Goal: Navigation & Orientation: Find specific page/section

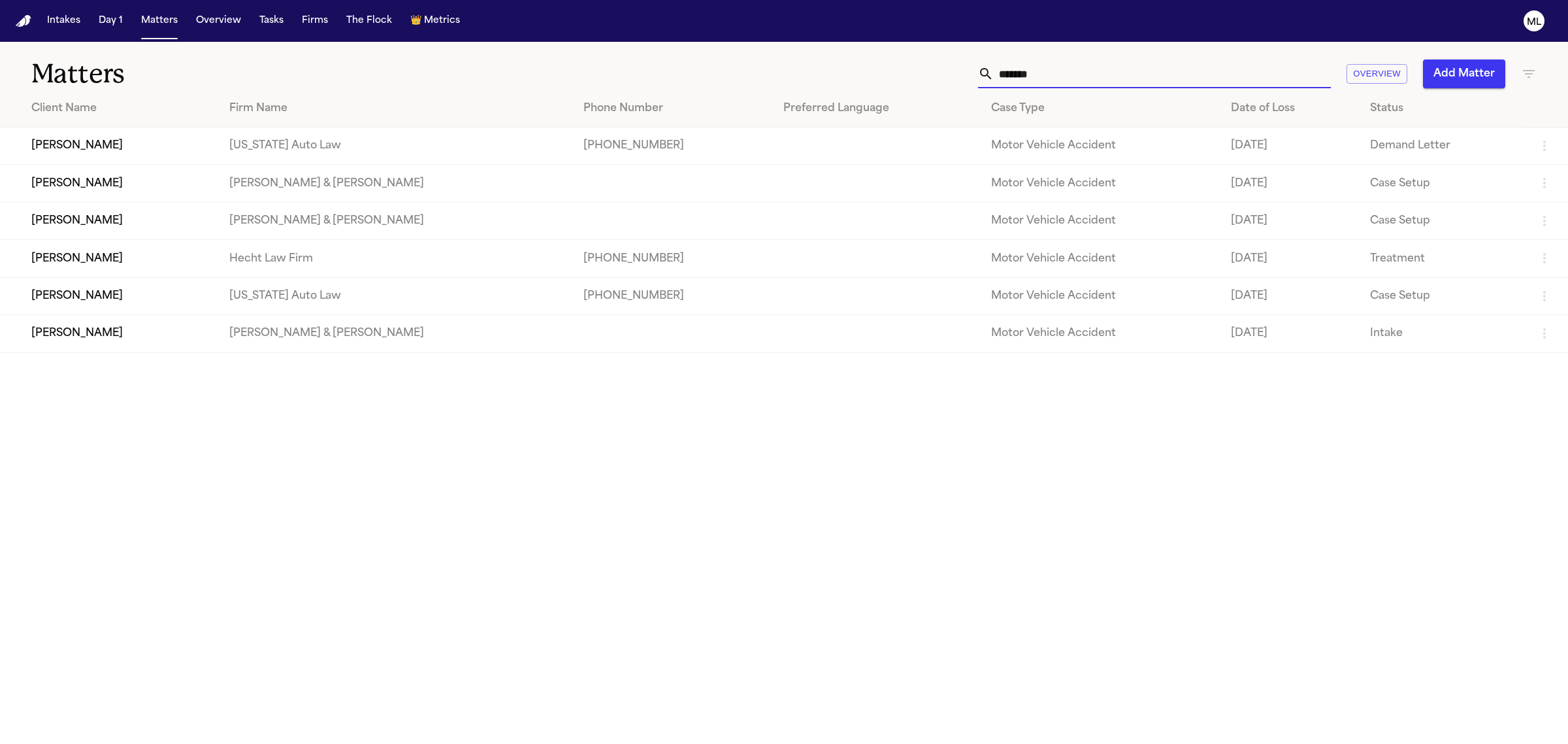
type input "*******"
click at [154, 247] on td "[PERSON_NAME]" at bounding box center [109, 258] width 219 height 37
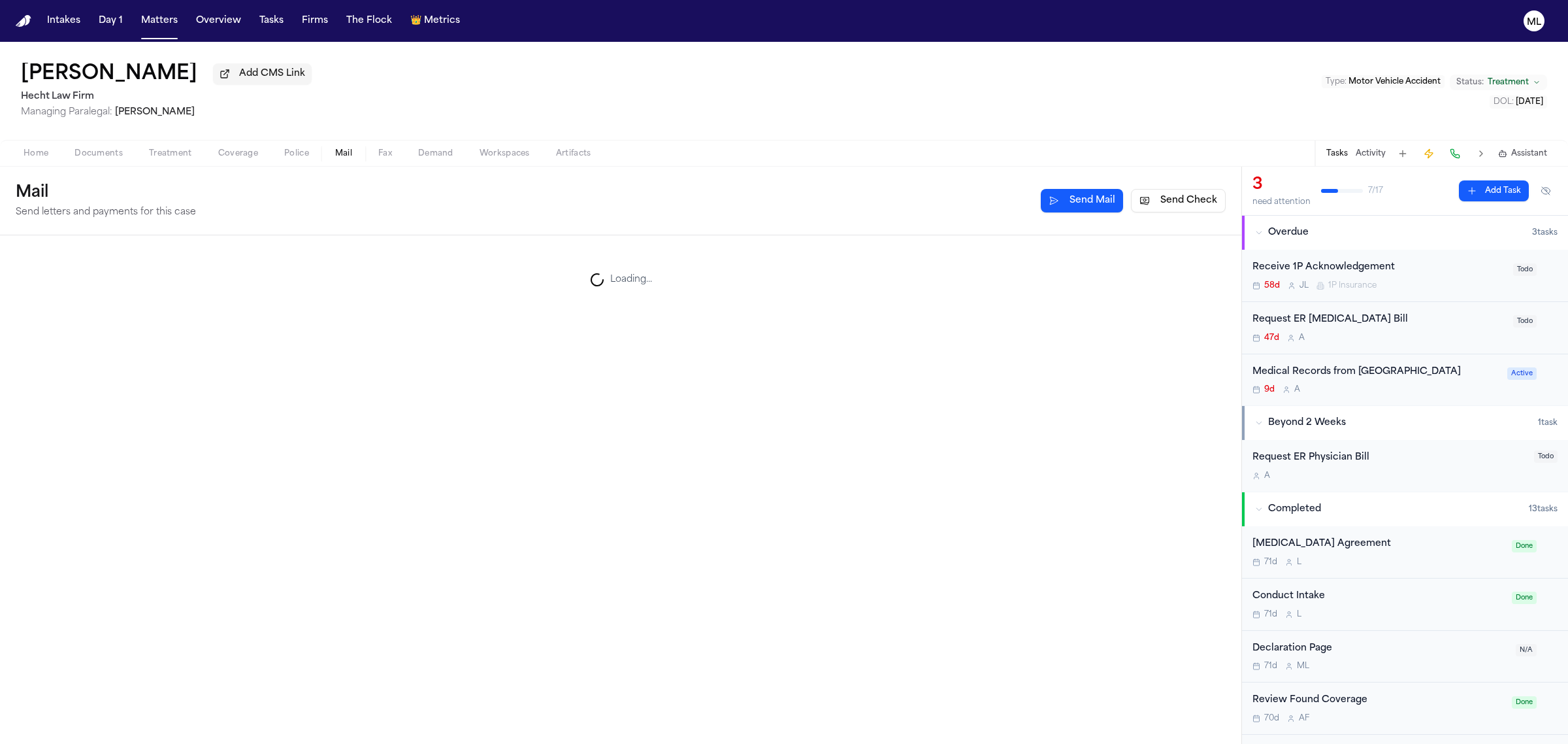
click at [346, 154] on span "Mail" at bounding box center [343, 154] width 17 height 10
click at [152, 20] on button "Matters" at bounding box center [160, 21] width 47 height 24
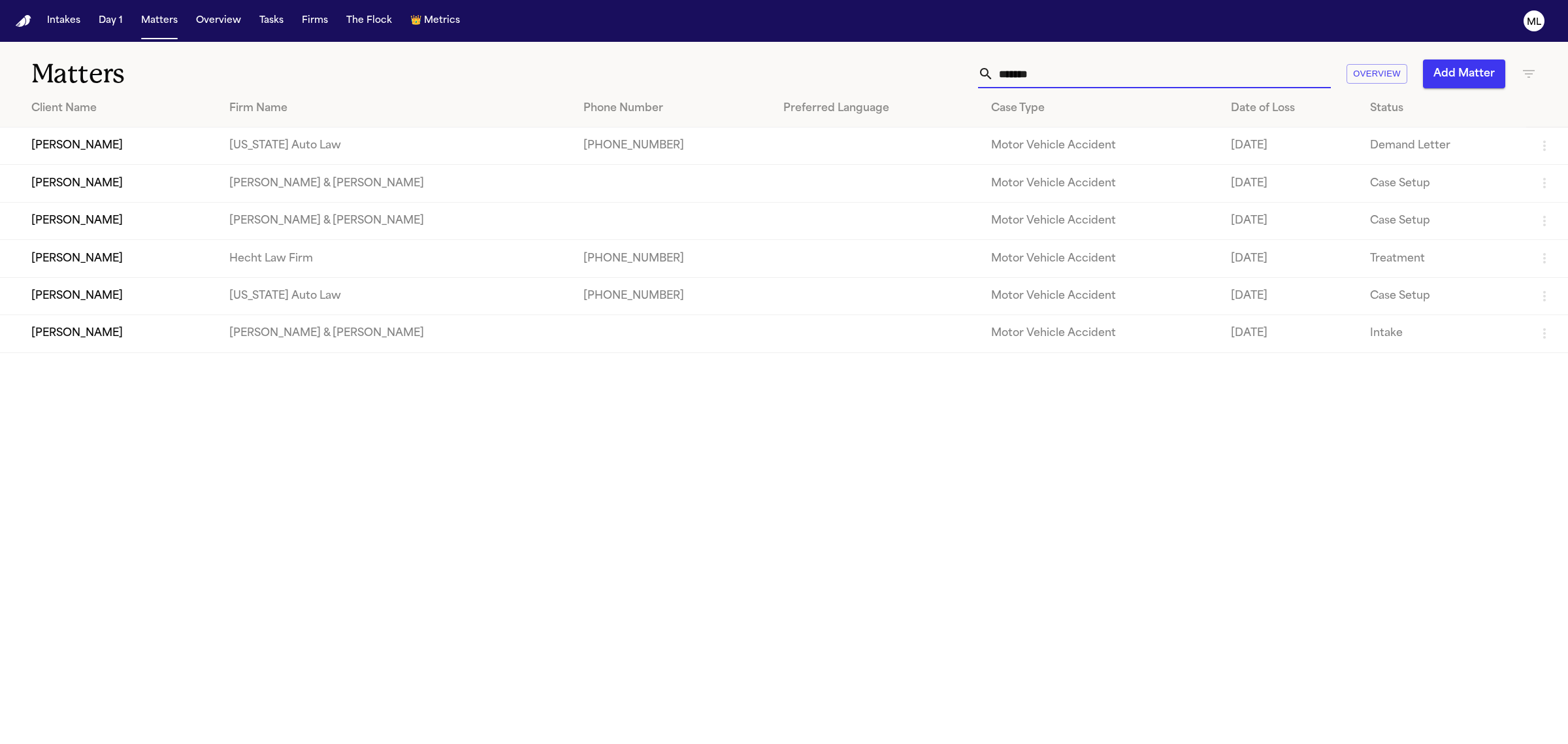
drag, startPoint x: 1023, startPoint y: 73, endPoint x: 1020, endPoint y: 62, distance: 11.4
click at [1003, 73] on input "*******" at bounding box center [1162, 74] width 337 height 29
type input "*"
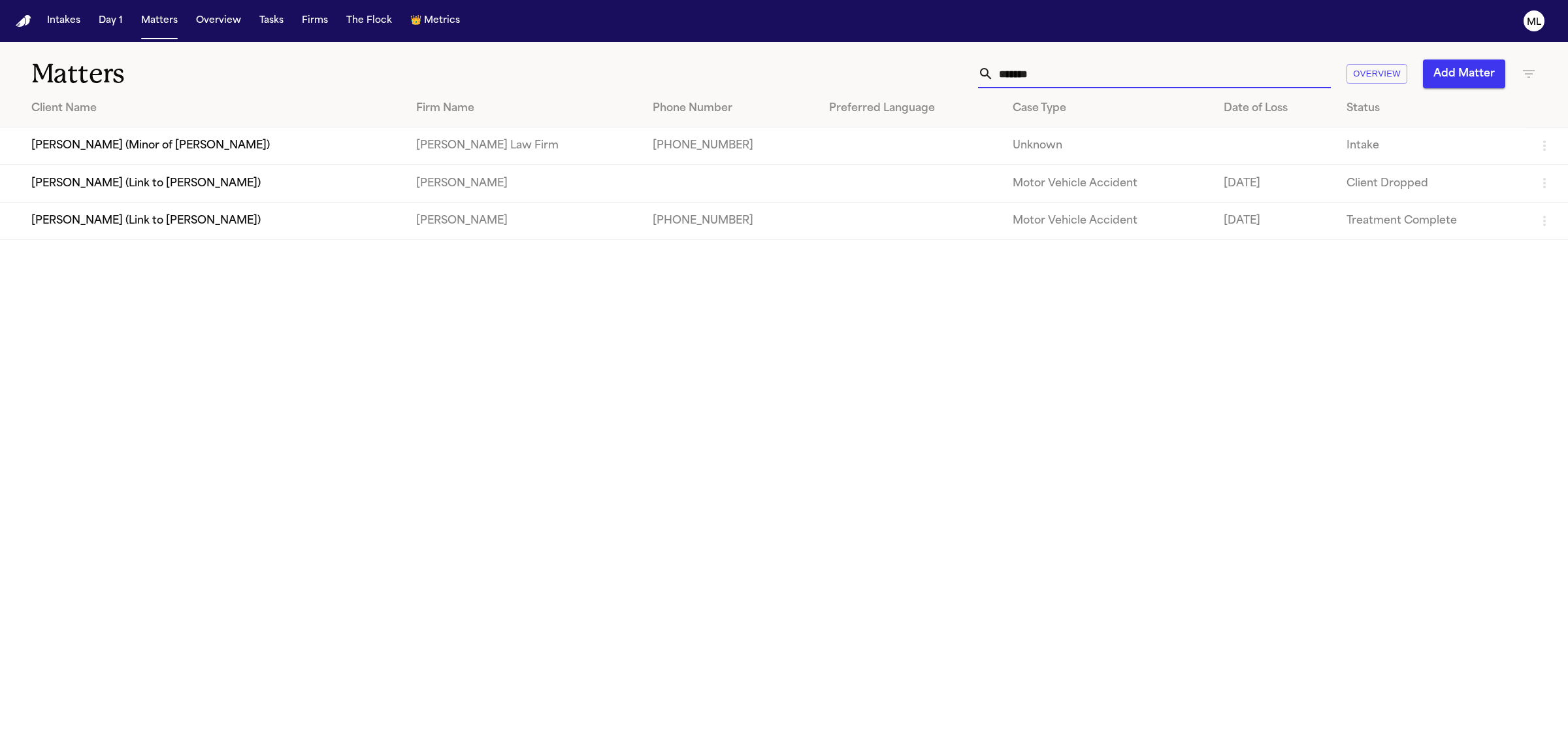
type input "******"
click at [157, 236] on td "[PERSON_NAME] (Link to [PERSON_NAME])" at bounding box center [203, 221] width 406 height 37
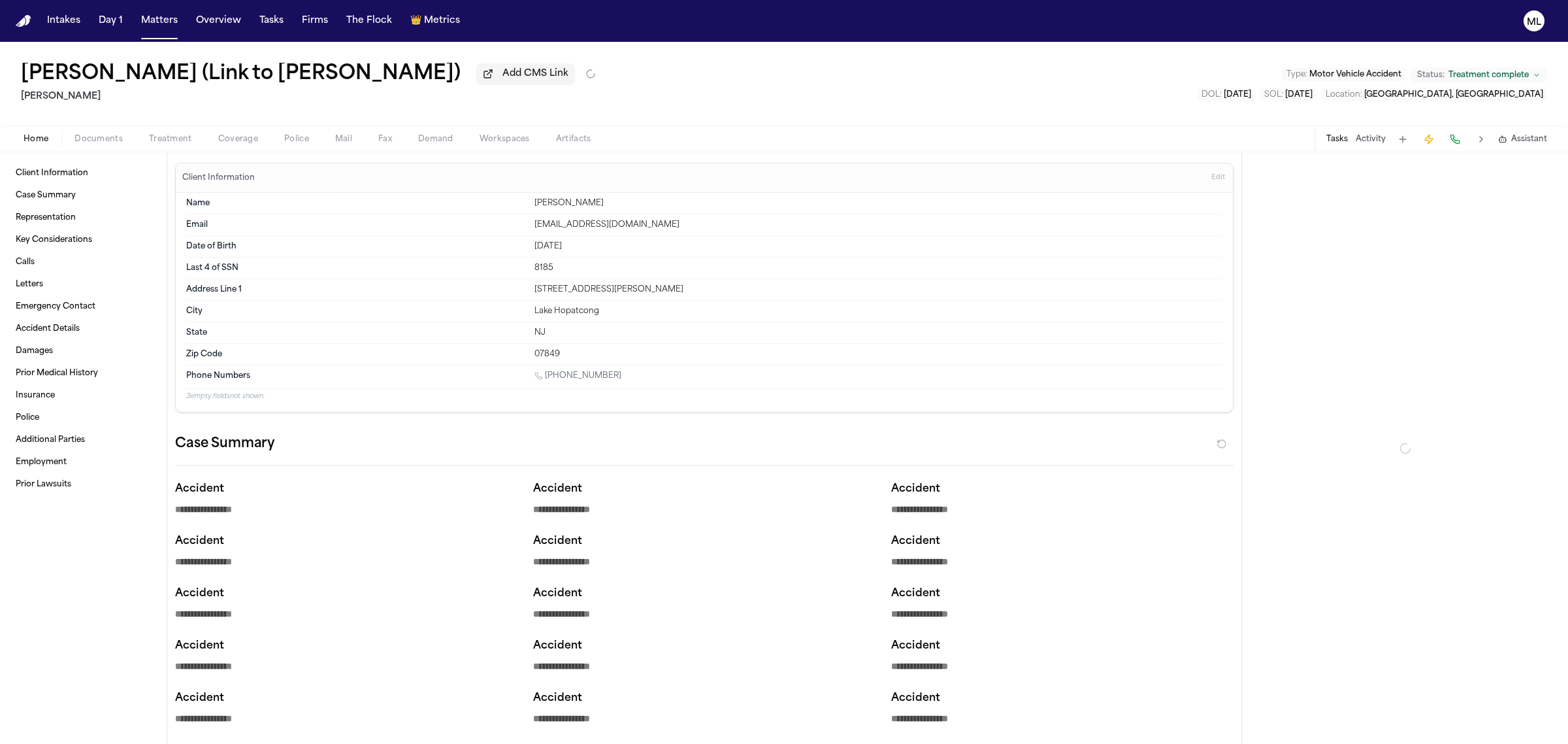
type textarea "*"
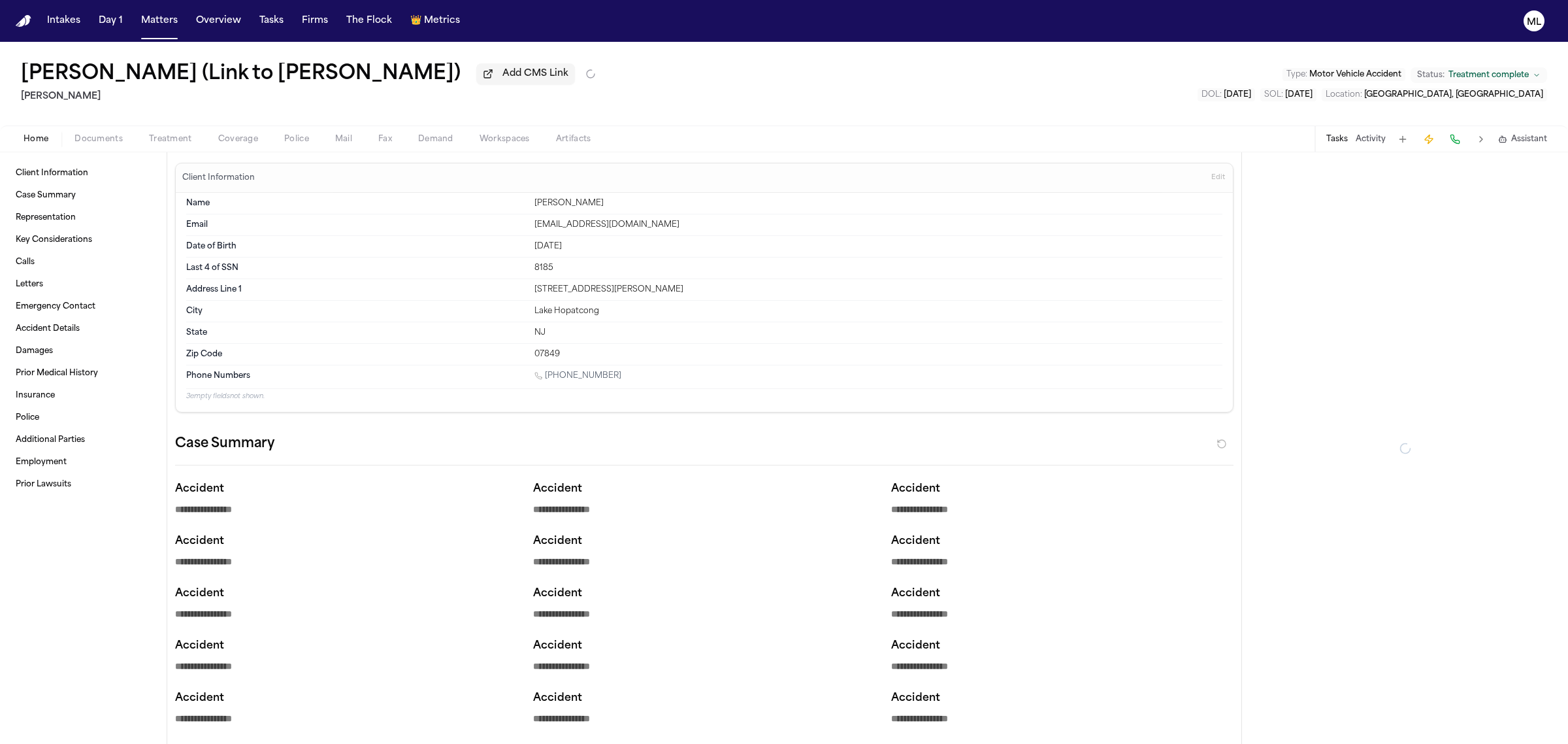
type textarea "*"
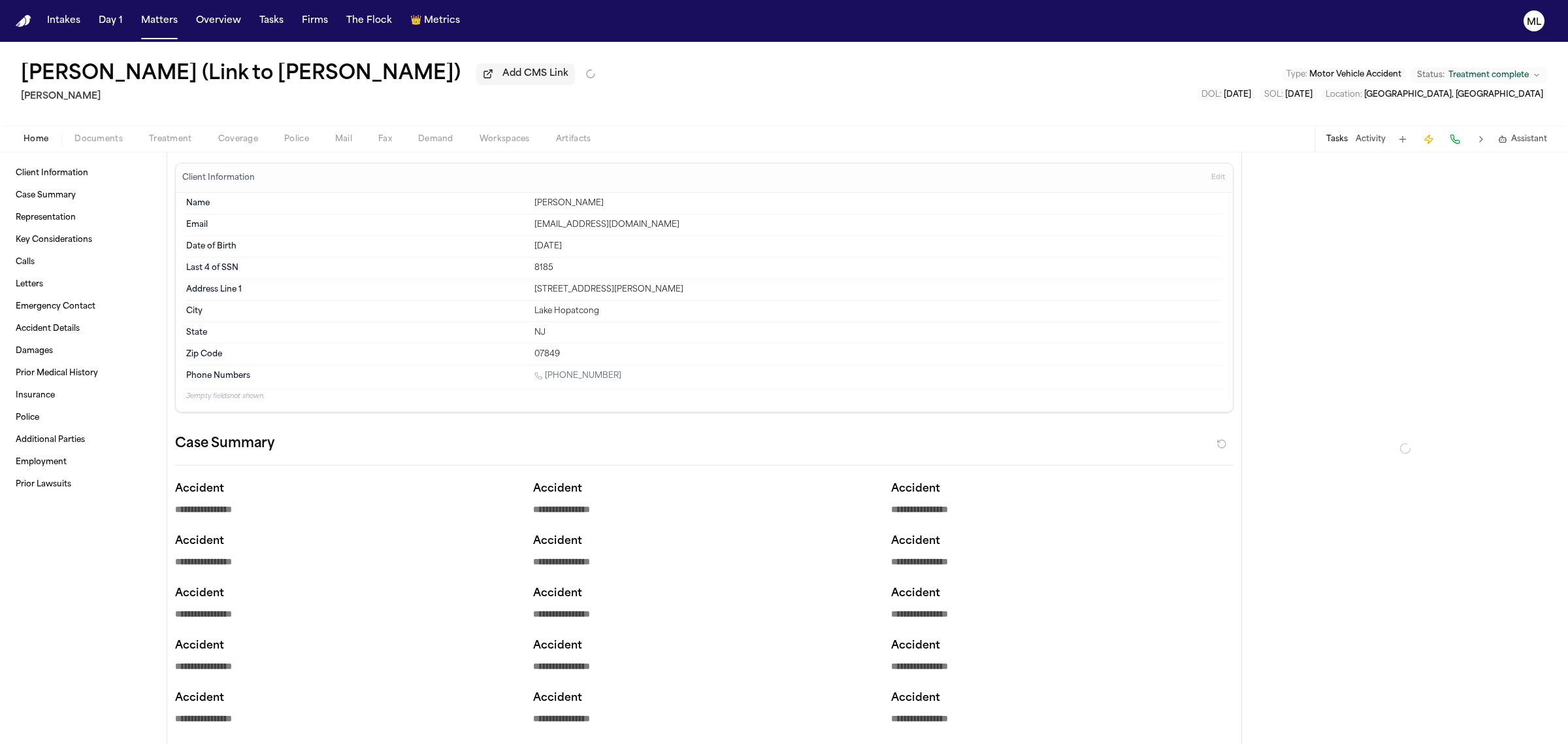
type textarea "*"
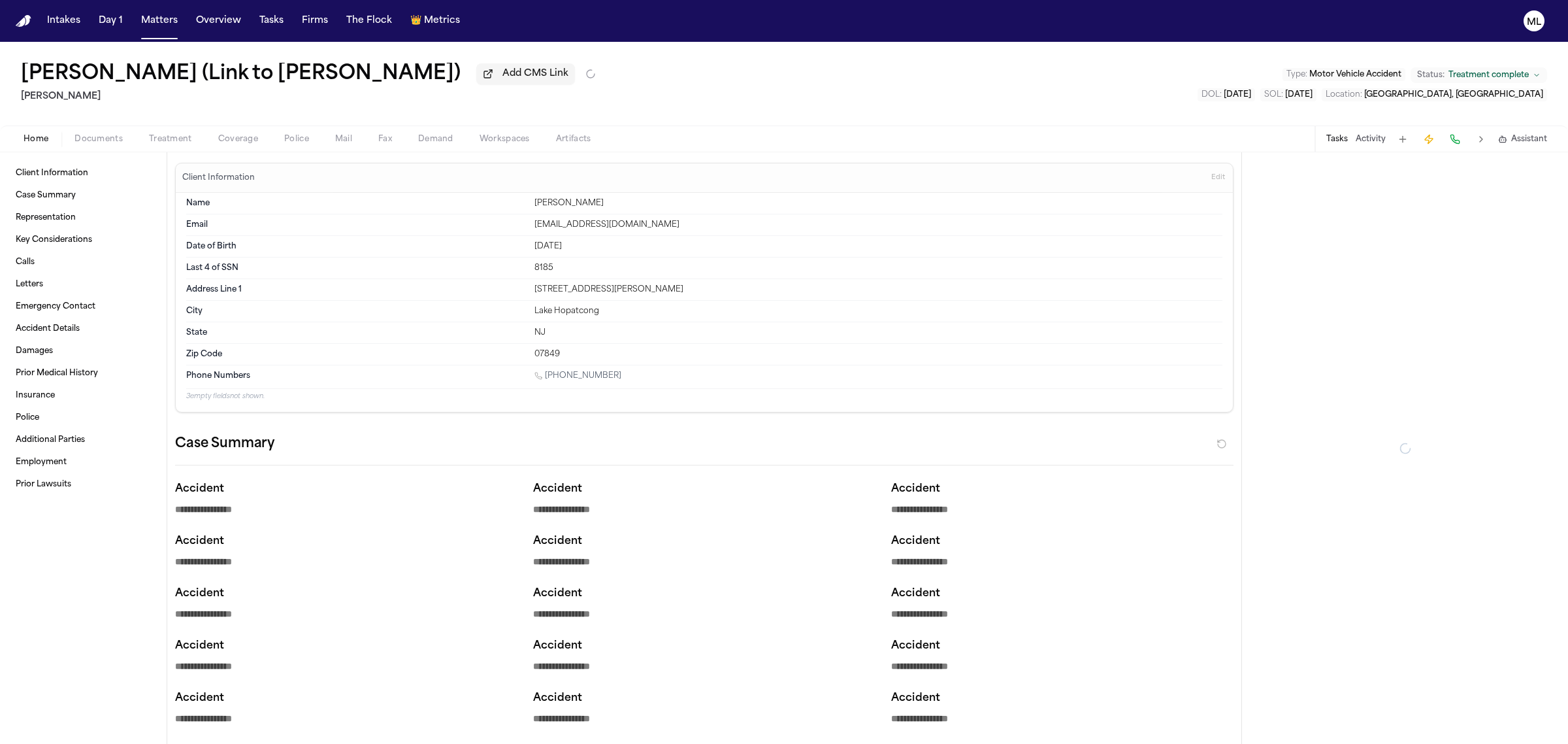
type textarea "*"
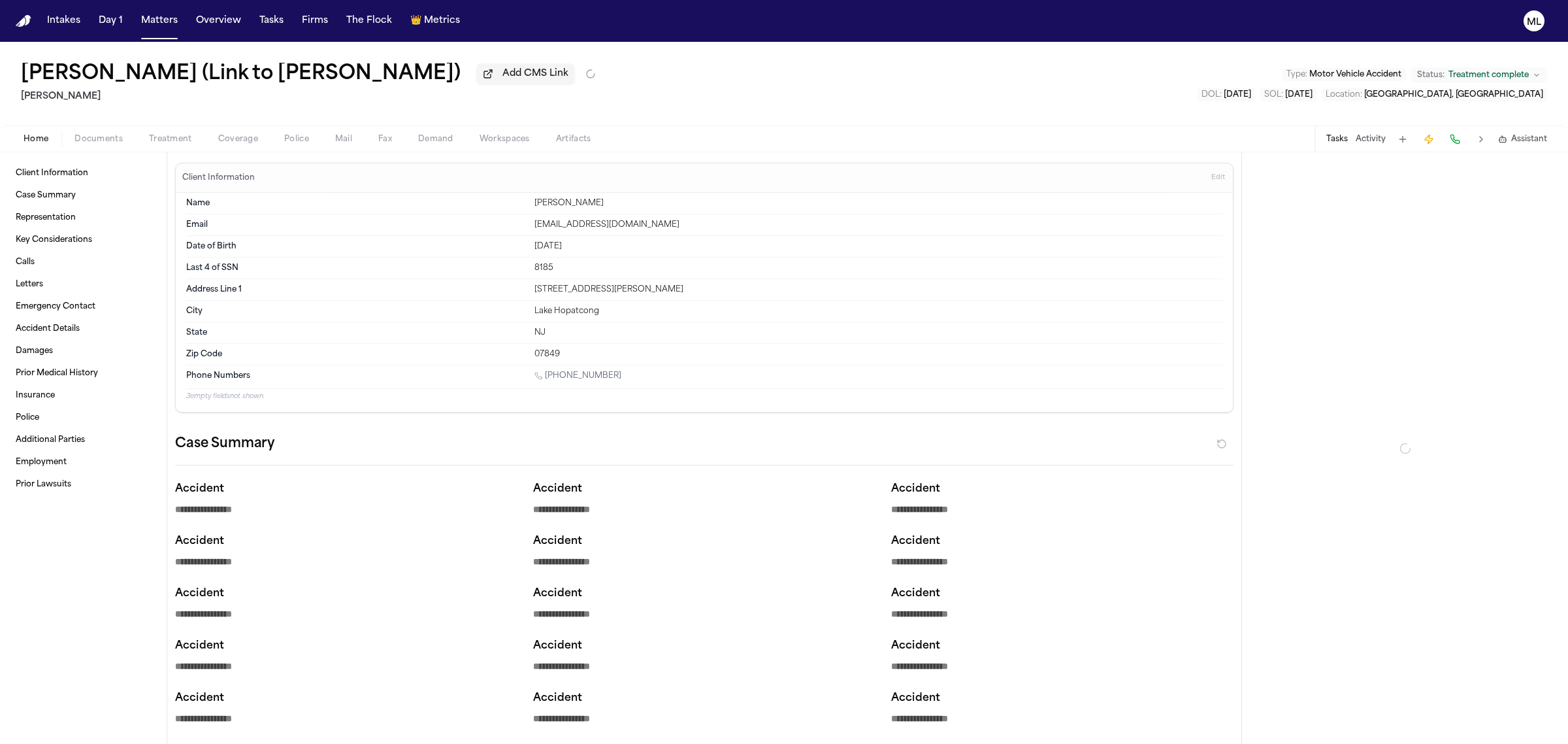
type textarea "*"
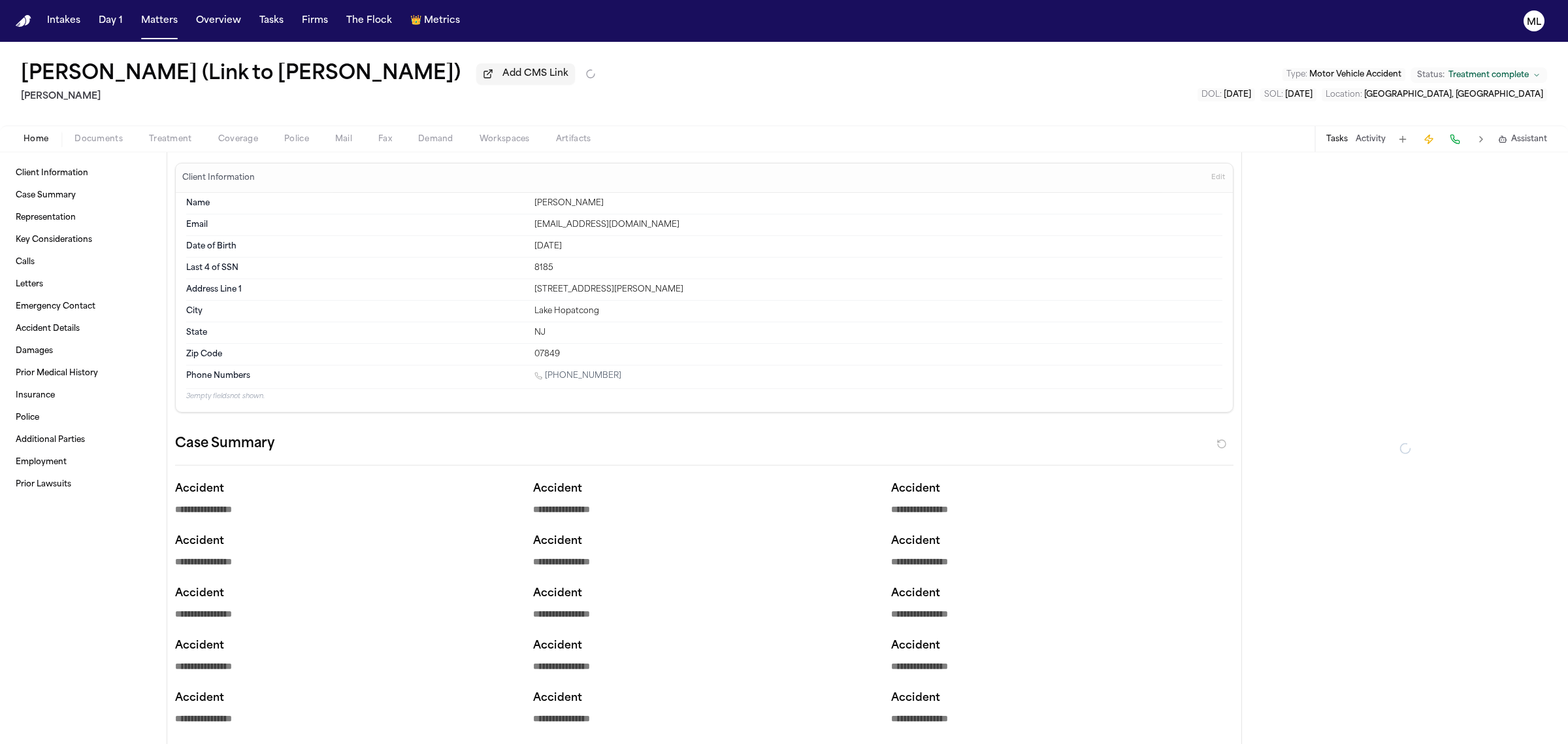
type textarea "*"
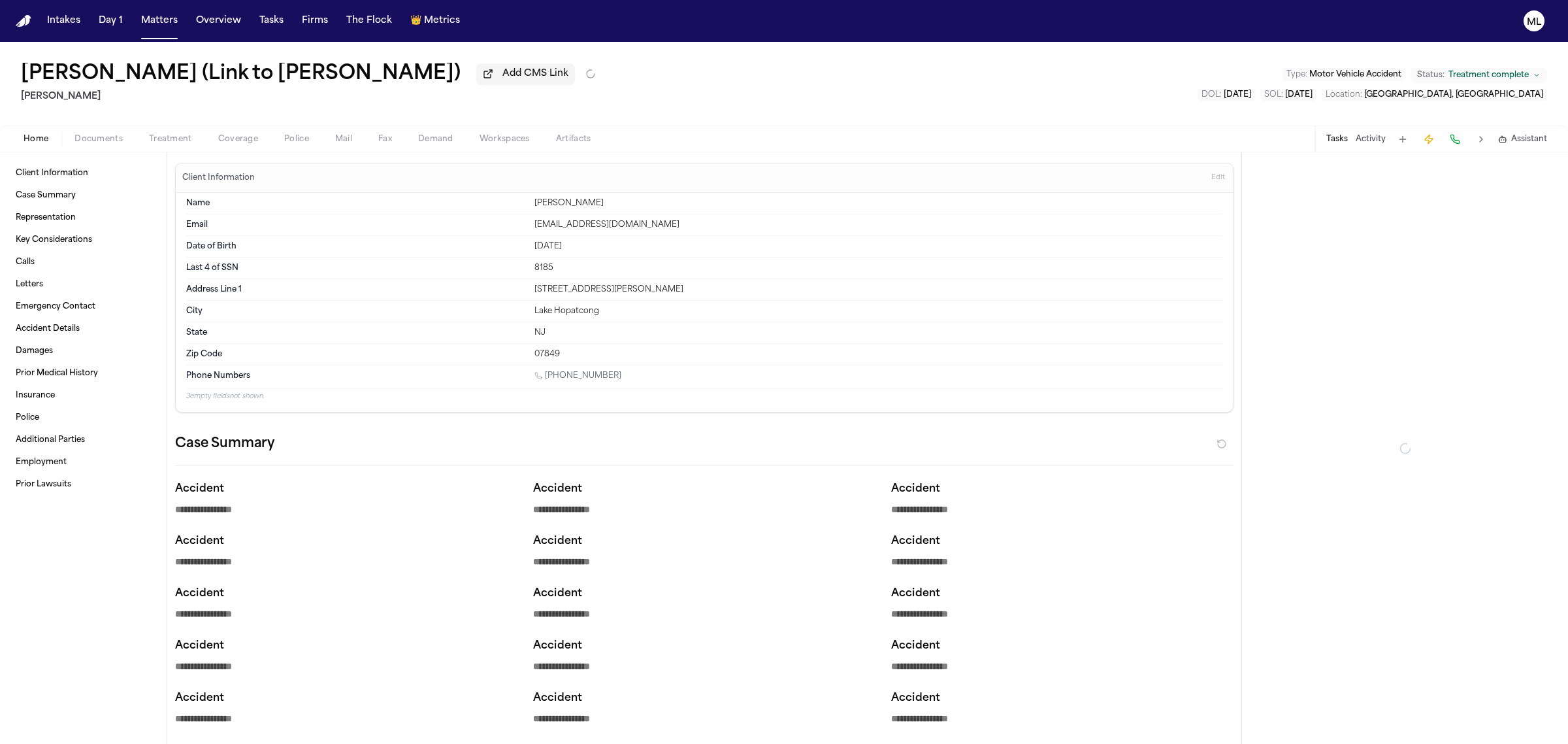
type textarea "*"
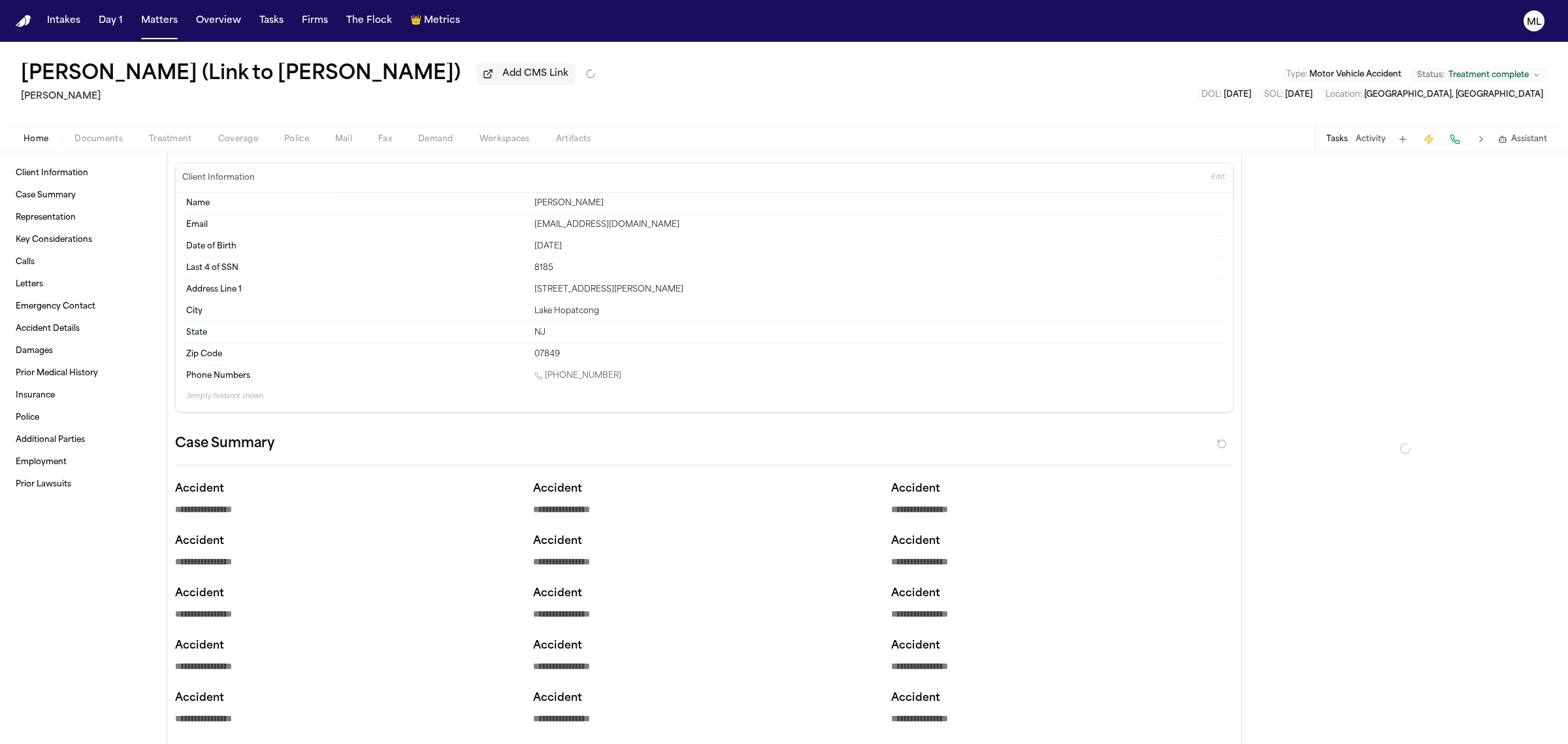
type textarea "*"
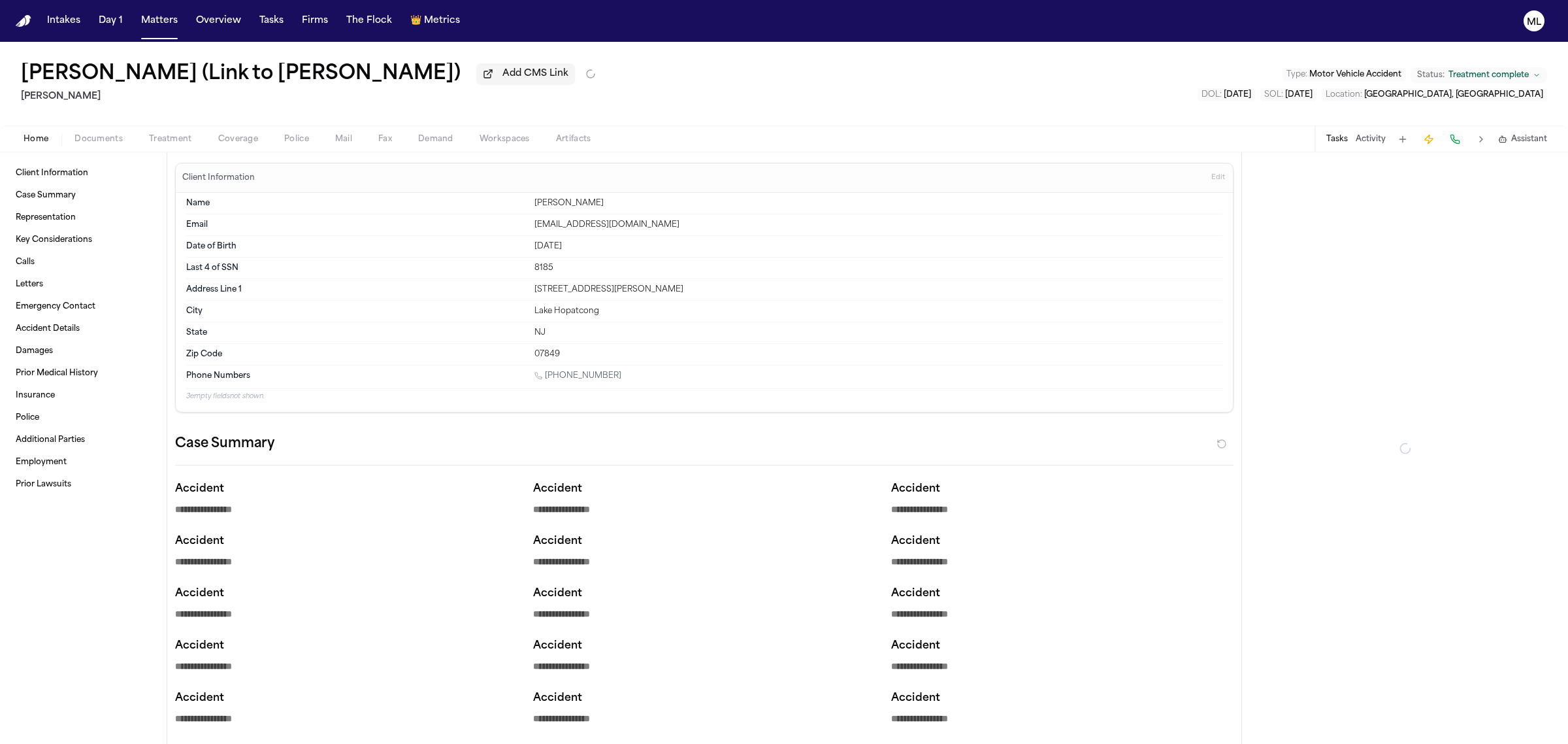
type textarea "*"
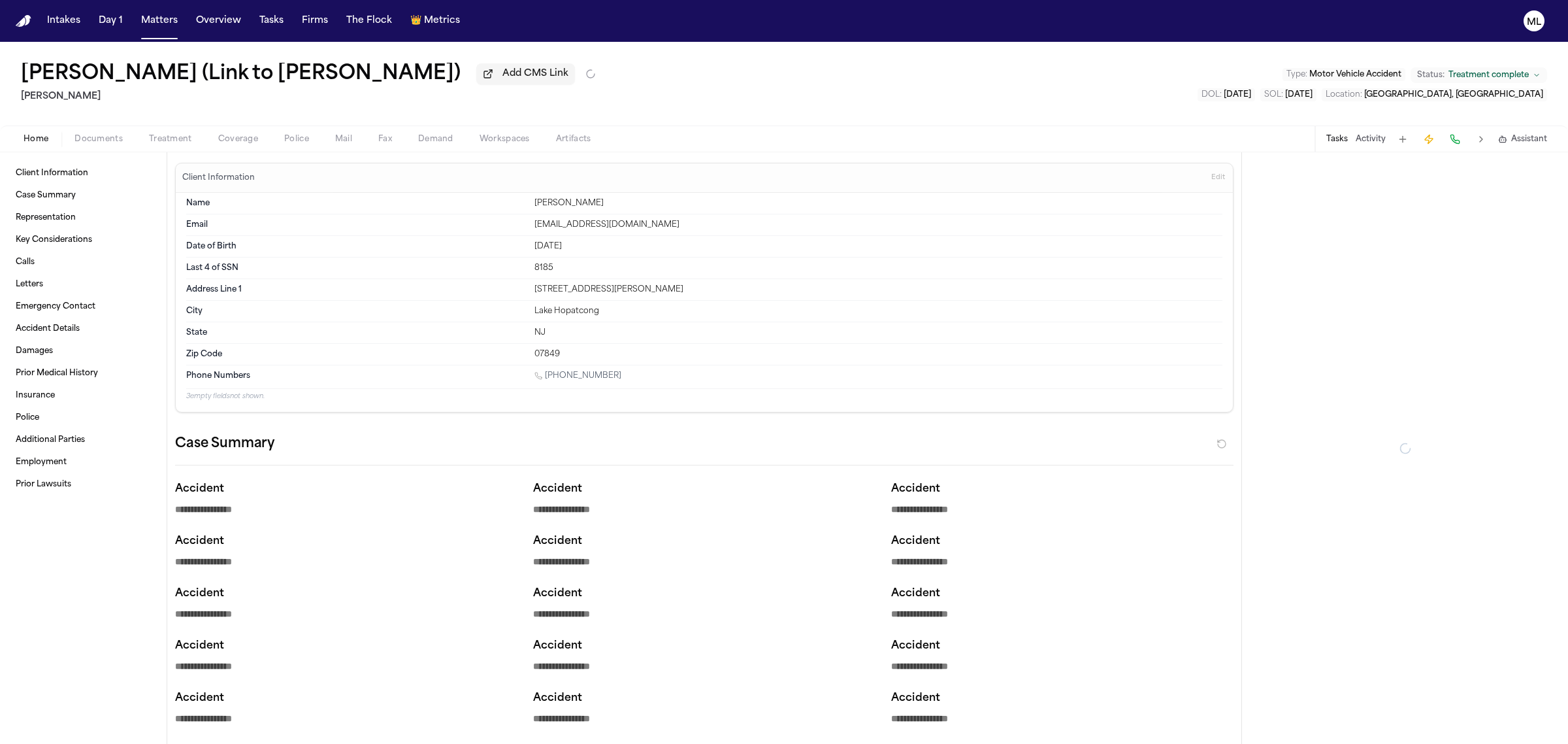
type textarea "*"
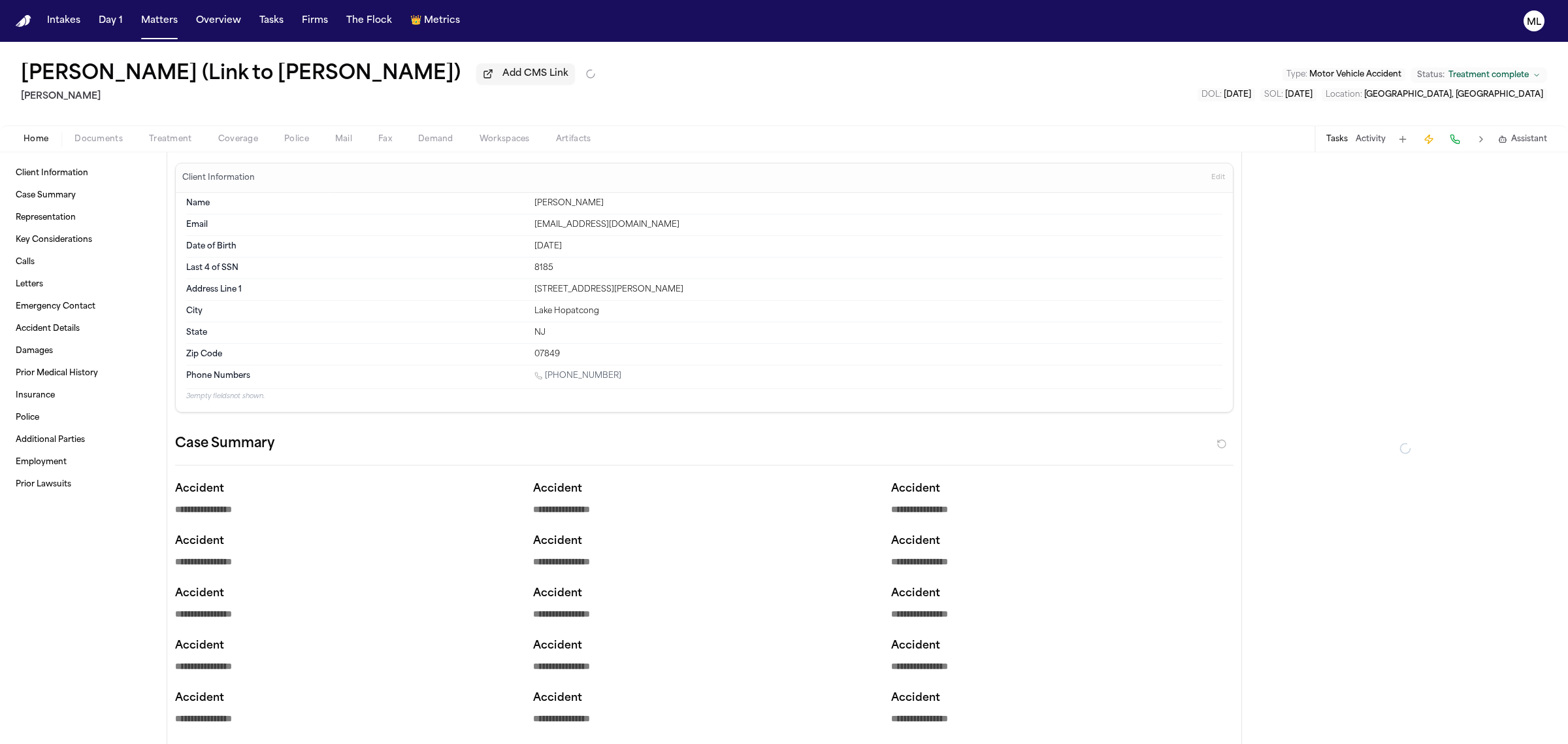
type textarea "*"
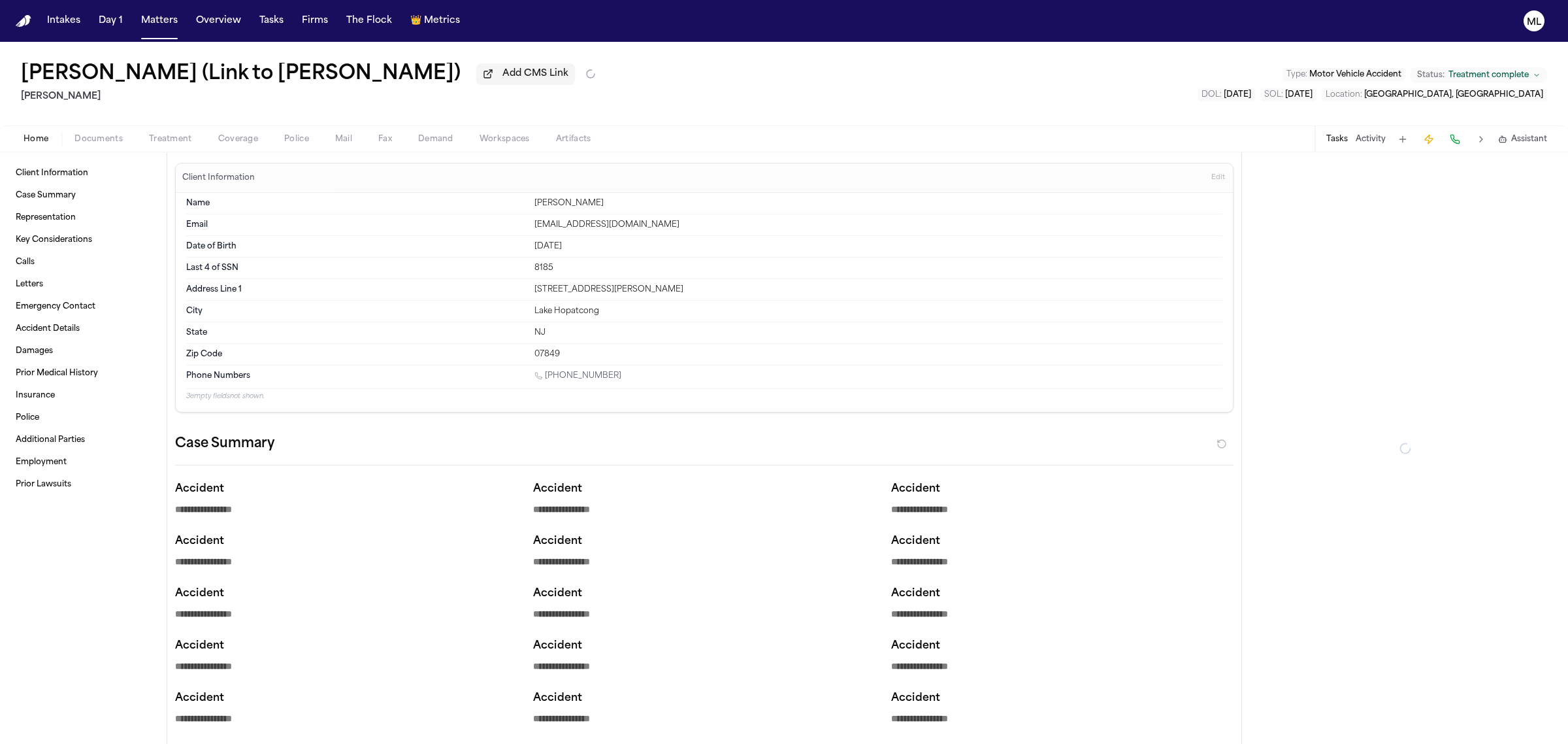
type textarea "*"
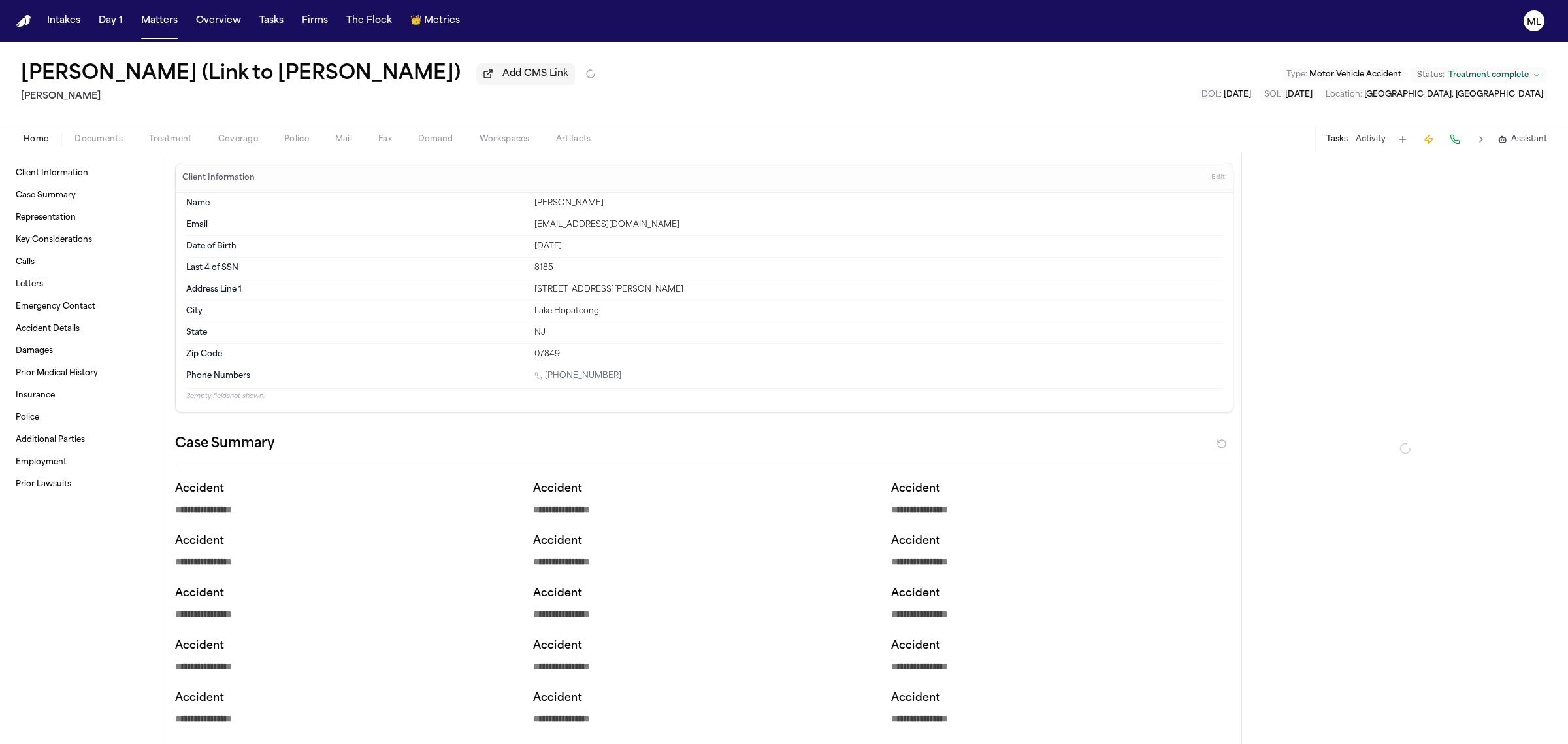
type textarea "*"
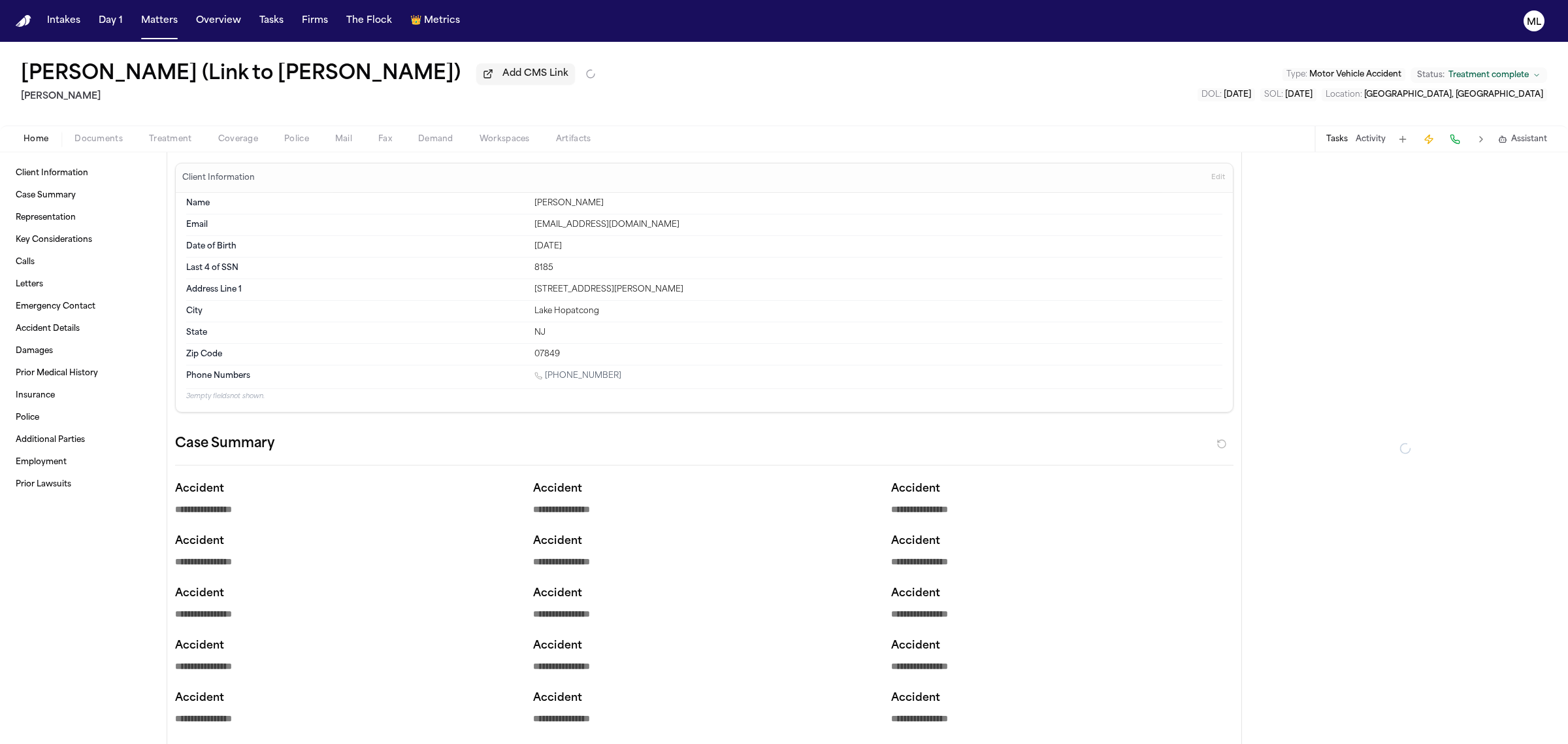
type textarea "*"
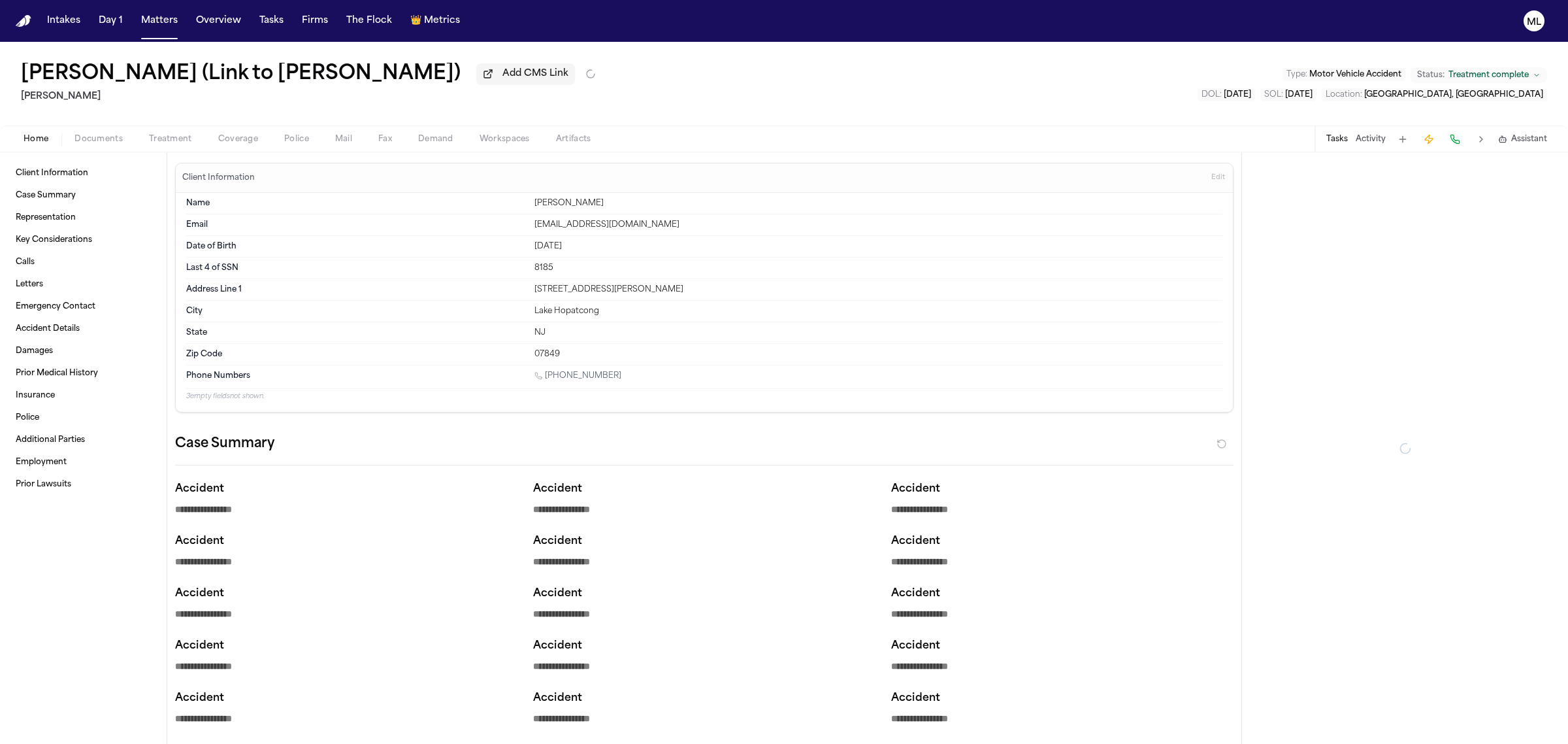
type textarea "*"
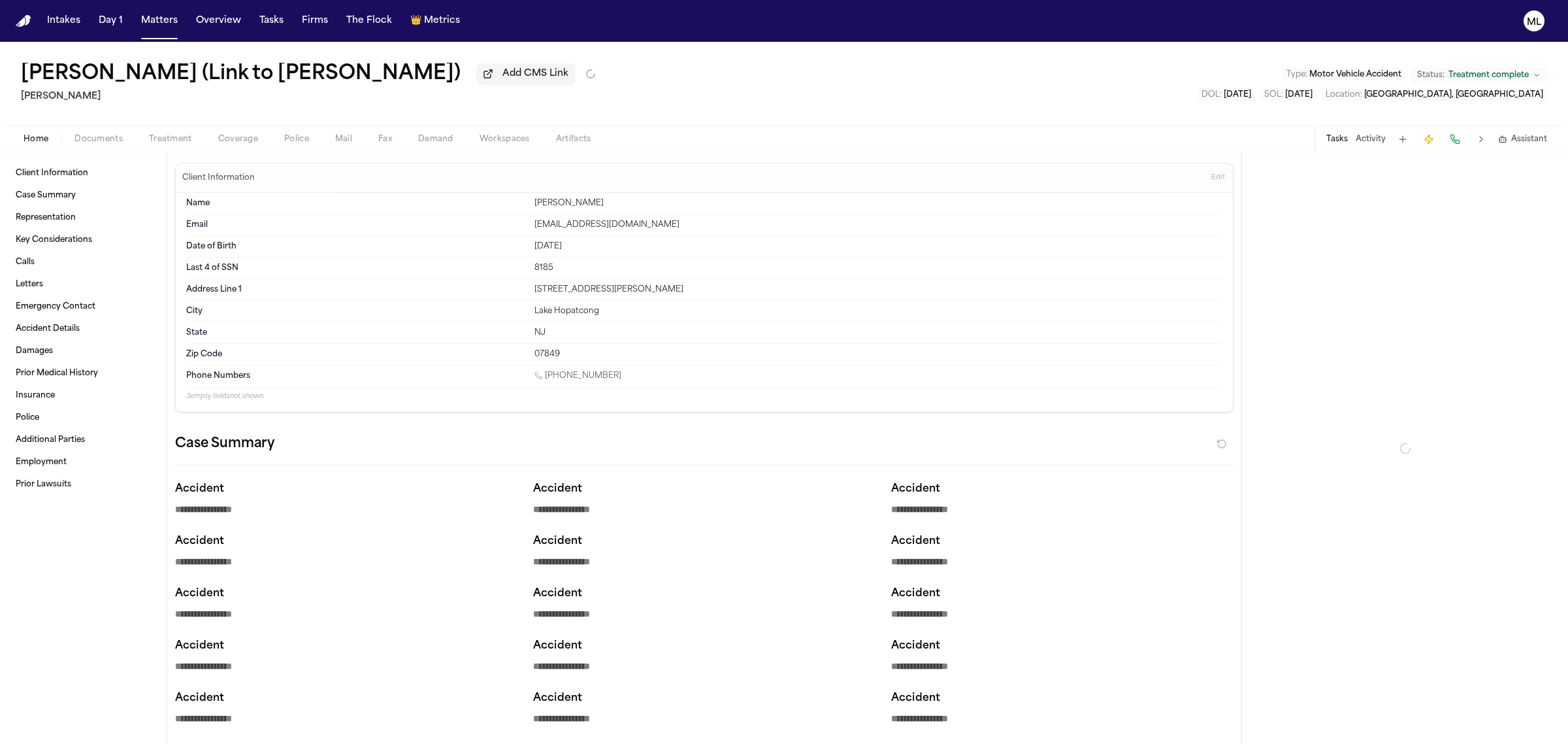
type textarea "*"
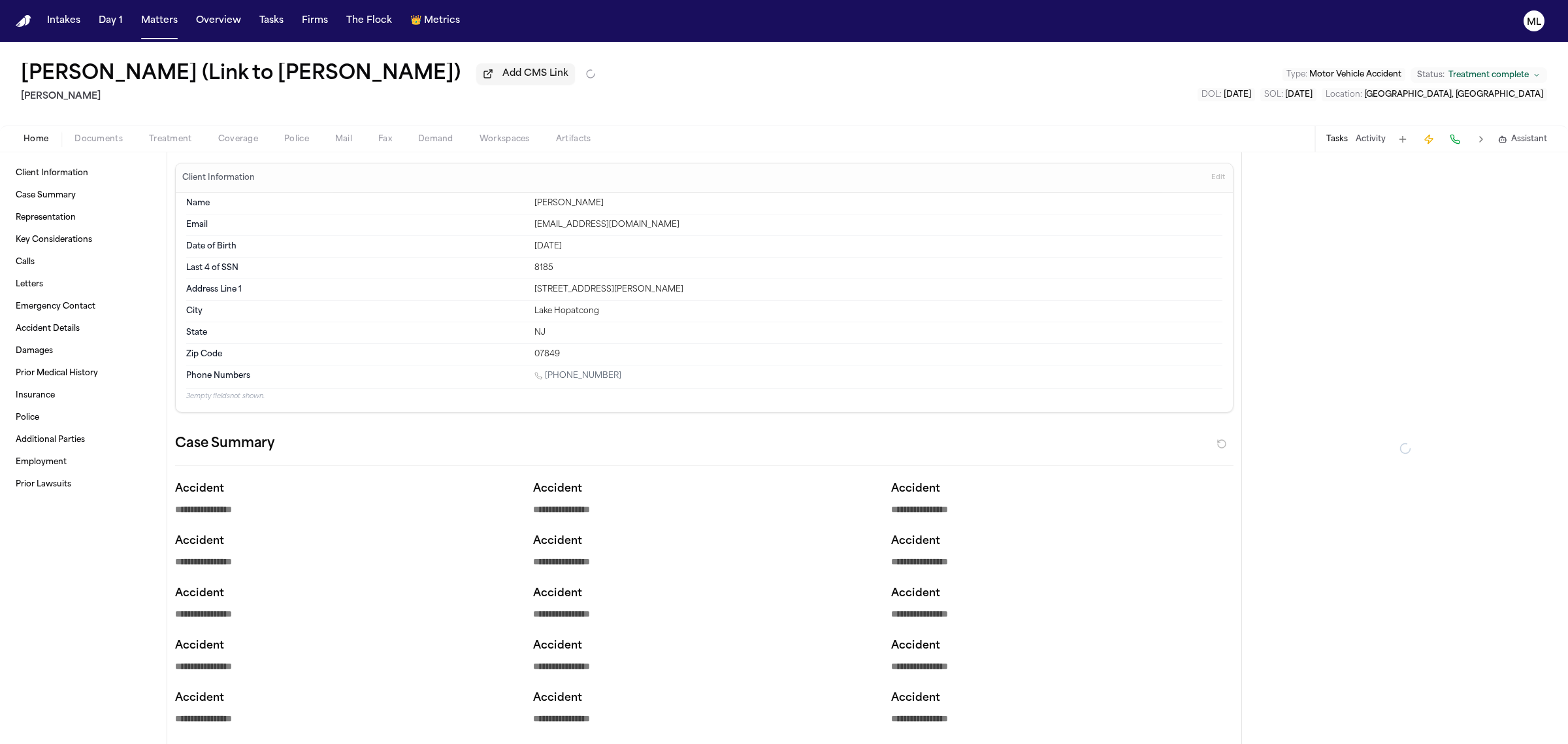
type textarea "*"
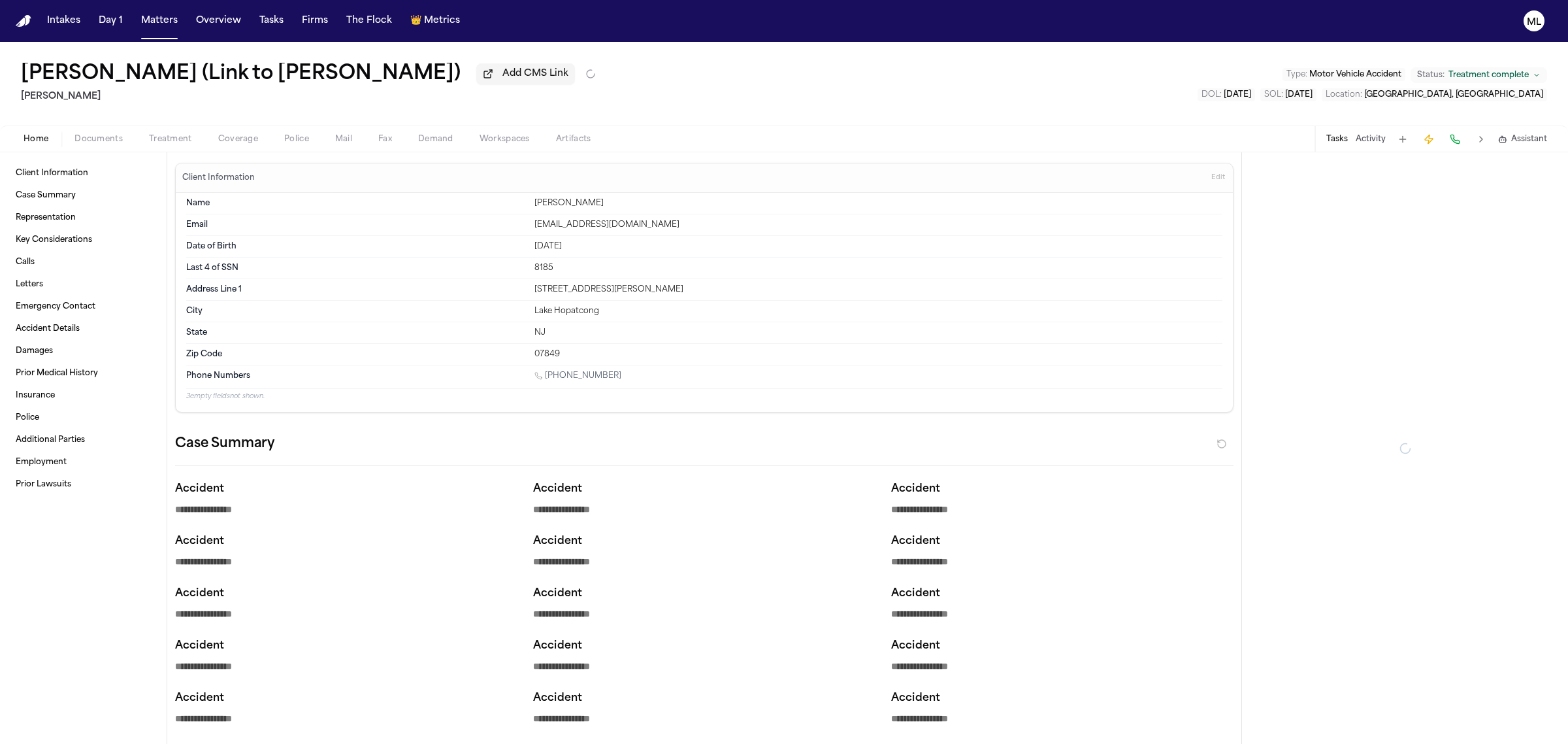
type textarea "*"
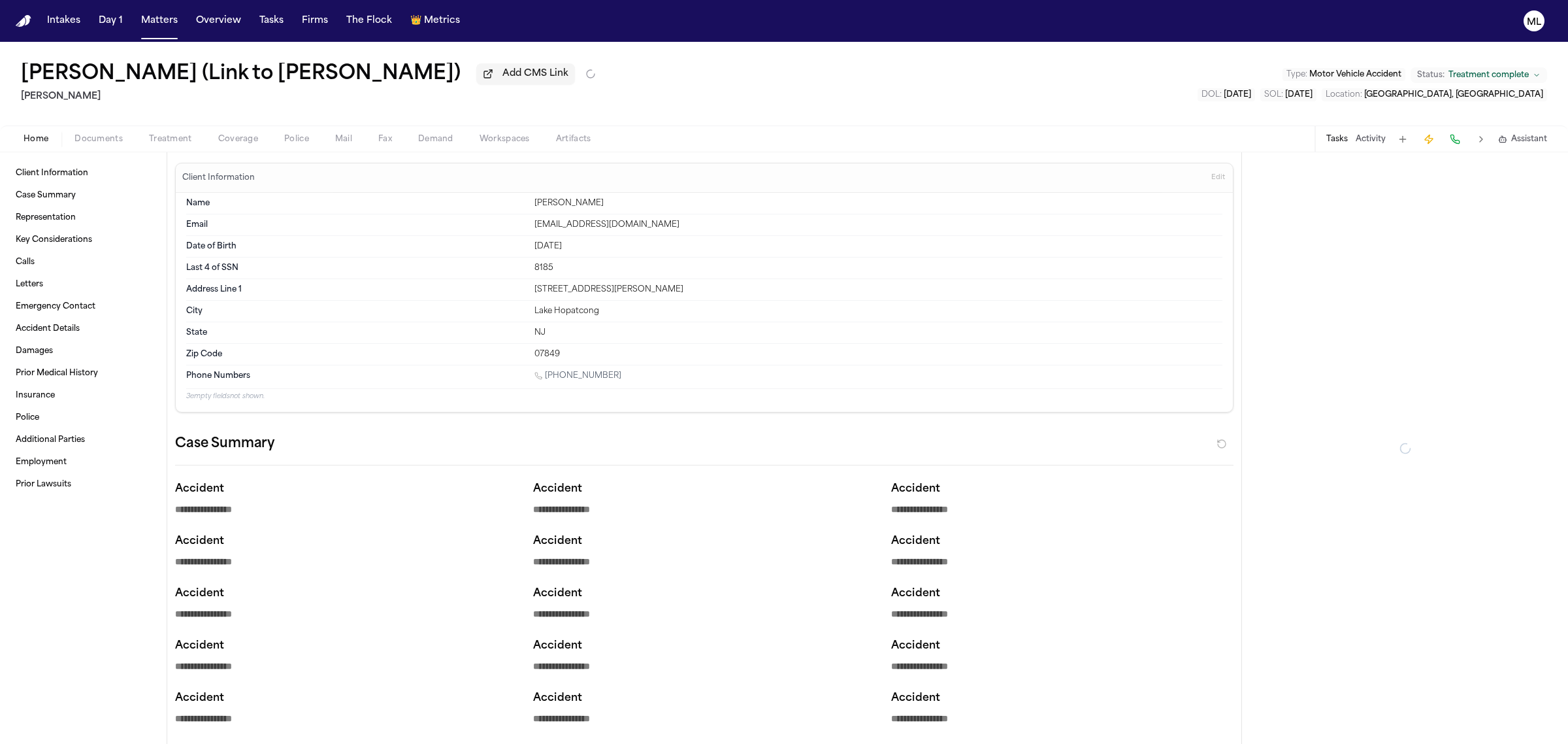
type textarea "*"
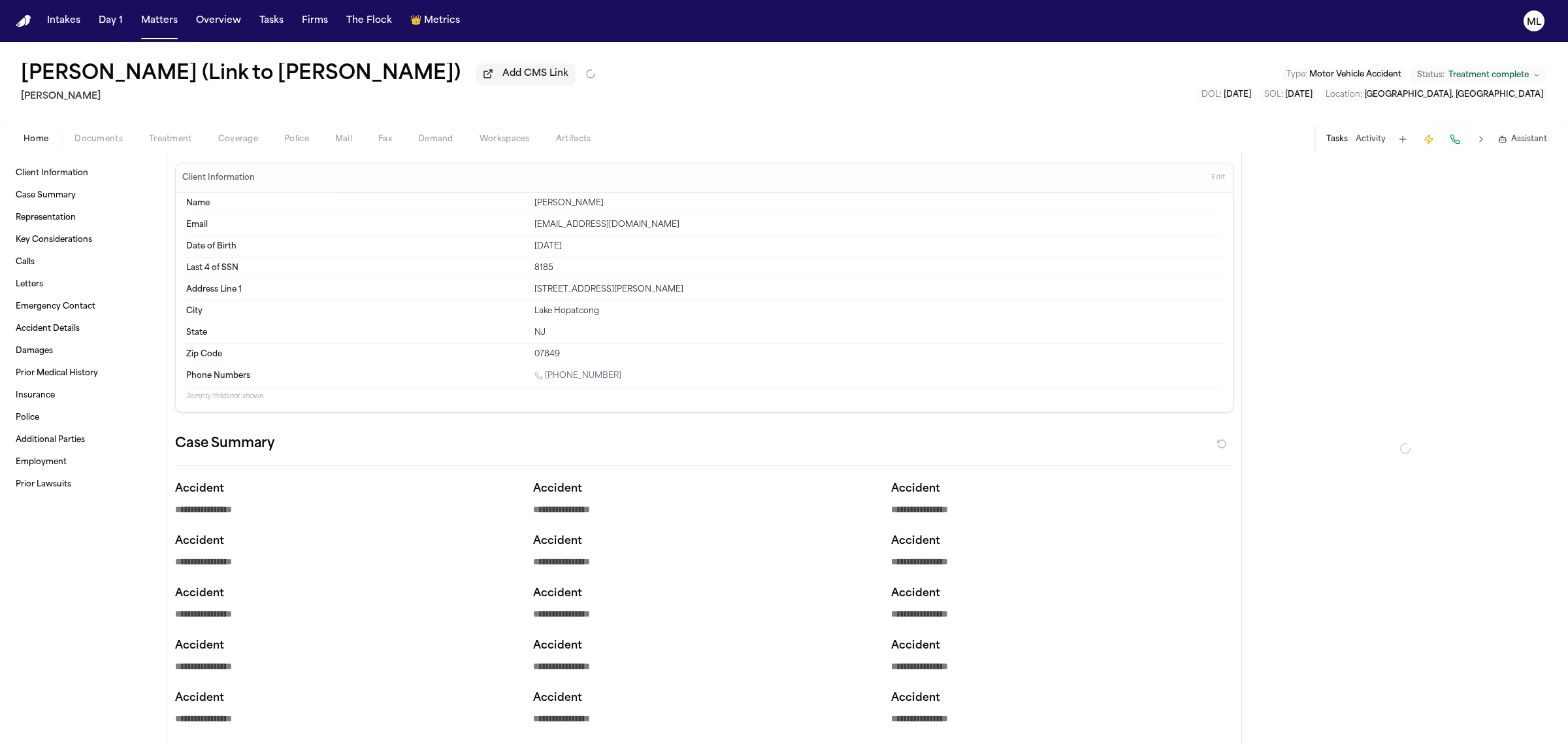
type textarea "*"
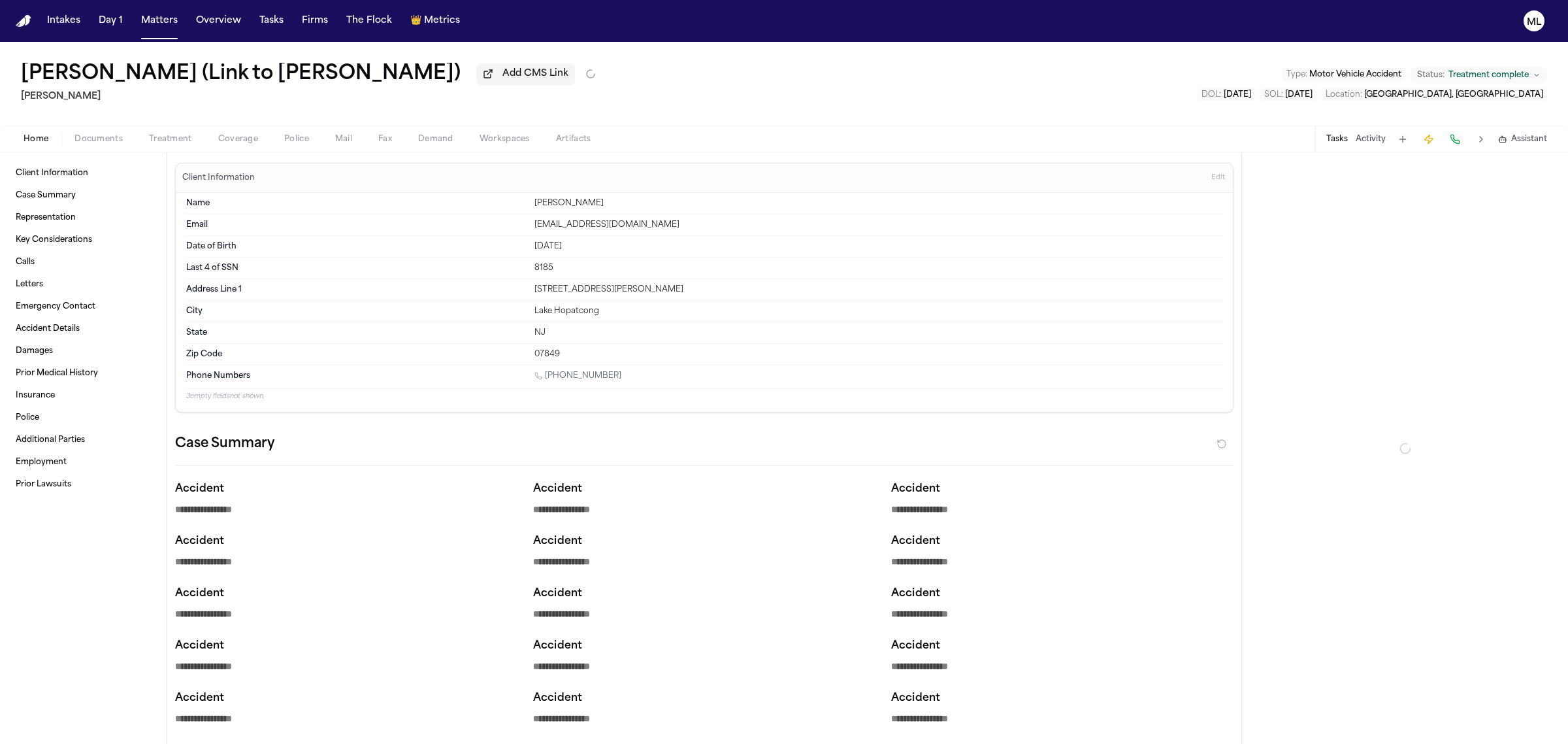
type textarea "*"
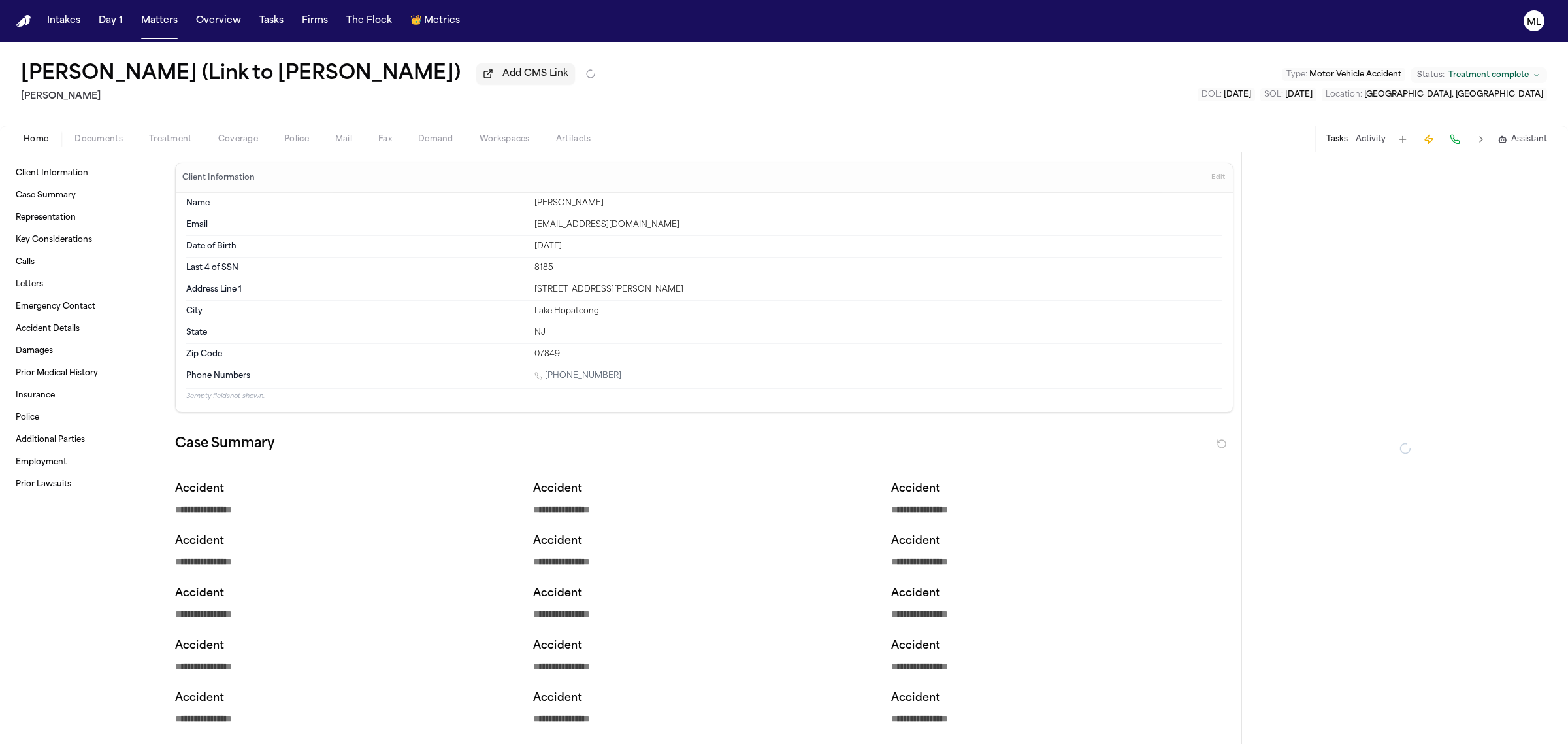
type textarea "*"
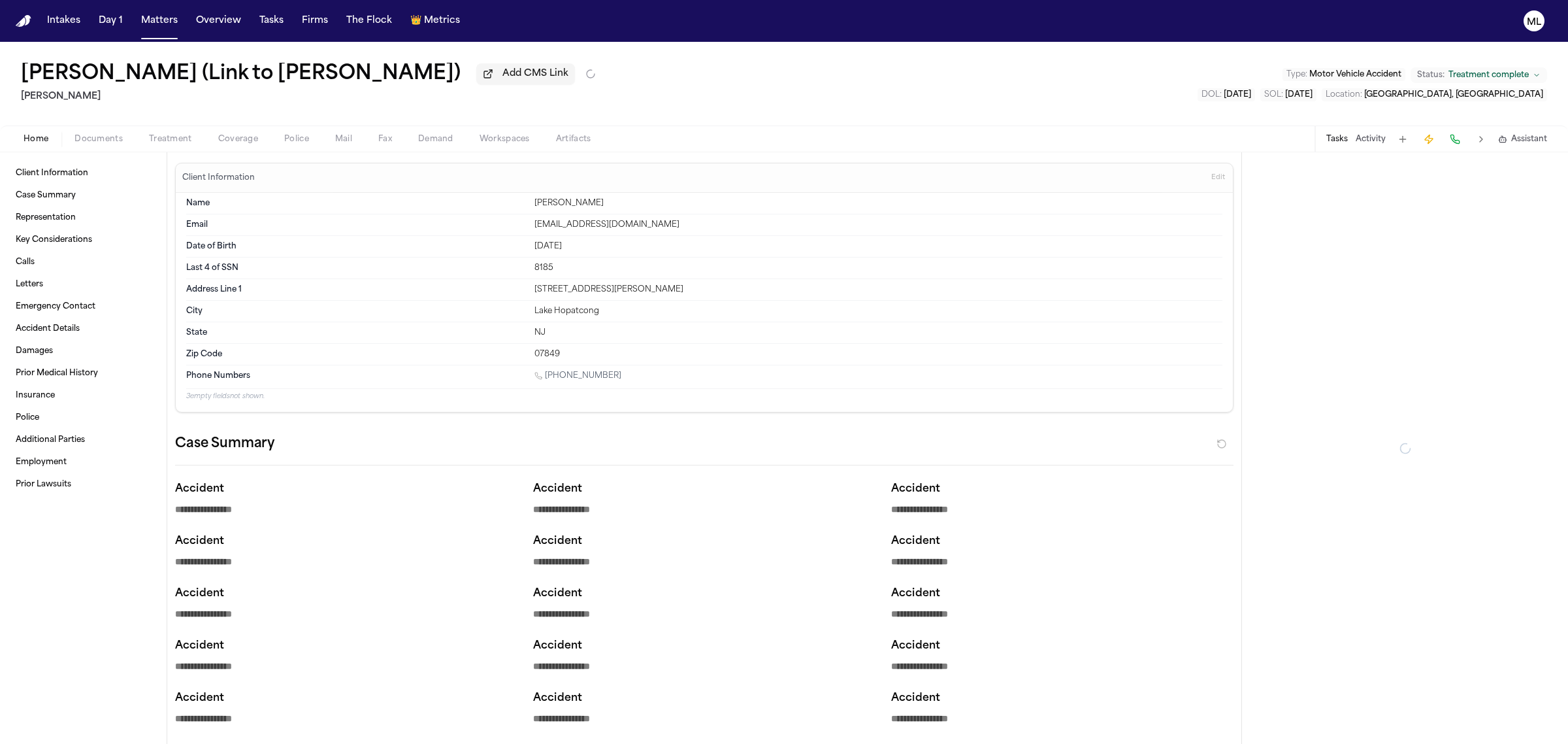
type textarea "*"
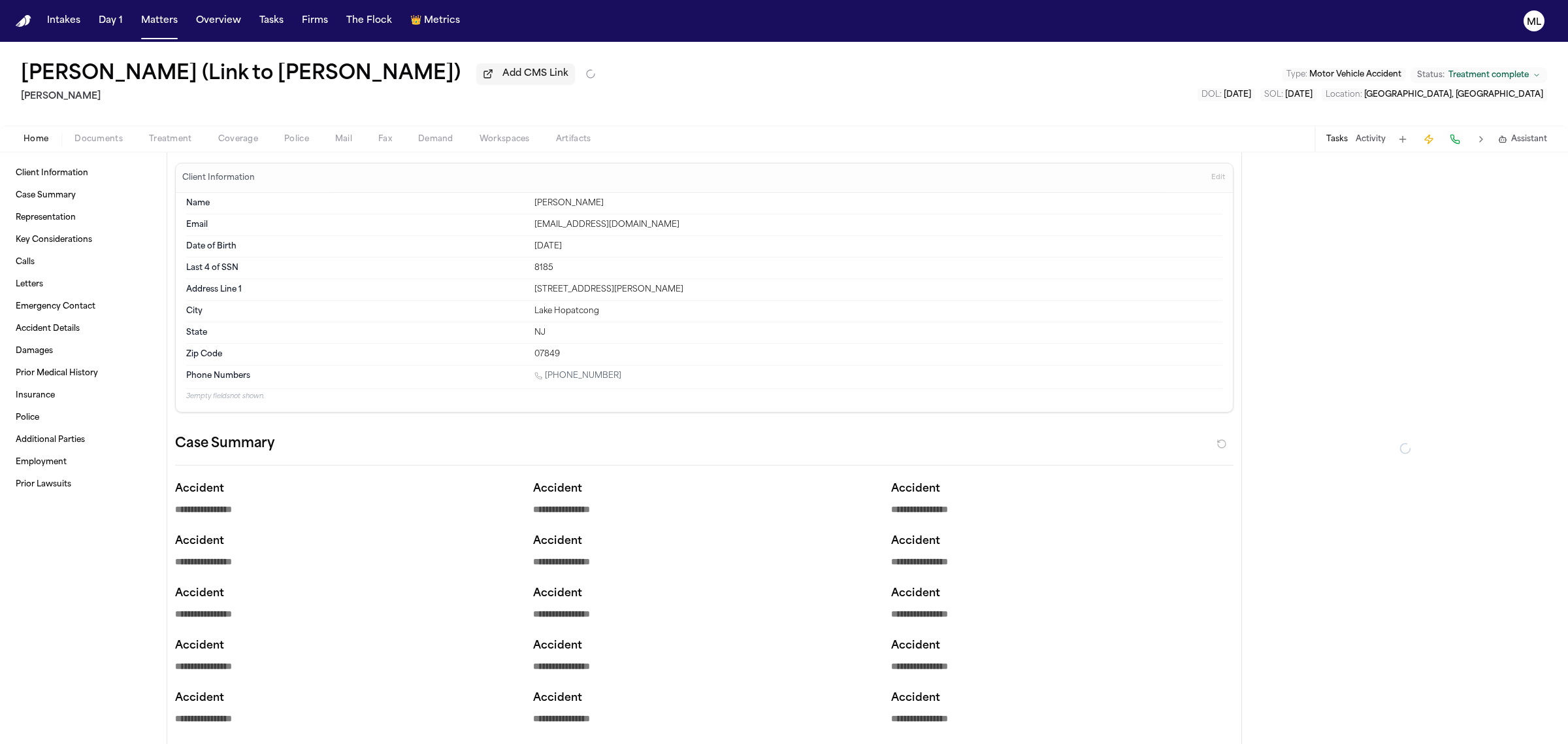
type textarea "*"
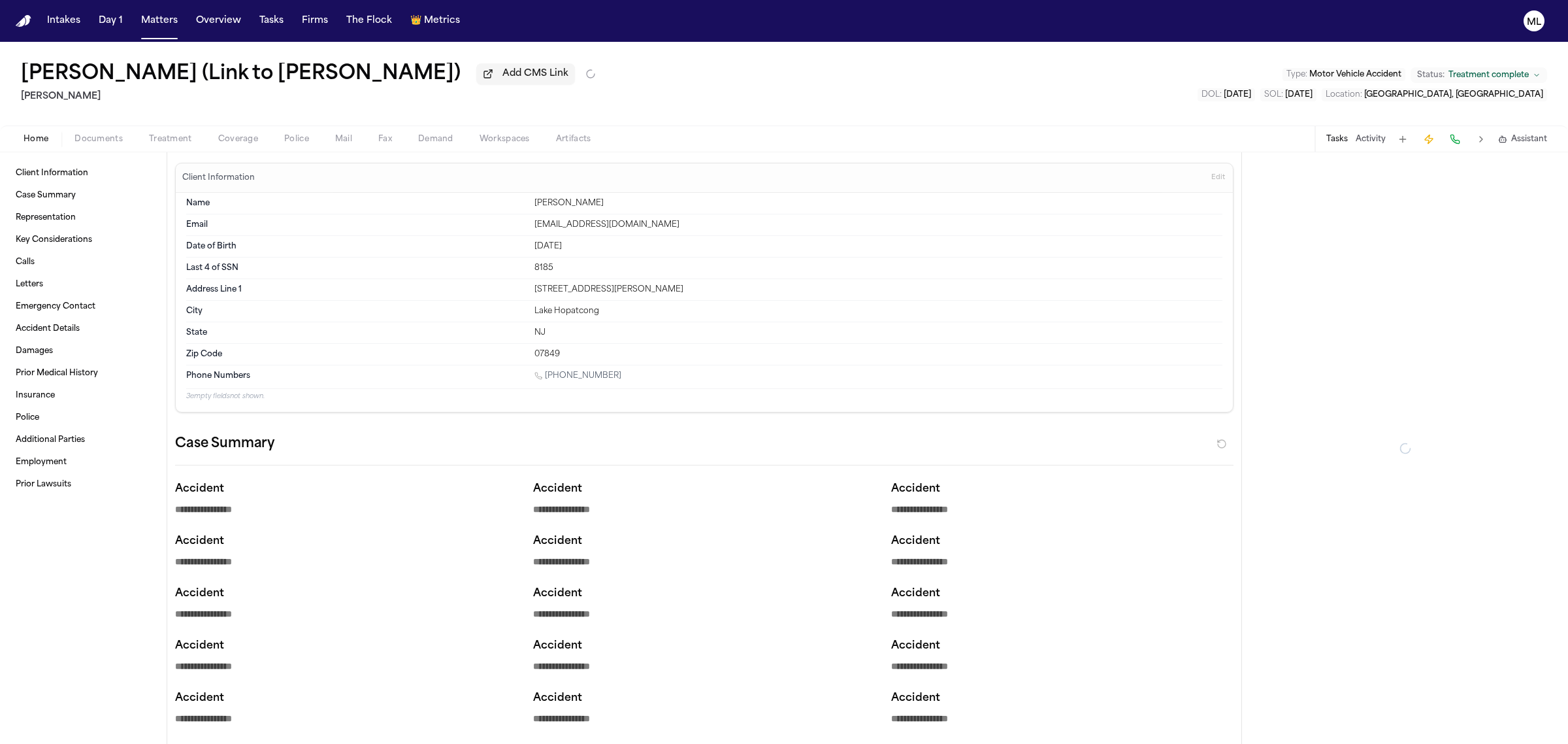
type textarea "*"
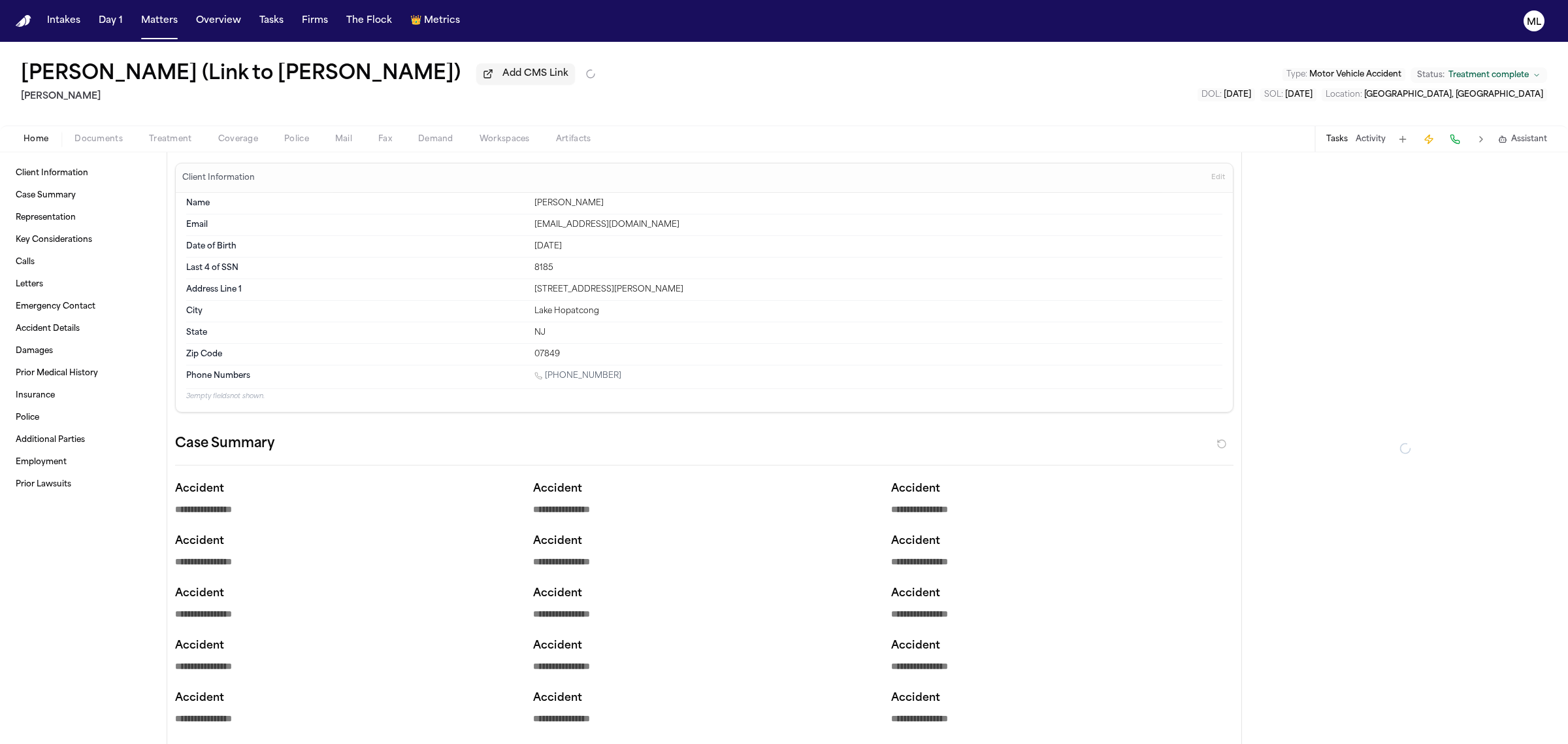
type textarea "*"
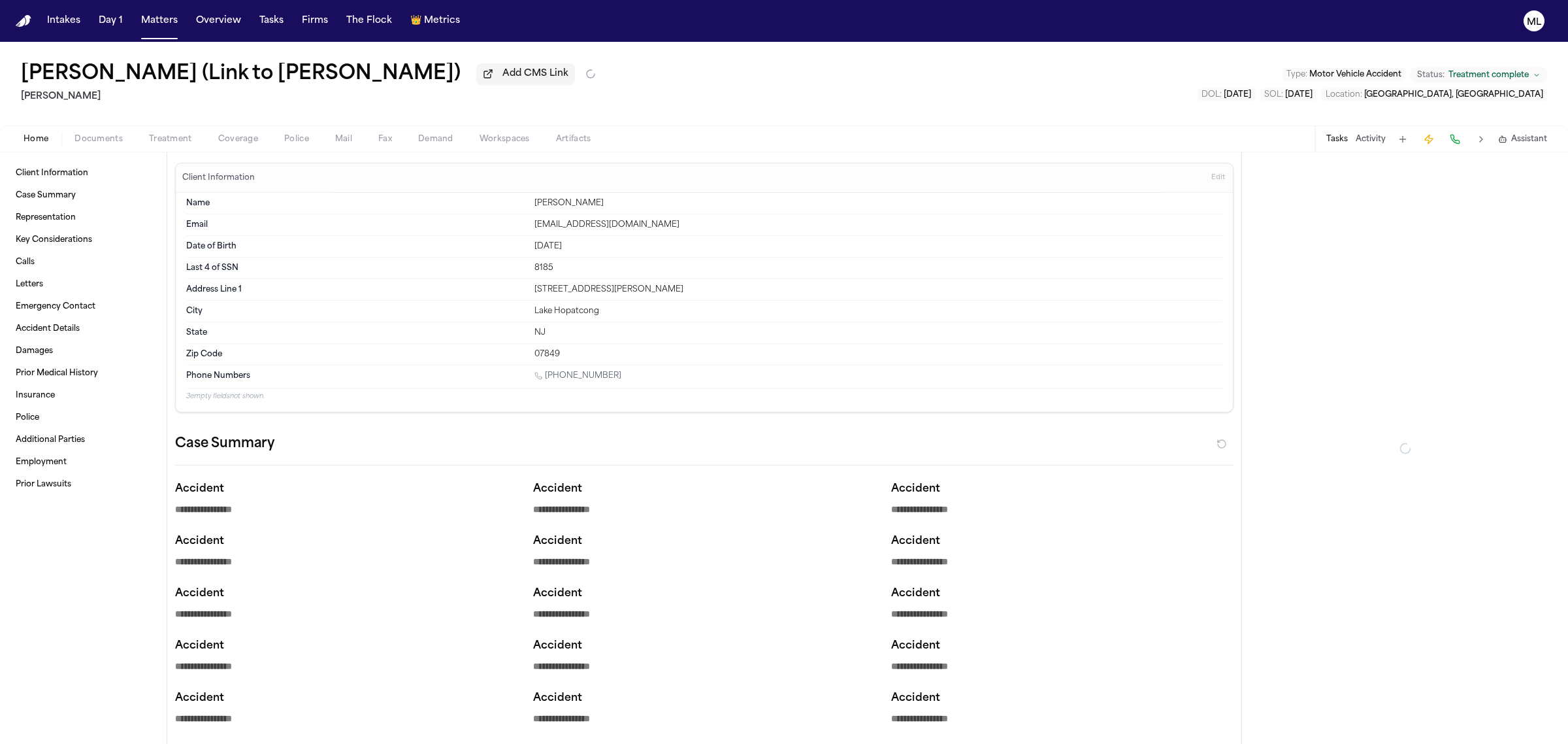
type textarea "*"
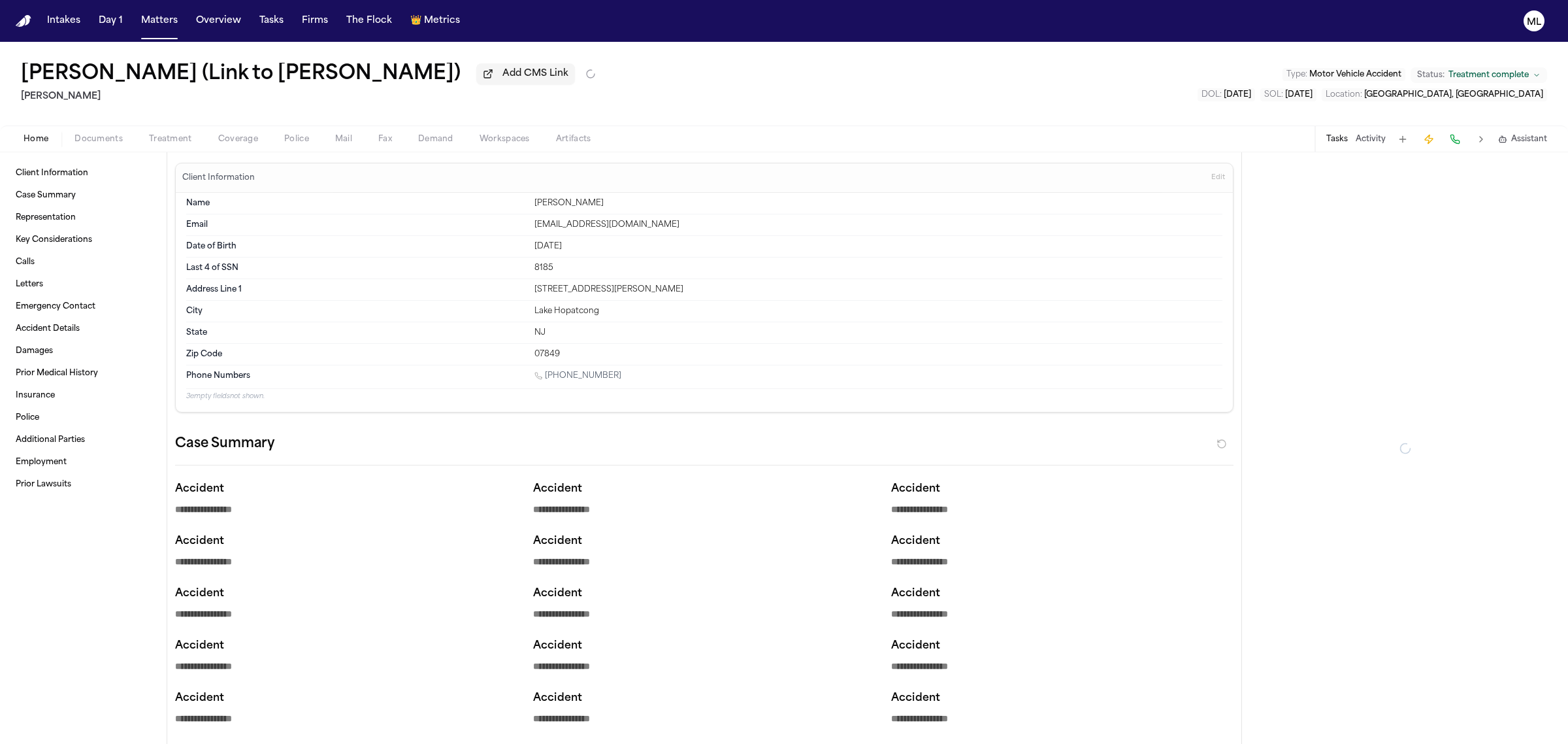
type textarea "*"
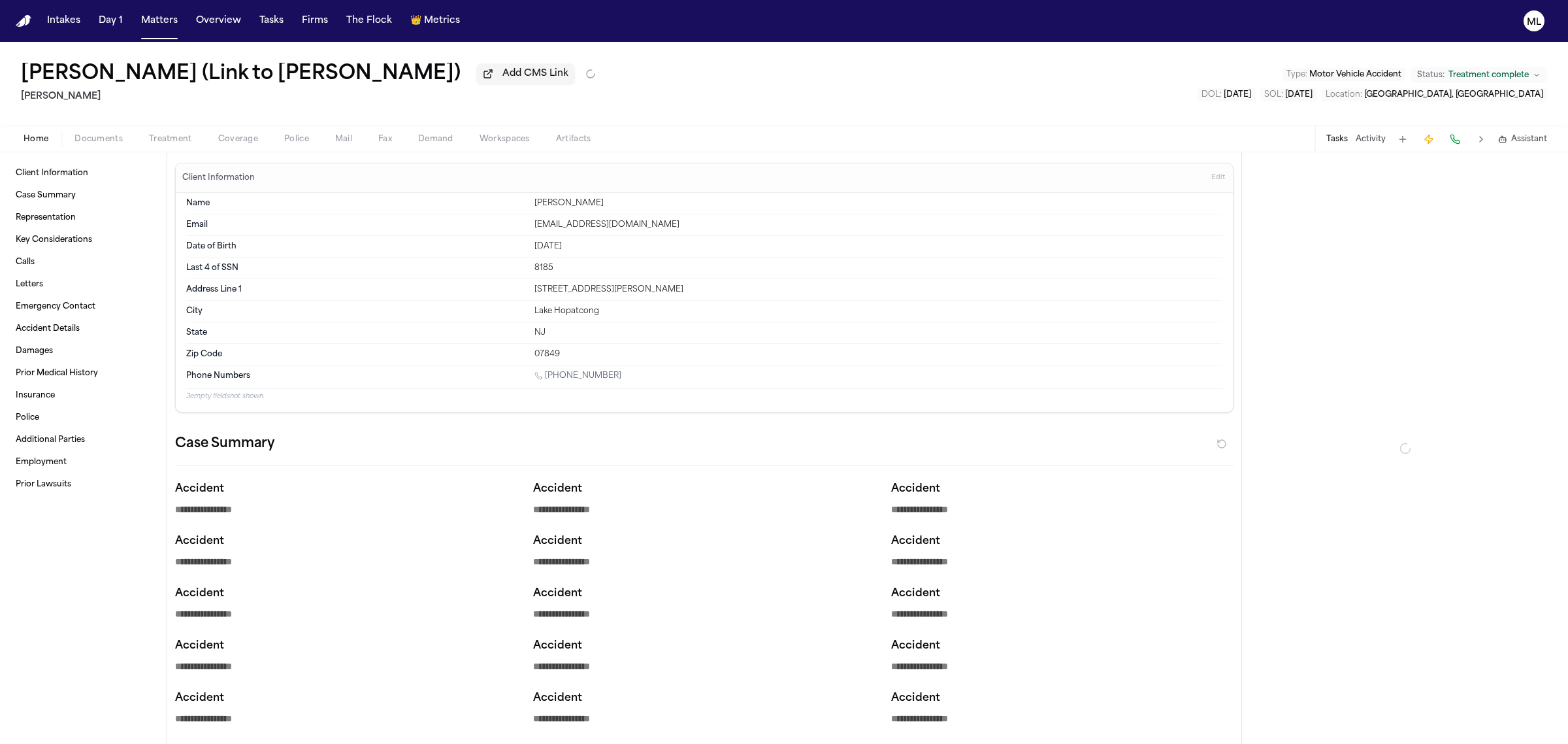
type textarea "*"
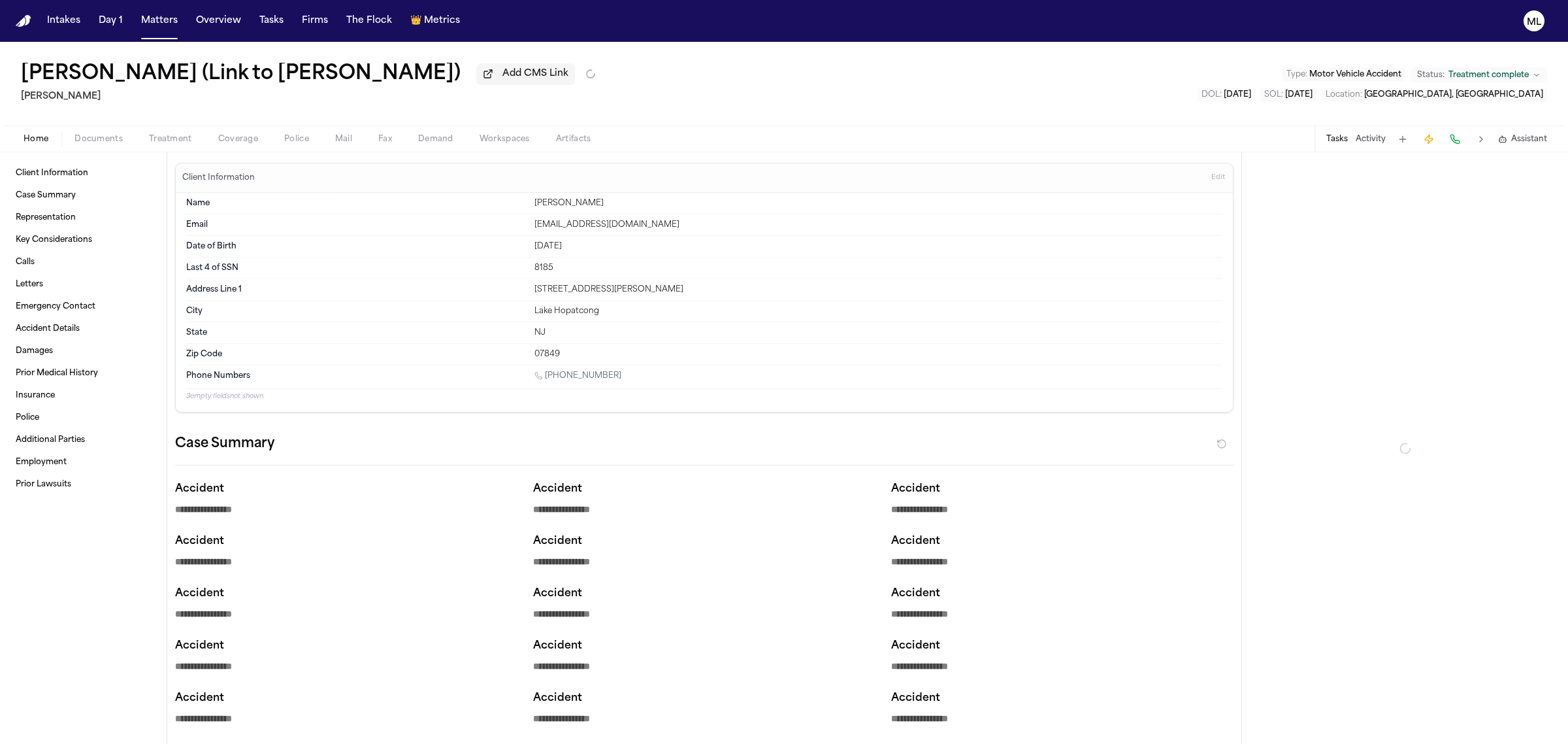
type textarea "*"
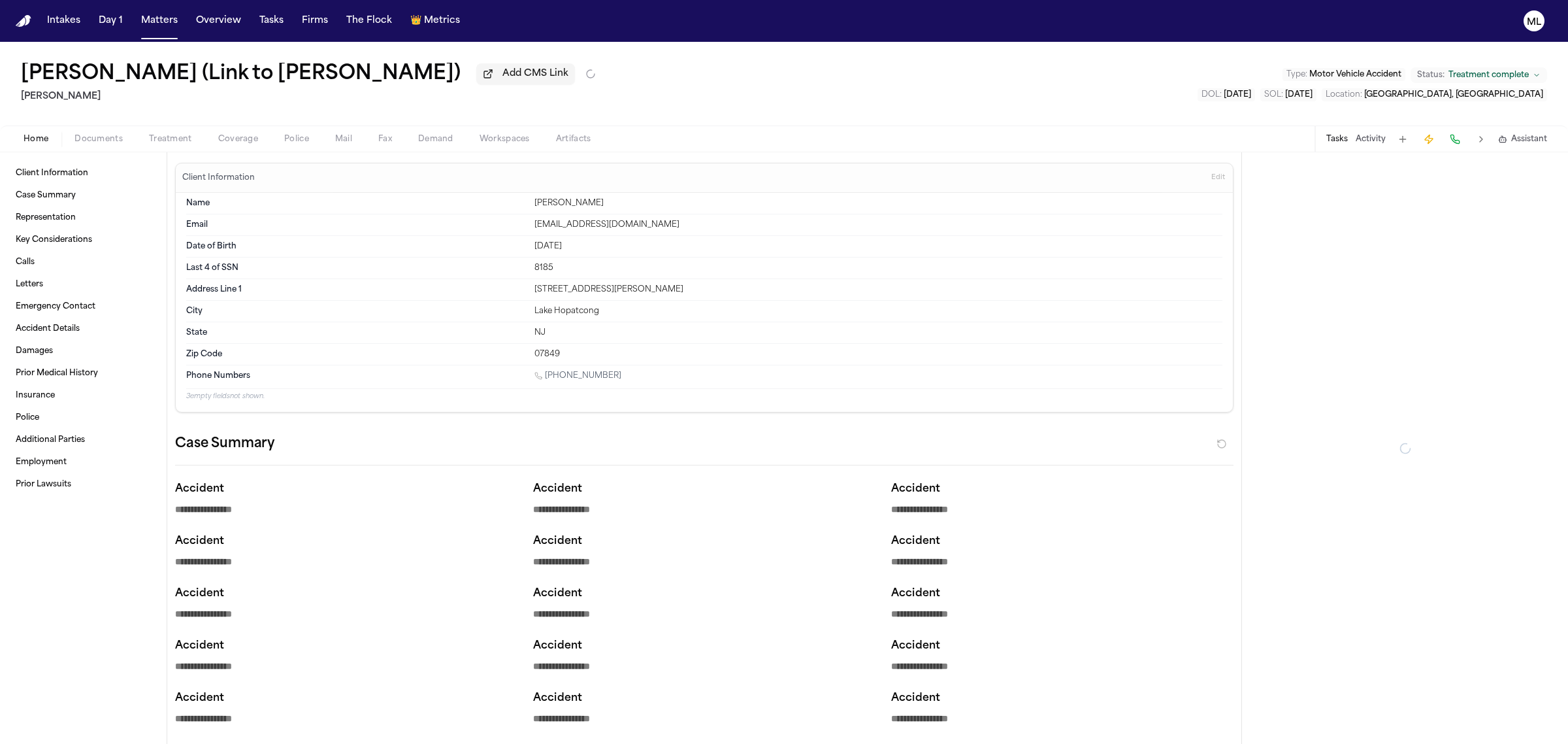
type textarea "*"
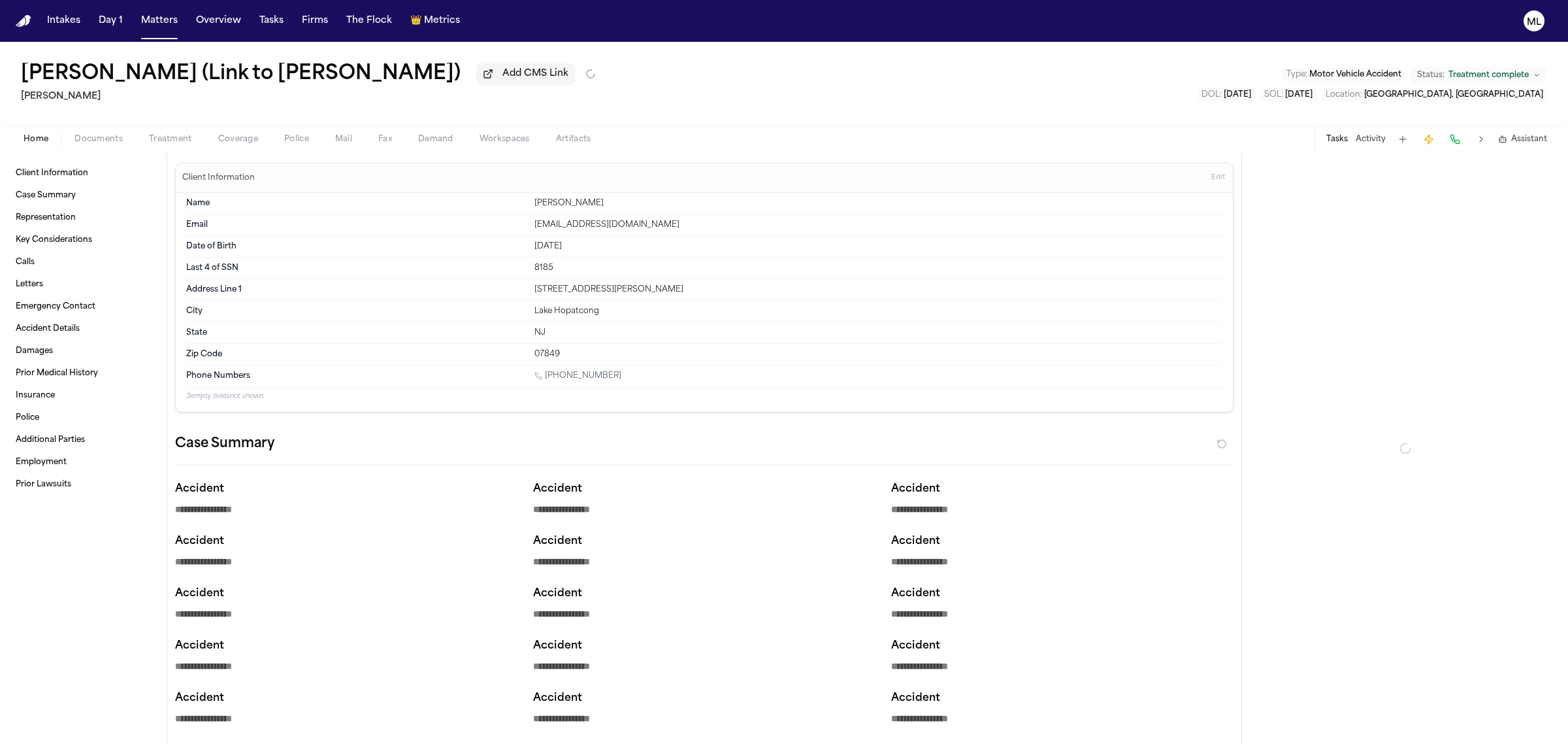
type textarea "*"
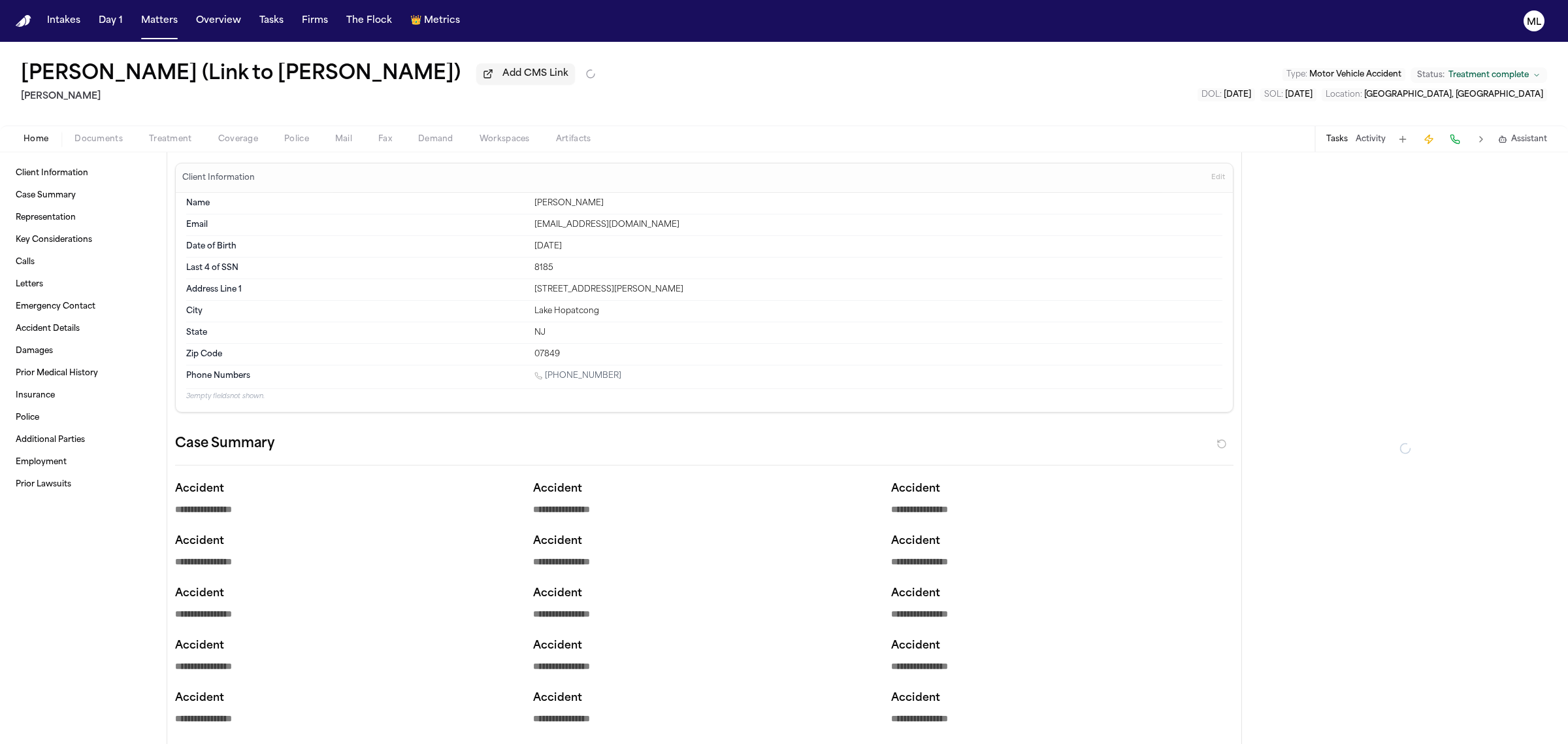
type textarea "*"
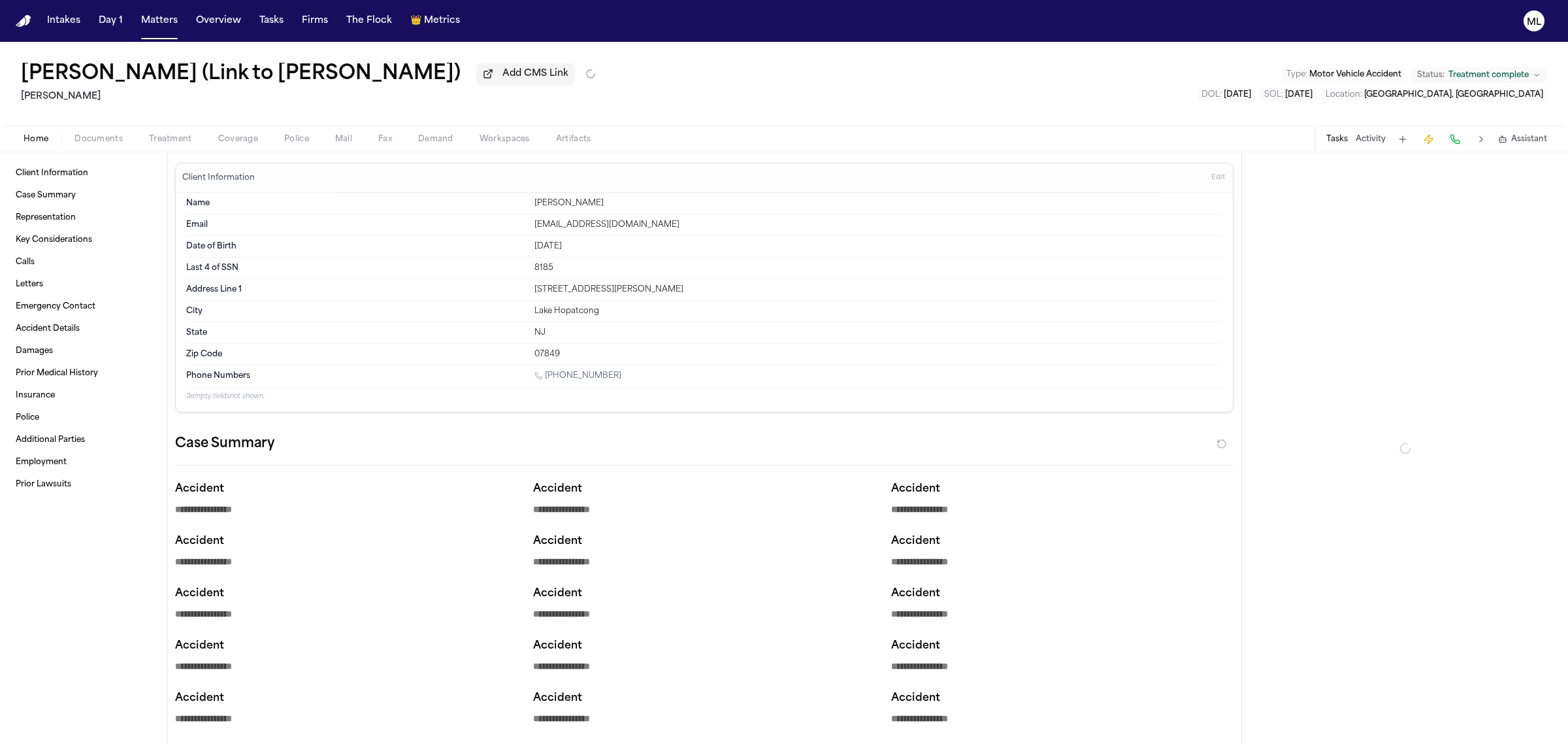
type textarea "*"
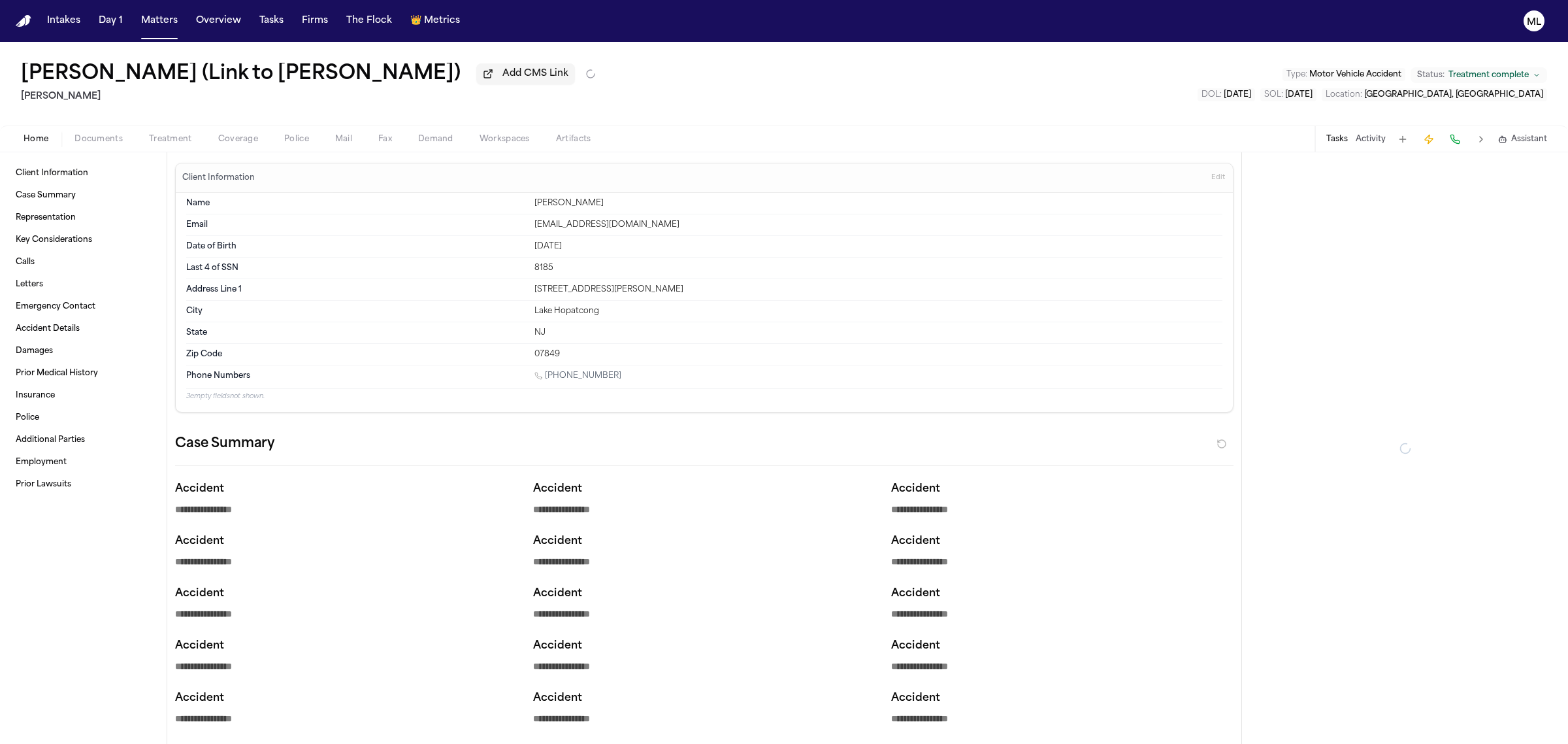
type textarea "*"
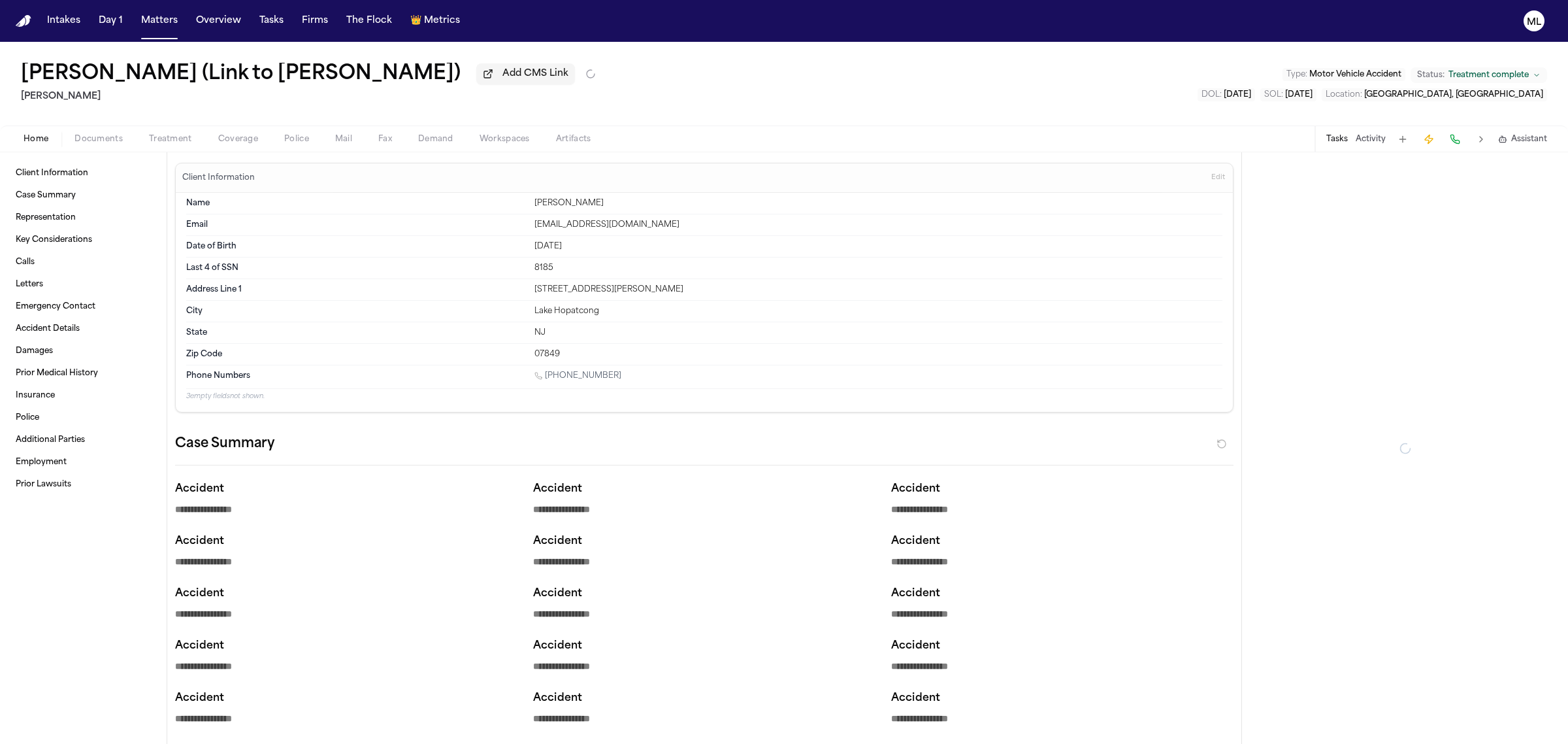
type textarea "*"
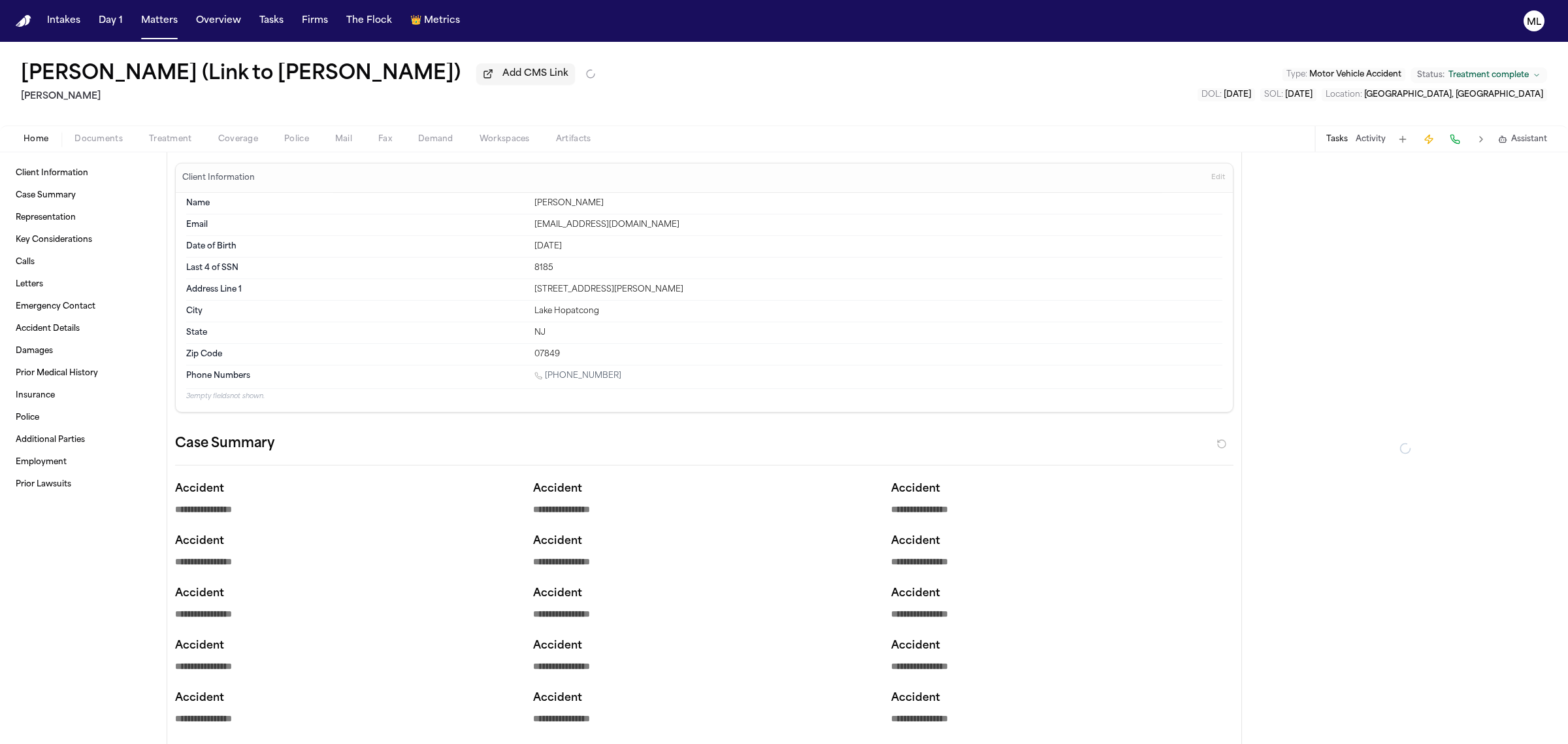
type textarea "*"
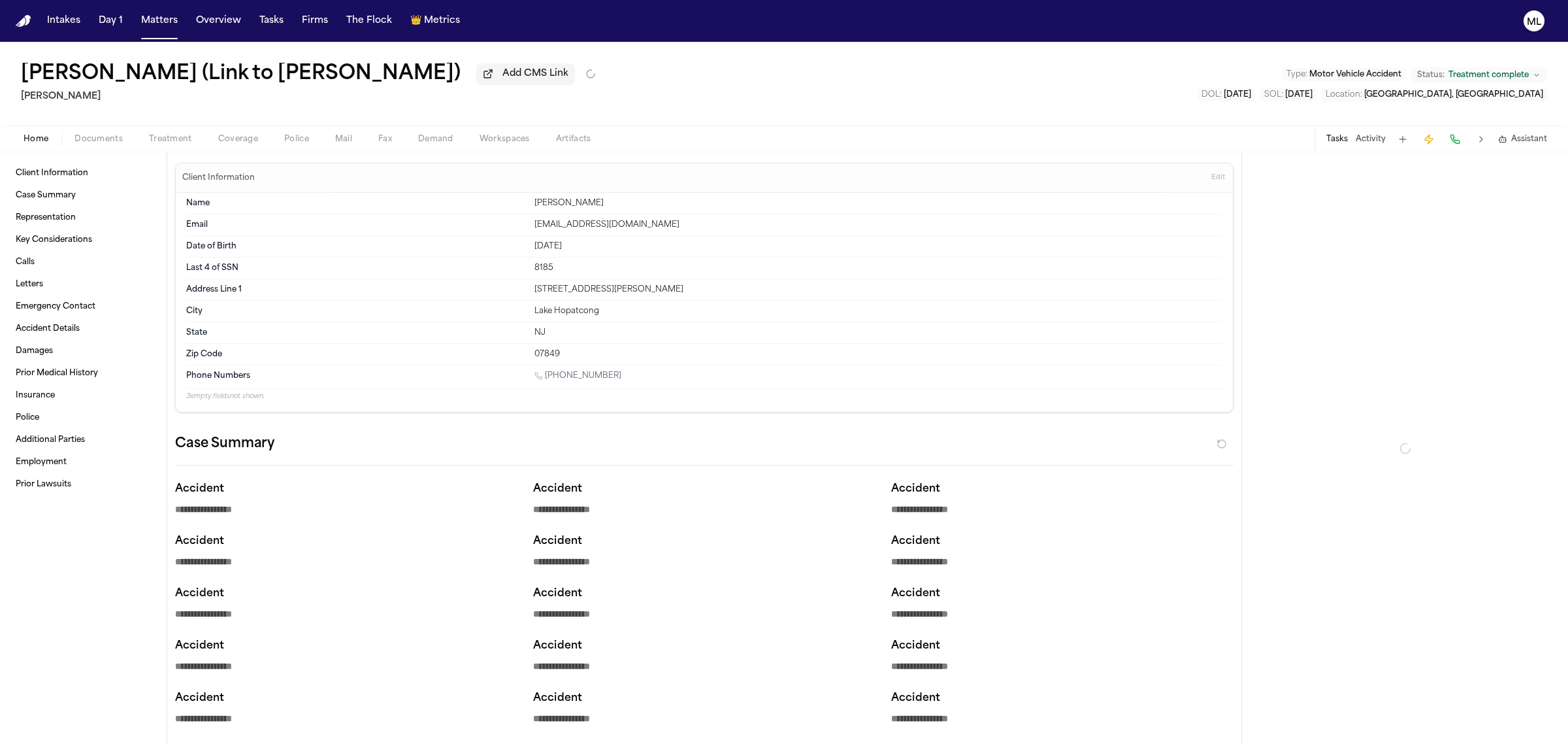
type textarea "*"
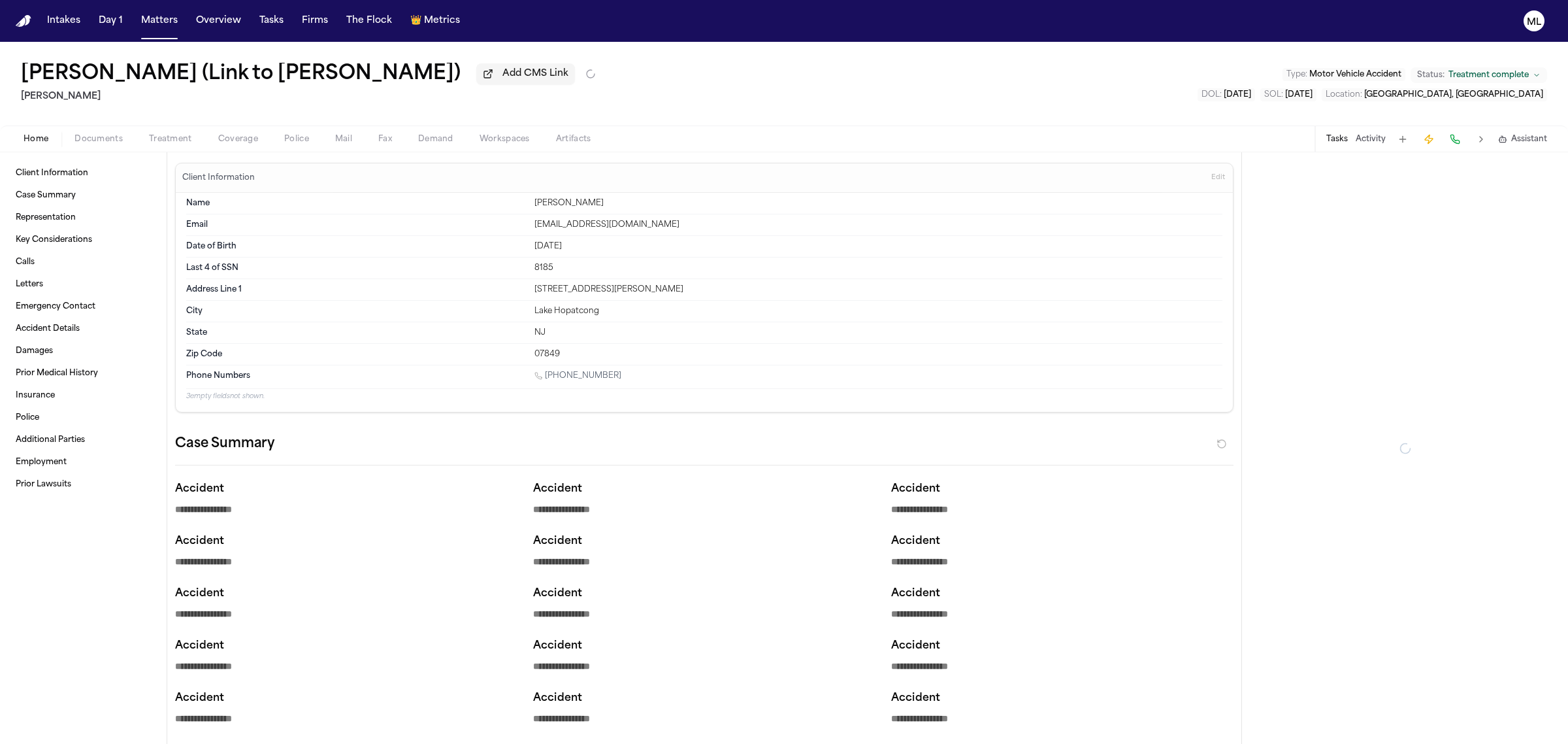
type textarea "*"
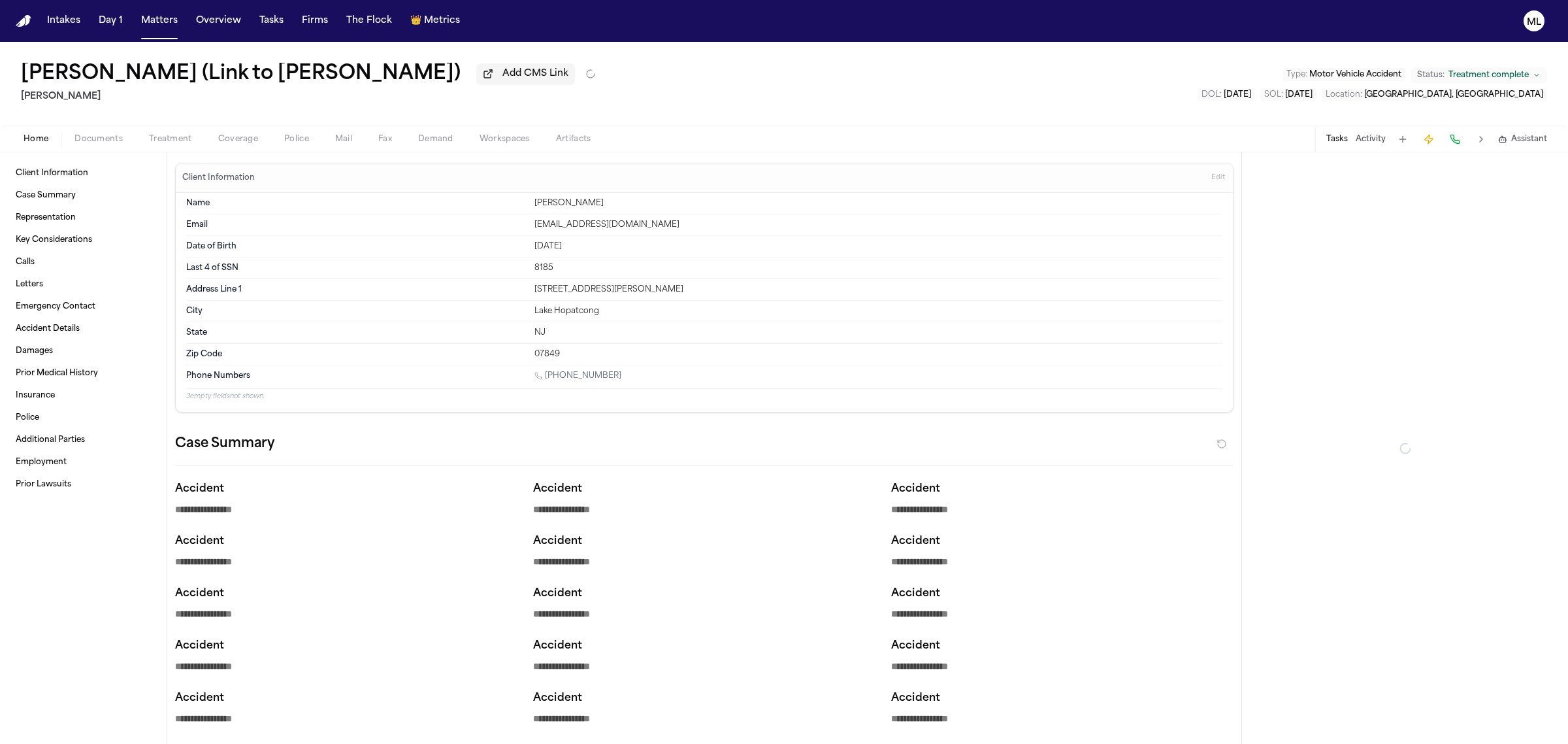
type textarea "*"
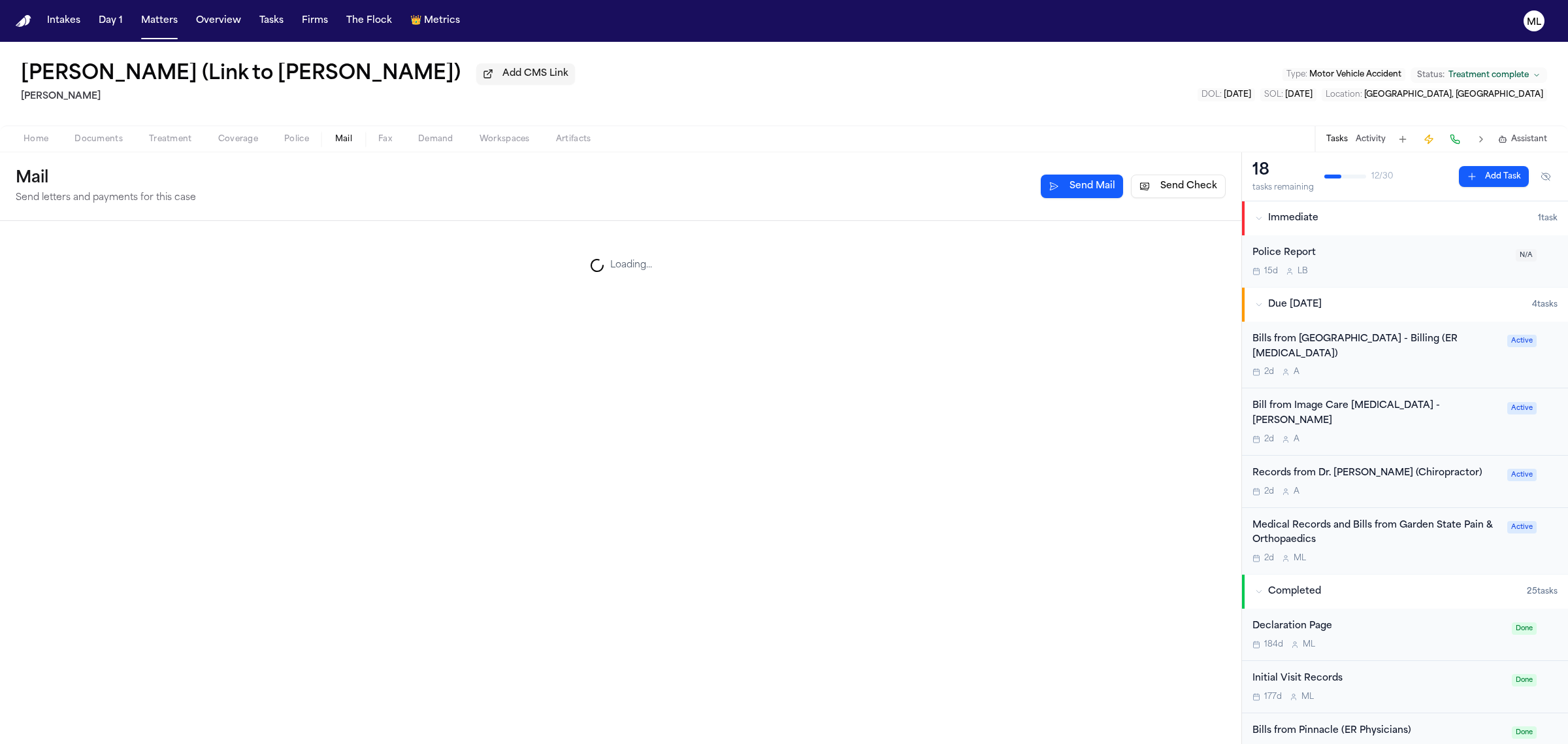
click at [338, 139] on span "Mail" at bounding box center [343, 139] width 17 height 10
click at [166, 23] on button "Matters" at bounding box center [160, 21] width 47 height 24
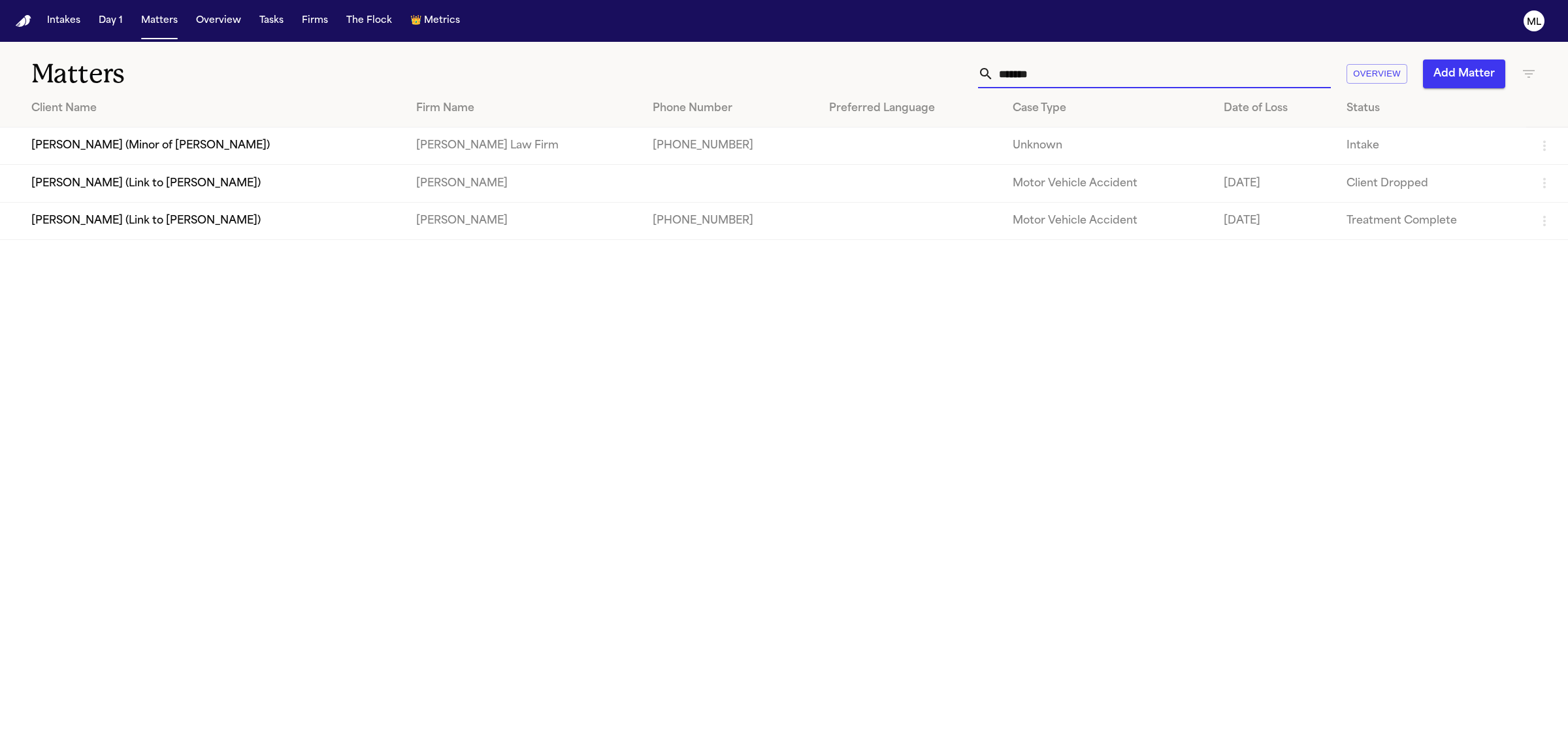
drag, startPoint x: 1135, startPoint y: 69, endPoint x: 825, endPoint y: 66, distance: 310.0
click at [825, 66] on div "****** Overview Add Matter" at bounding box center [1009, 74] width 1054 height 29
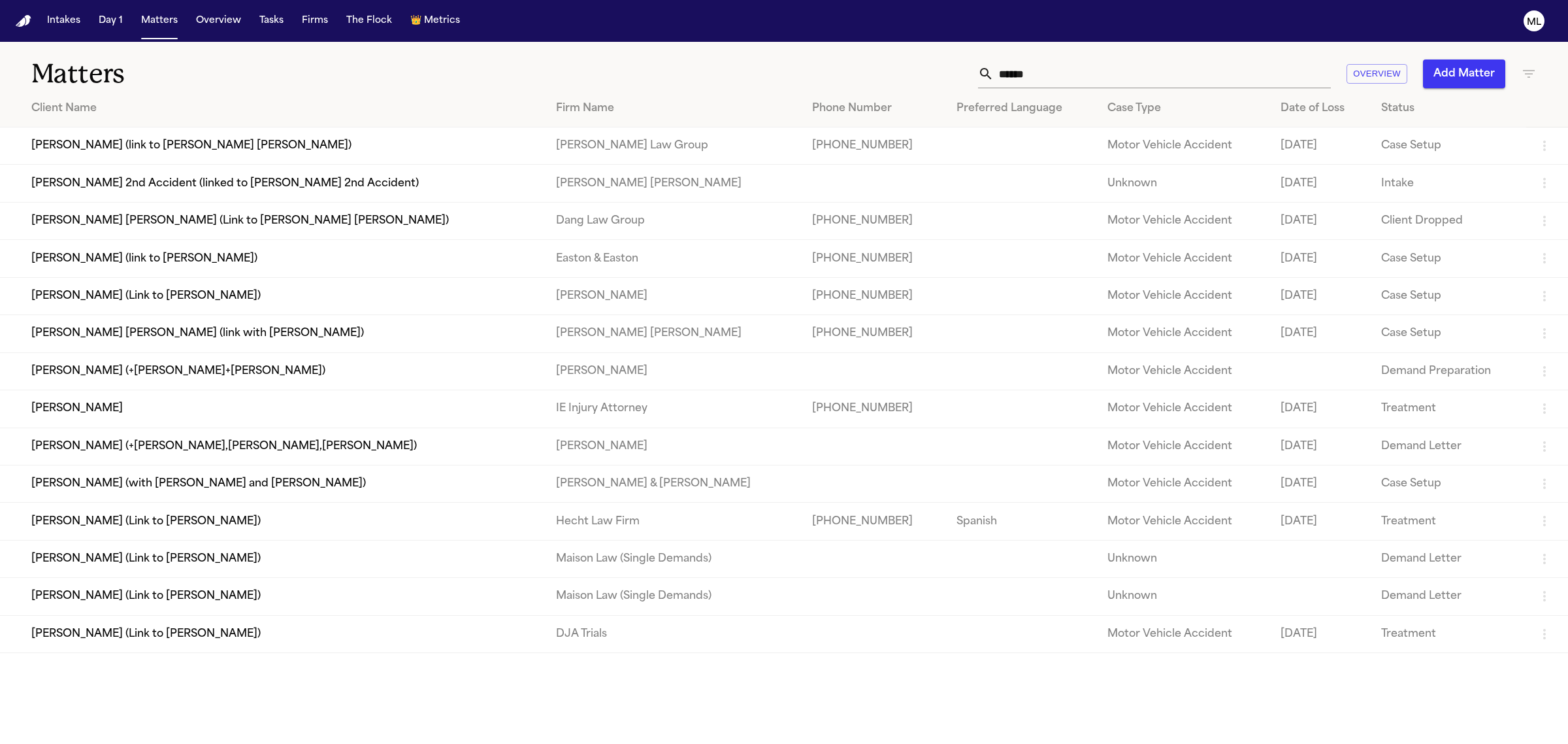
click at [126, 409] on td "[PERSON_NAME]" at bounding box center [273, 408] width 546 height 37
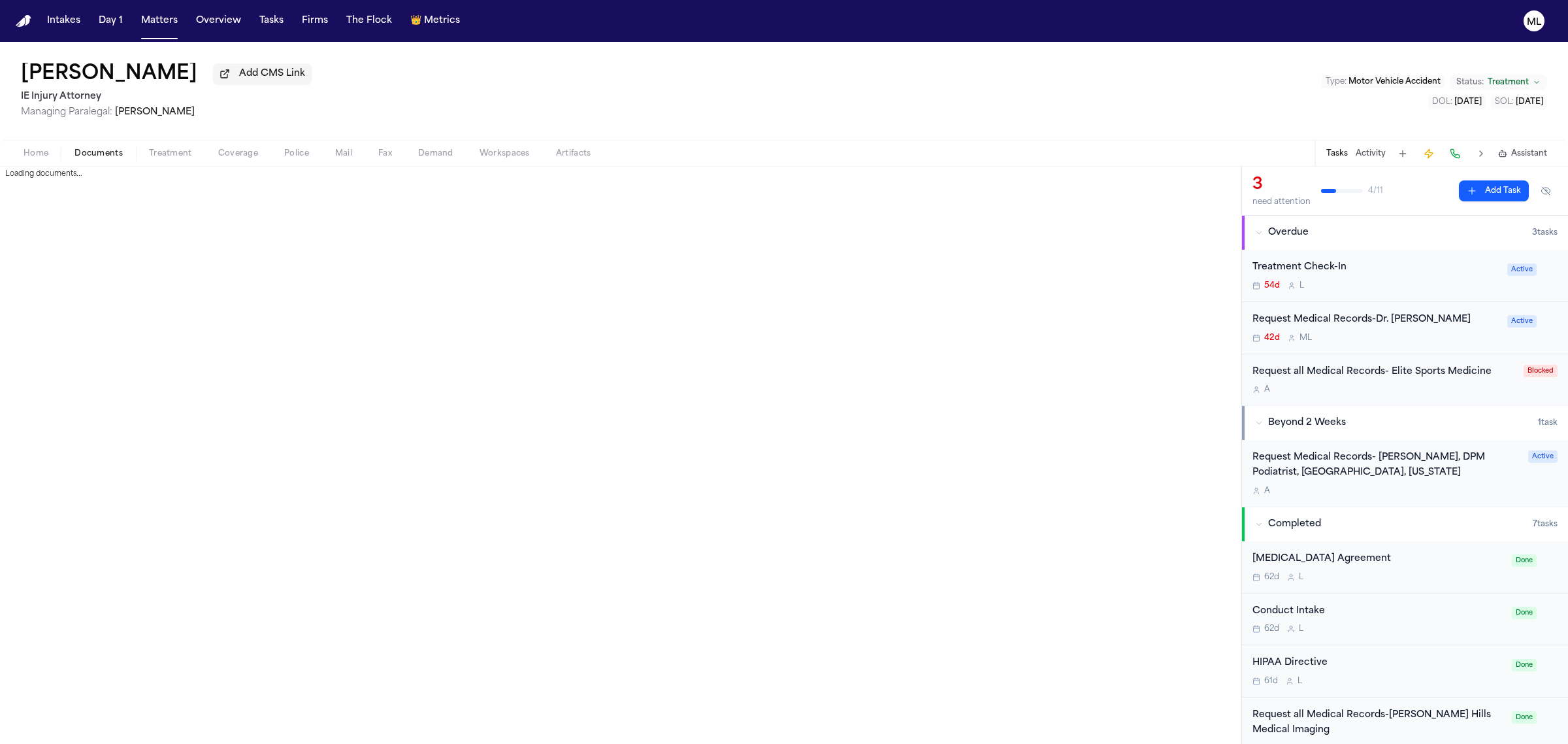
click at [101, 154] on span "Documents" at bounding box center [99, 154] width 48 height 10
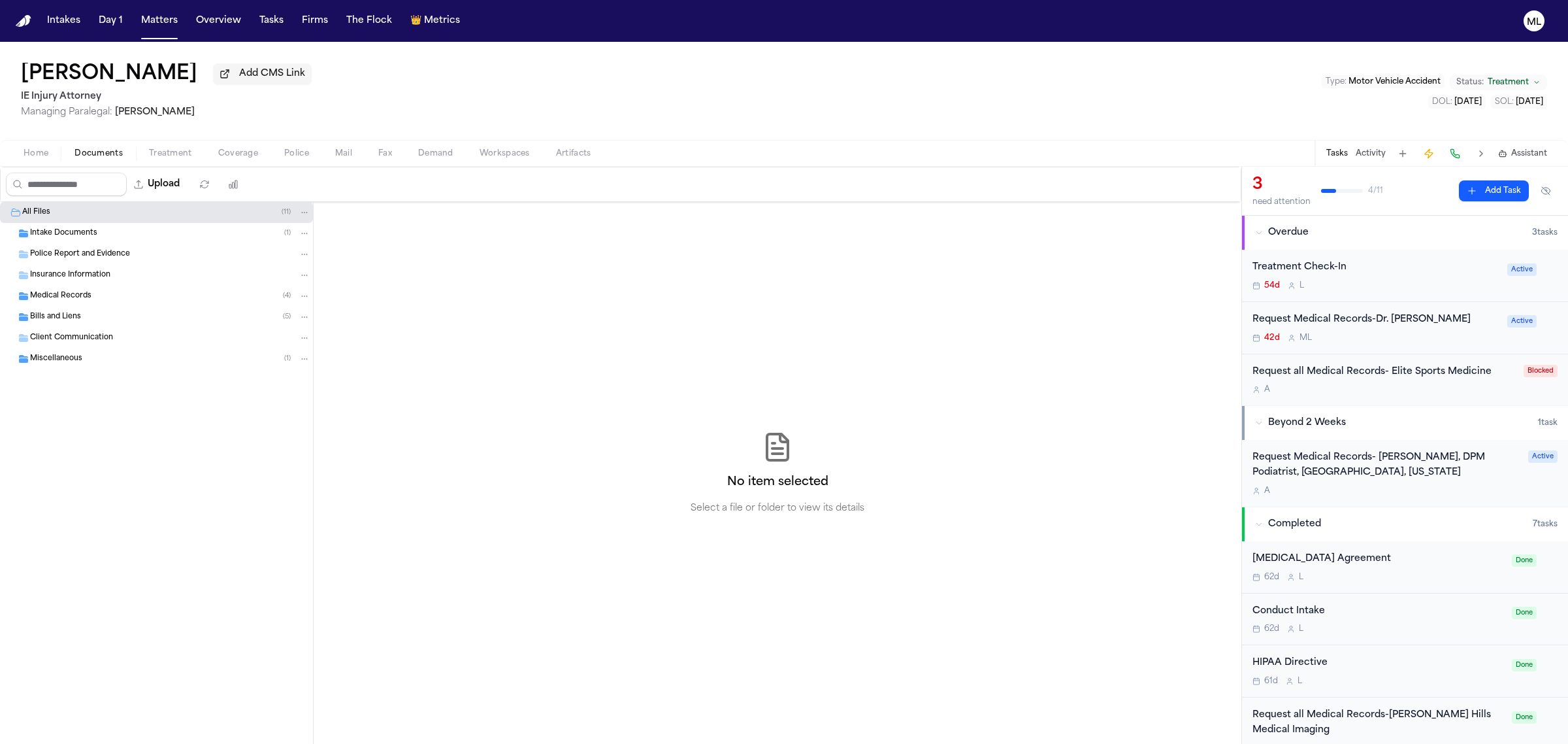
click at [113, 299] on div "Medical Records ( 4 )" at bounding box center [170, 296] width 281 height 12
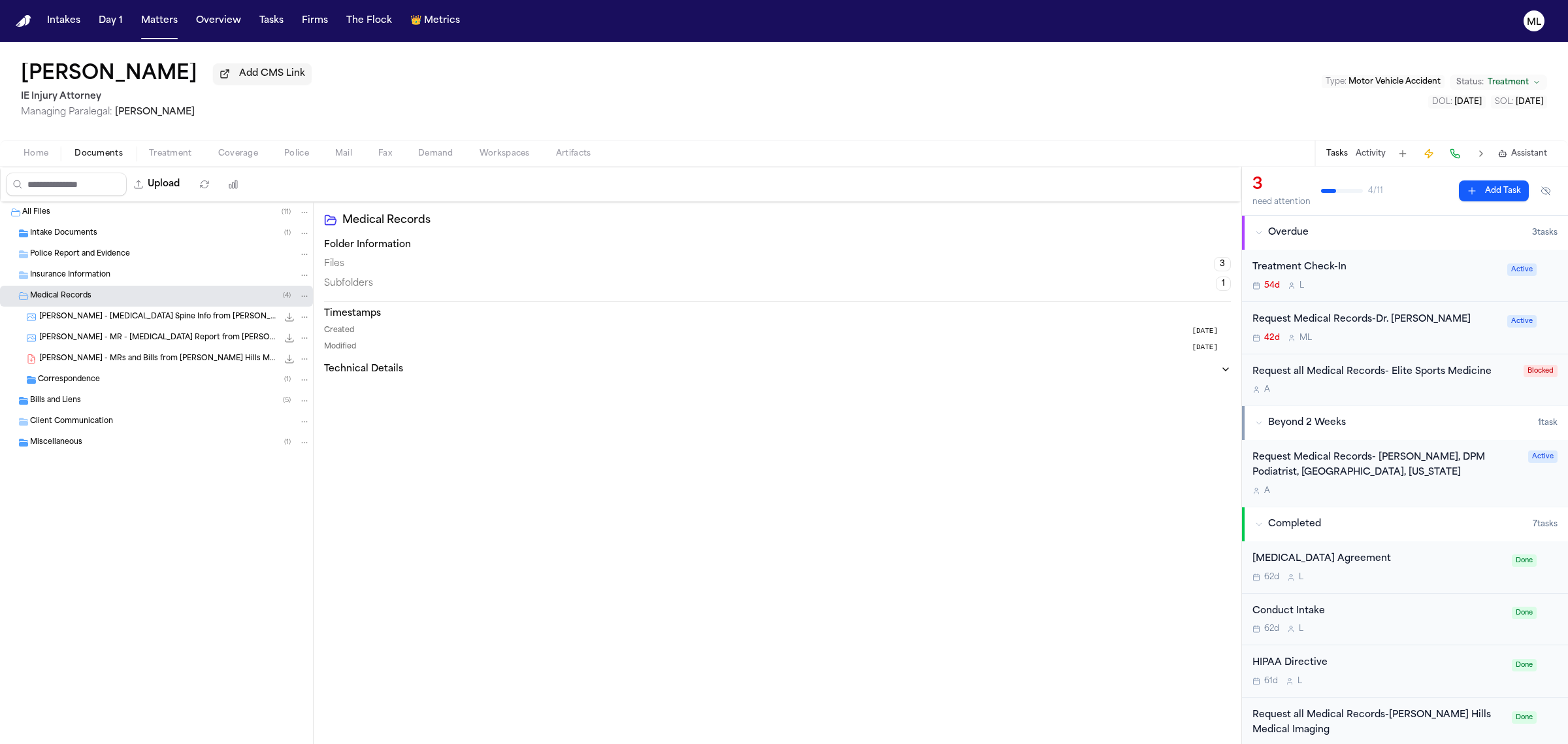
click at [174, 364] on span "[PERSON_NAME] - MRs and Bills from [PERSON_NAME] Hills Medical Imaging - [DATE]…" at bounding box center [158, 359] width 239 height 11
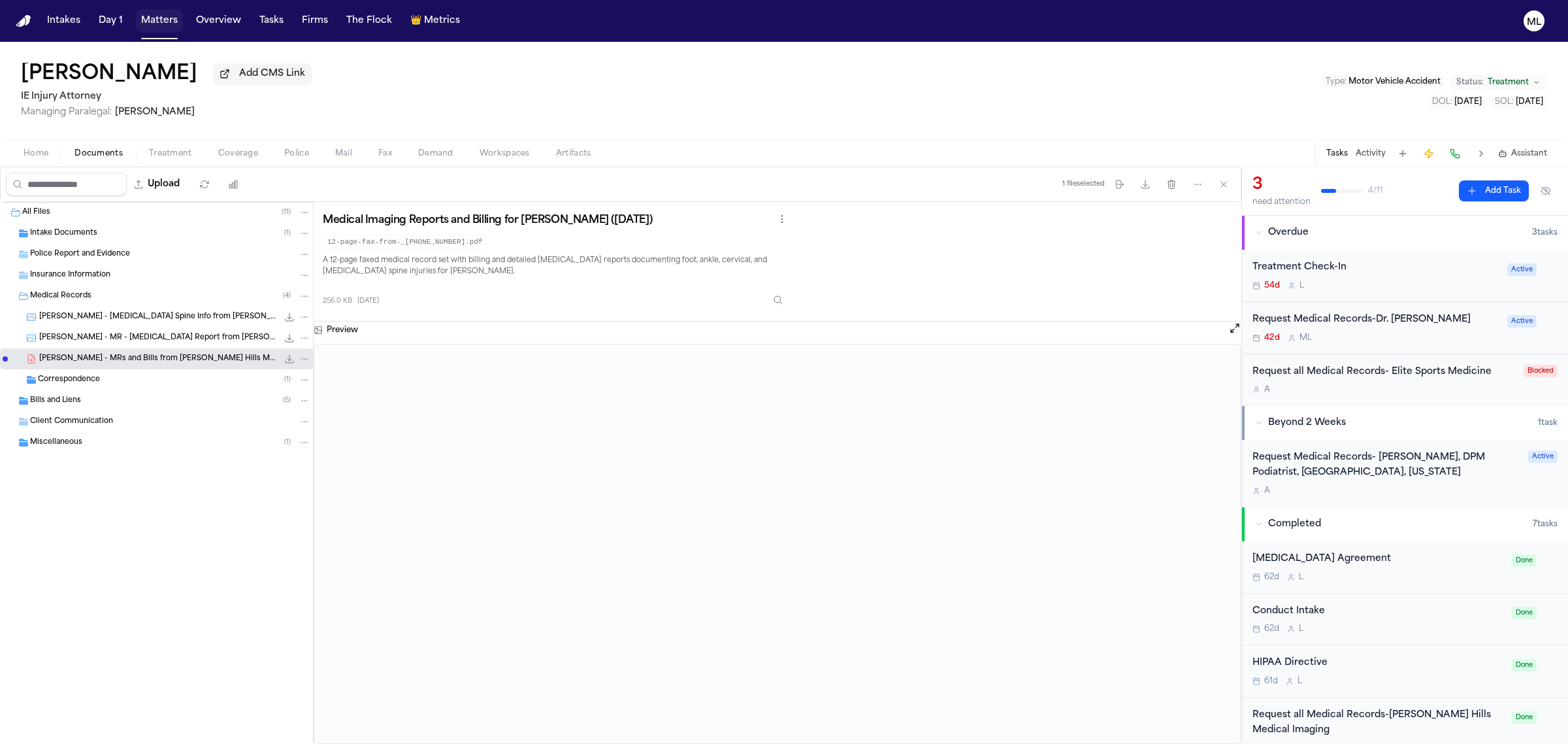
click at [154, 17] on button "Matters" at bounding box center [160, 21] width 47 height 24
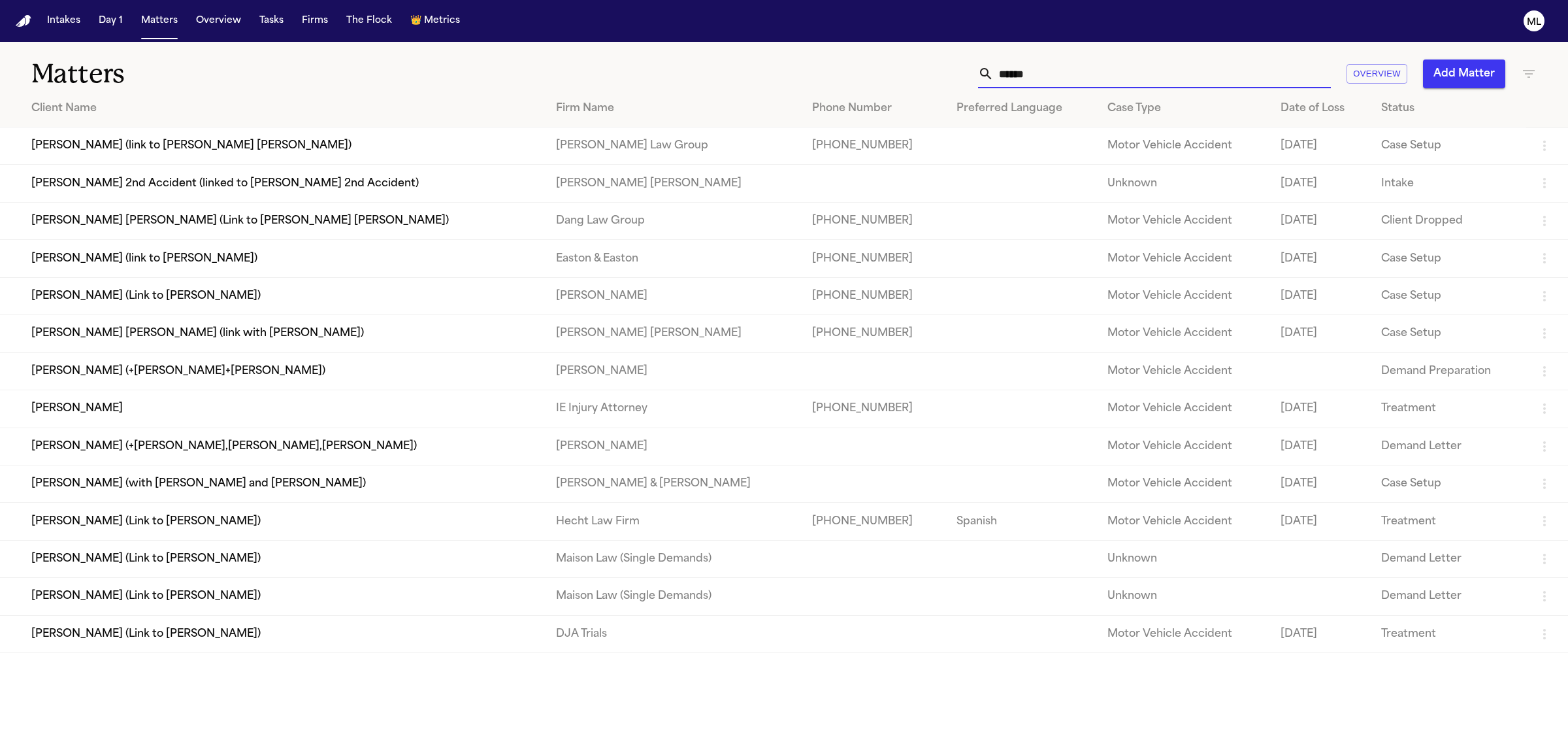
drag, startPoint x: 873, startPoint y: 67, endPoint x: 837, endPoint y: 57, distance: 37.4
click at [831, 69] on div "****** Overview Add Matter" at bounding box center [1009, 74] width 1054 height 29
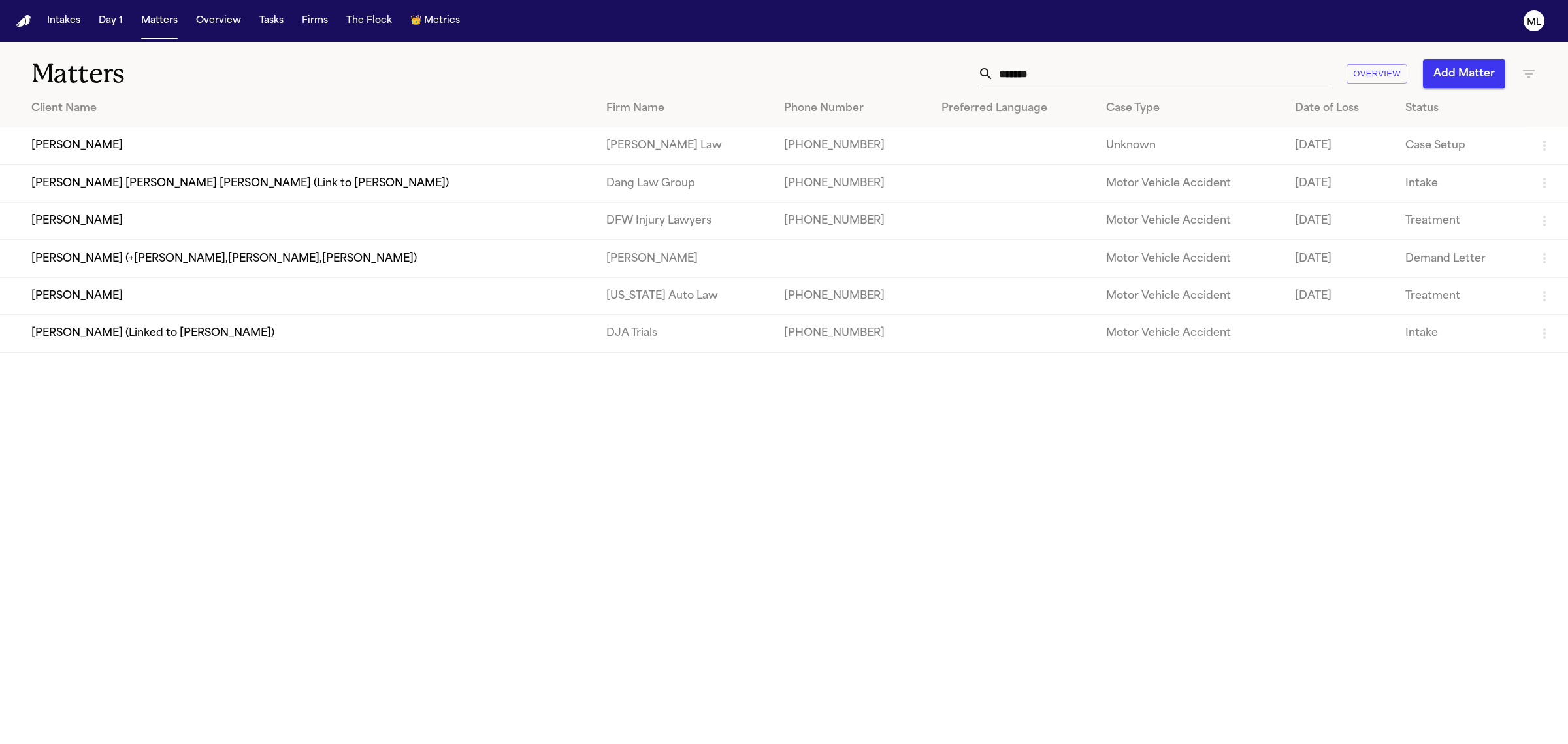
click at [206, 292] on td "[PERSON_NAME]" at bounding box center [298, 296] width 596 height 37
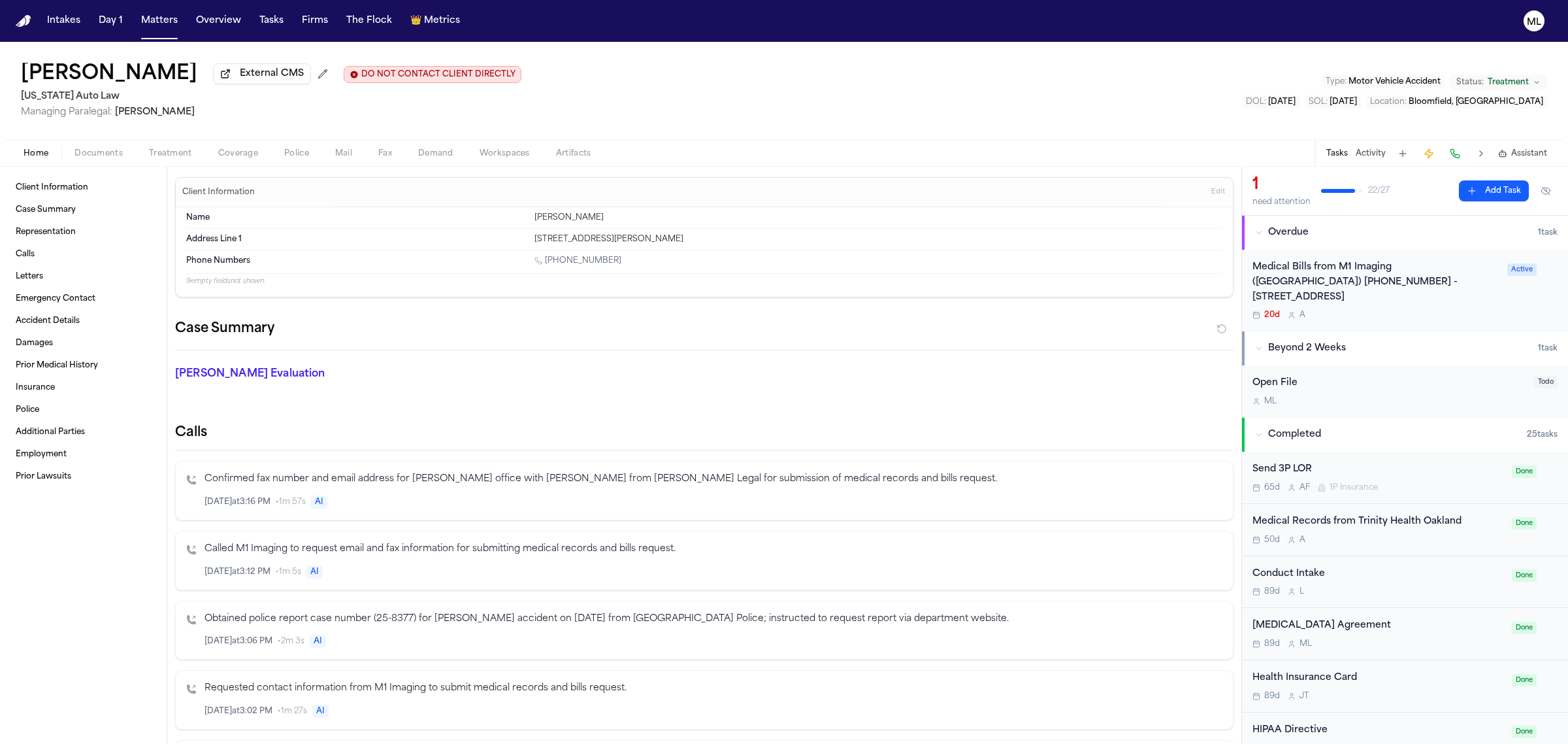
click at [1340, 376] on div "Open File" at bounding box center [1389, 383] width 274 height 15
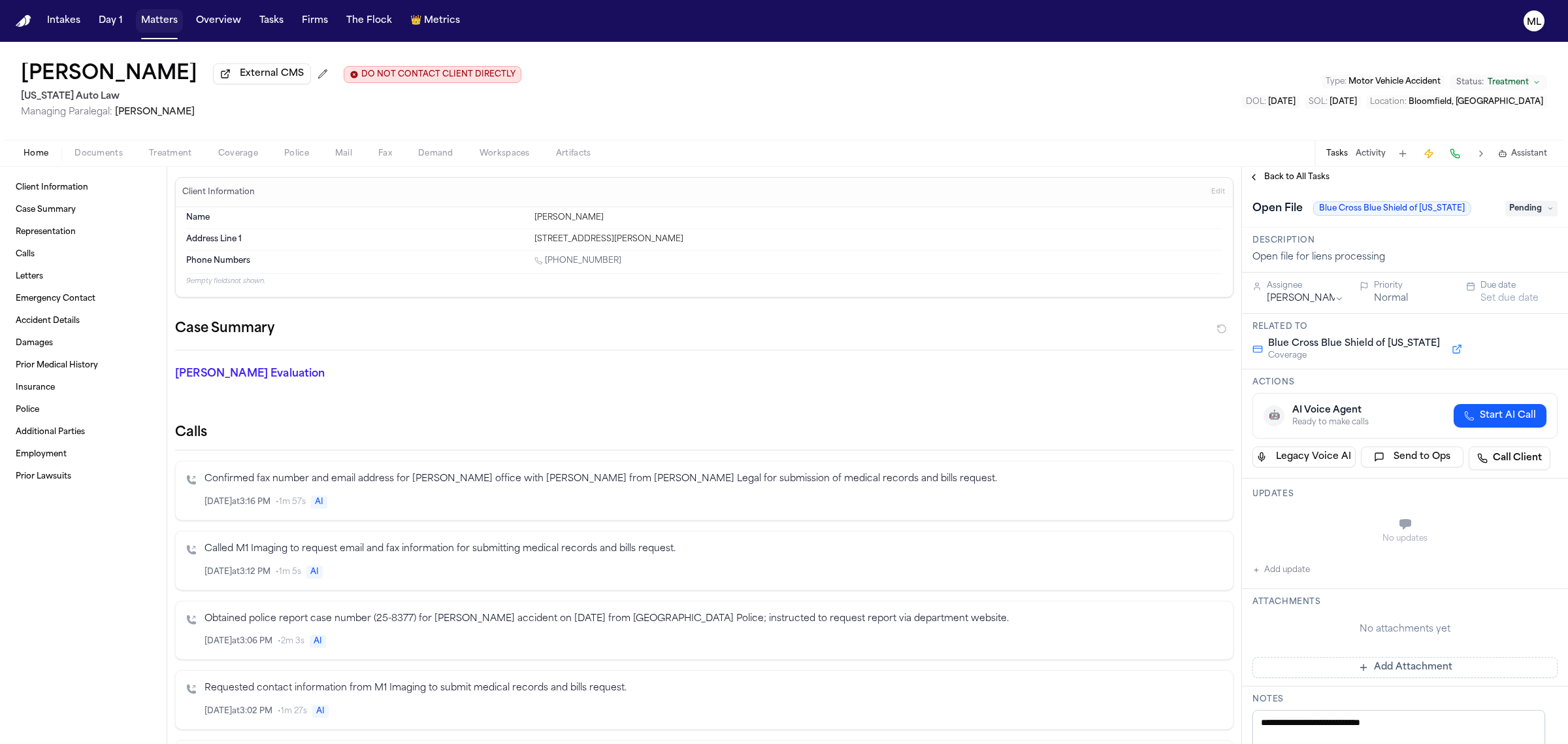
click at [154, 20] on button "Matters" at bounding box center [160, 21] width 47 height 24
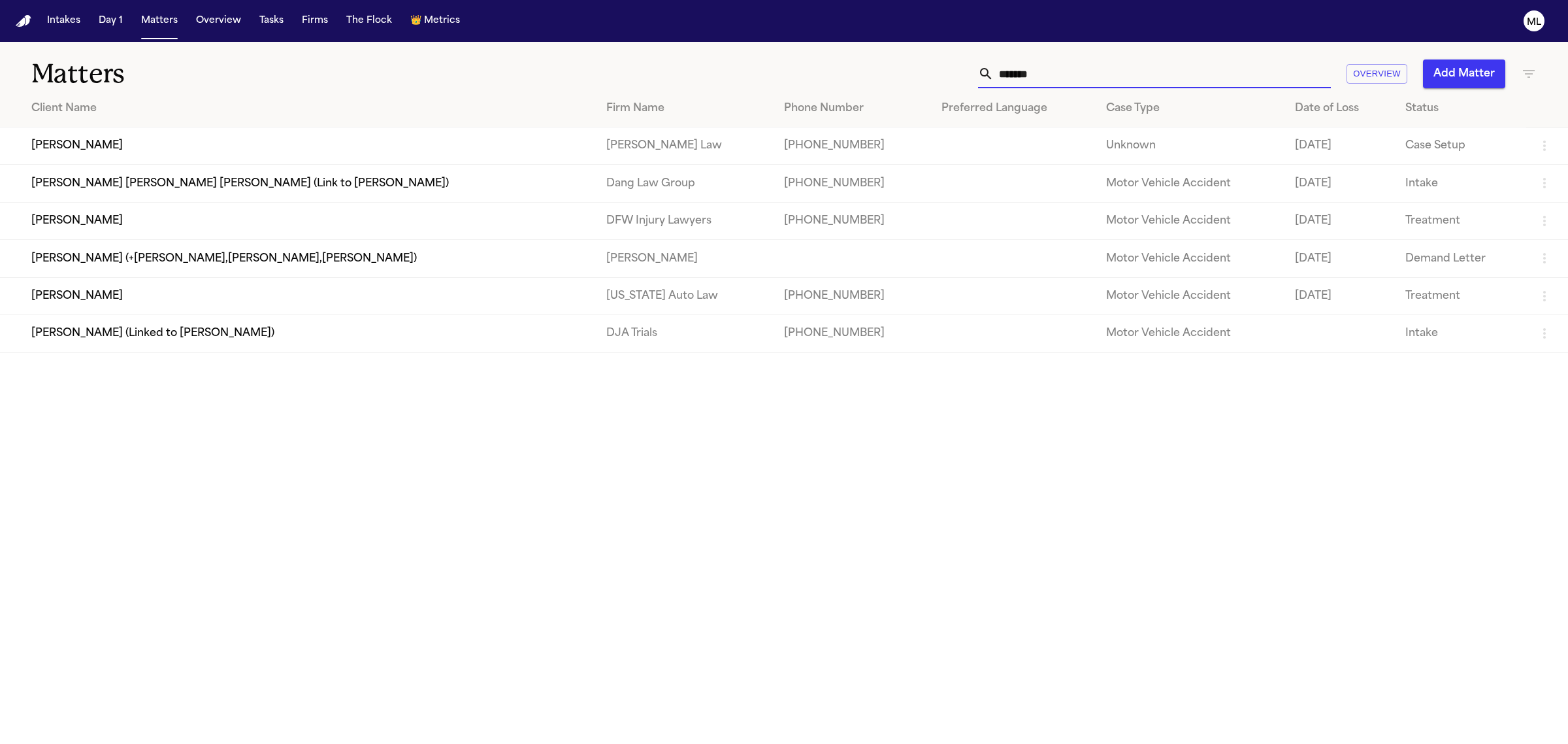
drag, startPoint x: 1119, startPoint y: 73, endPoint x: 779, endPoint y: 89, distance: 340.4
click at [779, 93] on div "Matters ******* Overview Add Matter Client Name Firm Name Phone Number Preferre…" at bounding box center [784, 197] width 1568 height 311
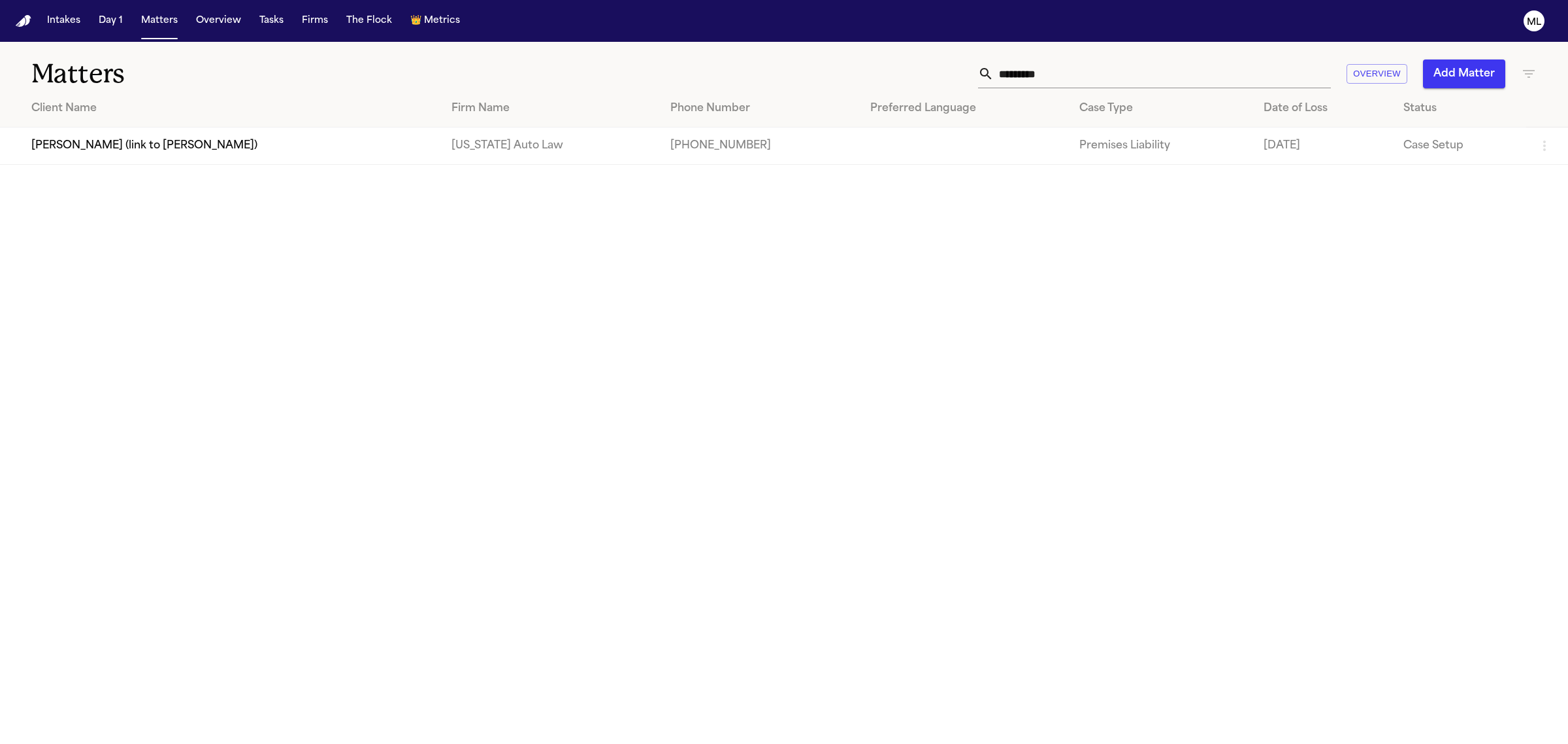
click at [195, 139] on td "[PERSON_NAME] (link to [PERSON_NAME])" at bounding box center [220, 146] width 441 height 37
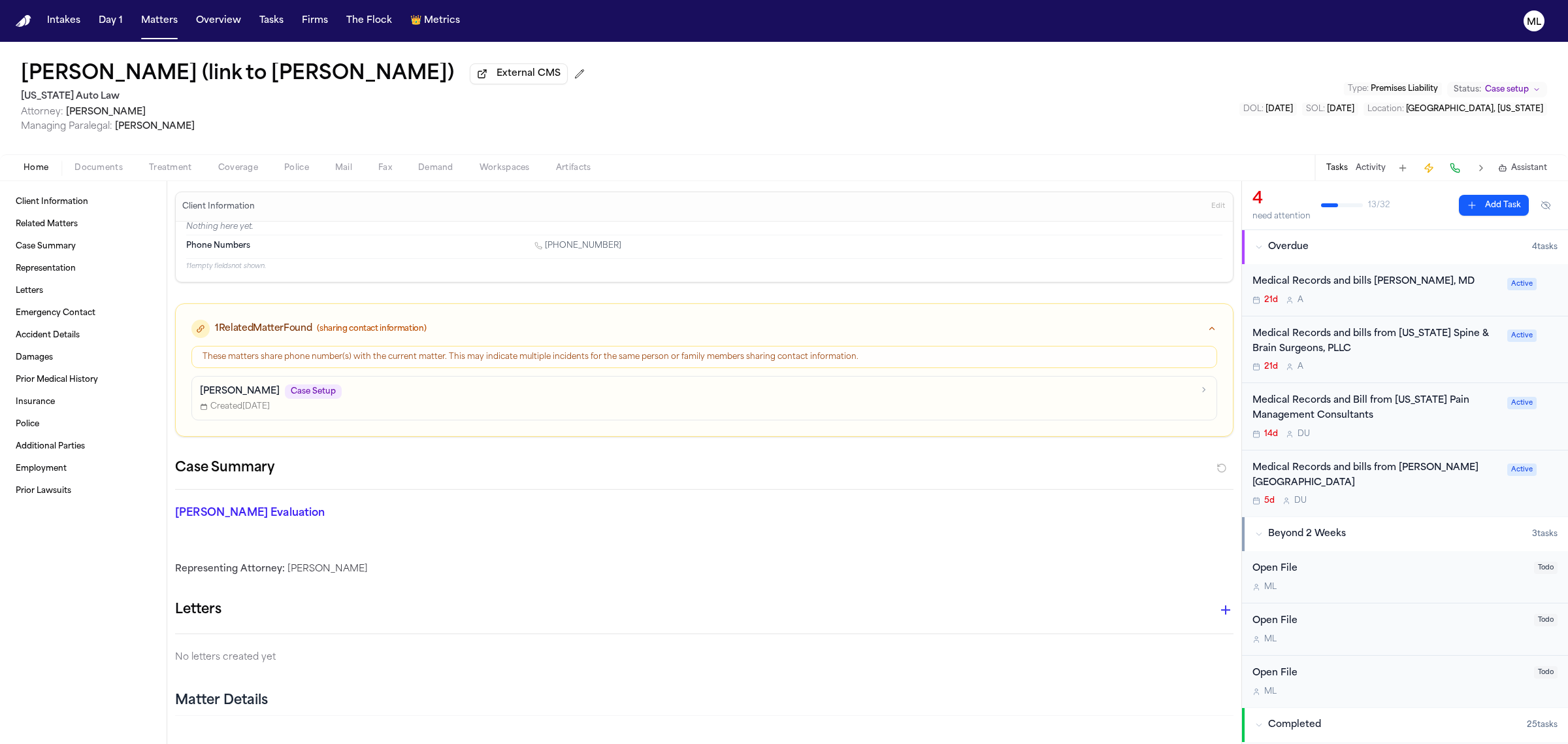
click at [1425, 433] on div "14d D U" at bounding box center [1376, 434] width 247 height 10
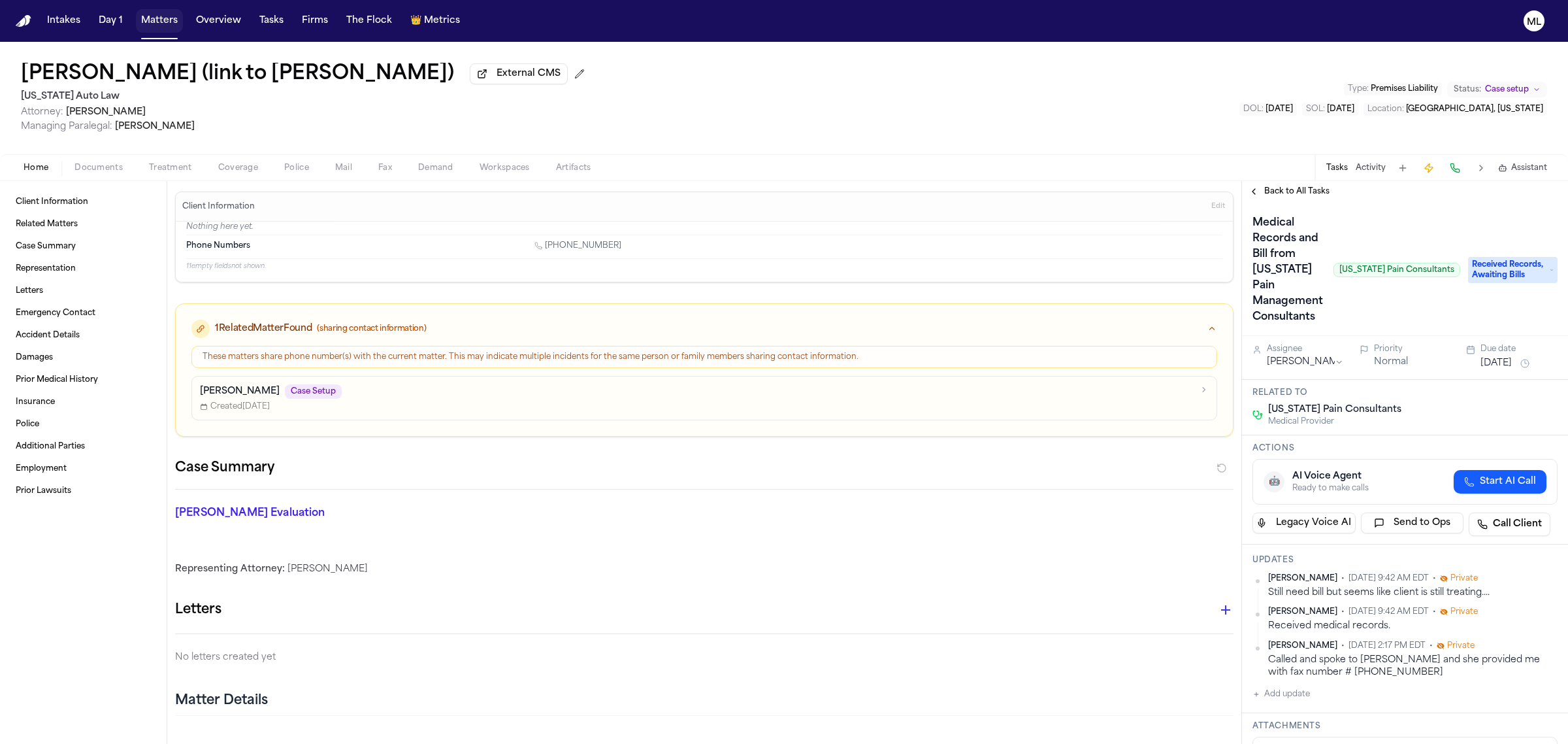
click at [154, 24] on button "Matters" at bounding box center [160, 21] width 47 height 24
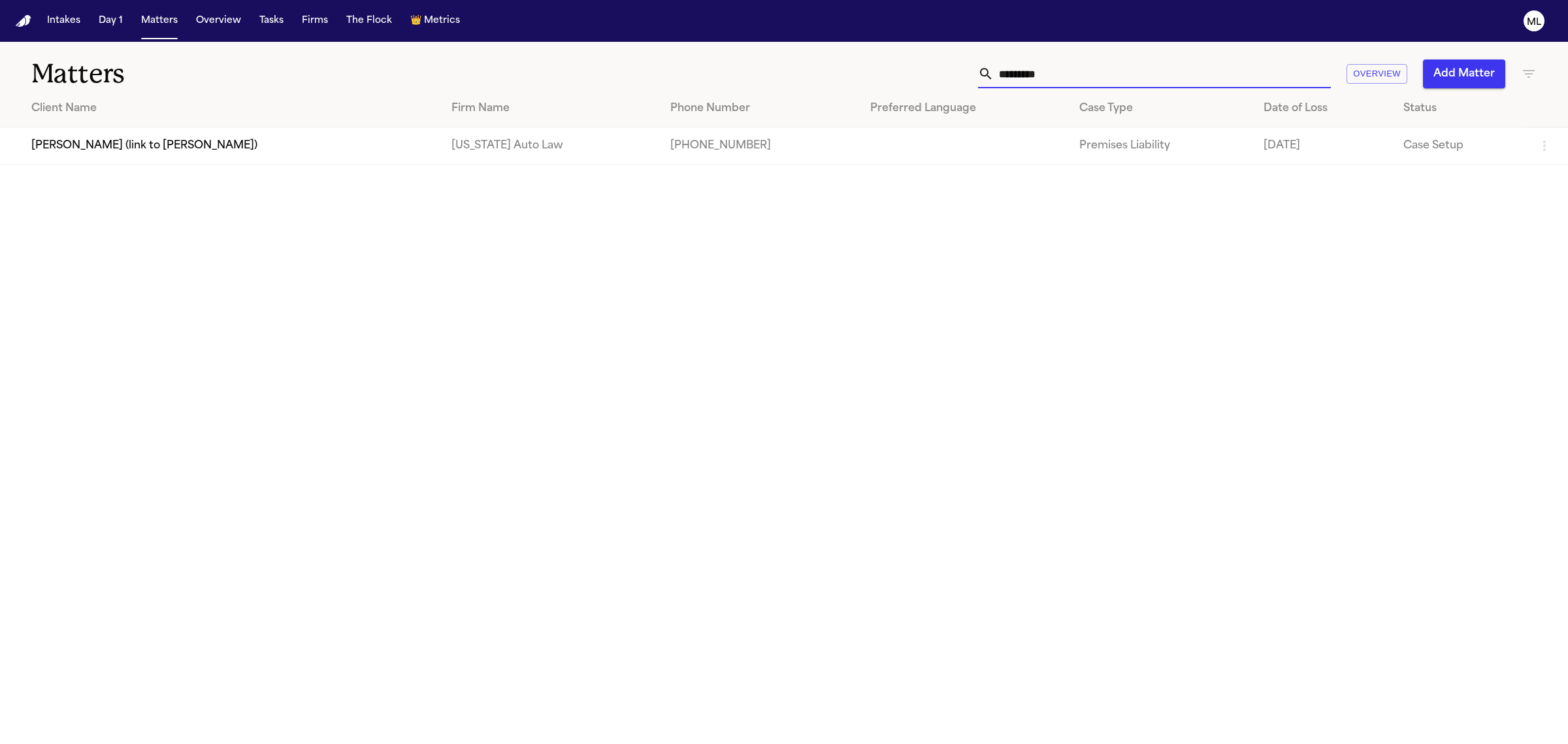
drag, startPoint x: 1116, startPoint y: 74, endPoint x: 941, endPoint y: 71, distance: 175.0
click at [941, 71] on div "********* Overview Add Matter" at bounding box center [1009, 74] width 1054 height 29
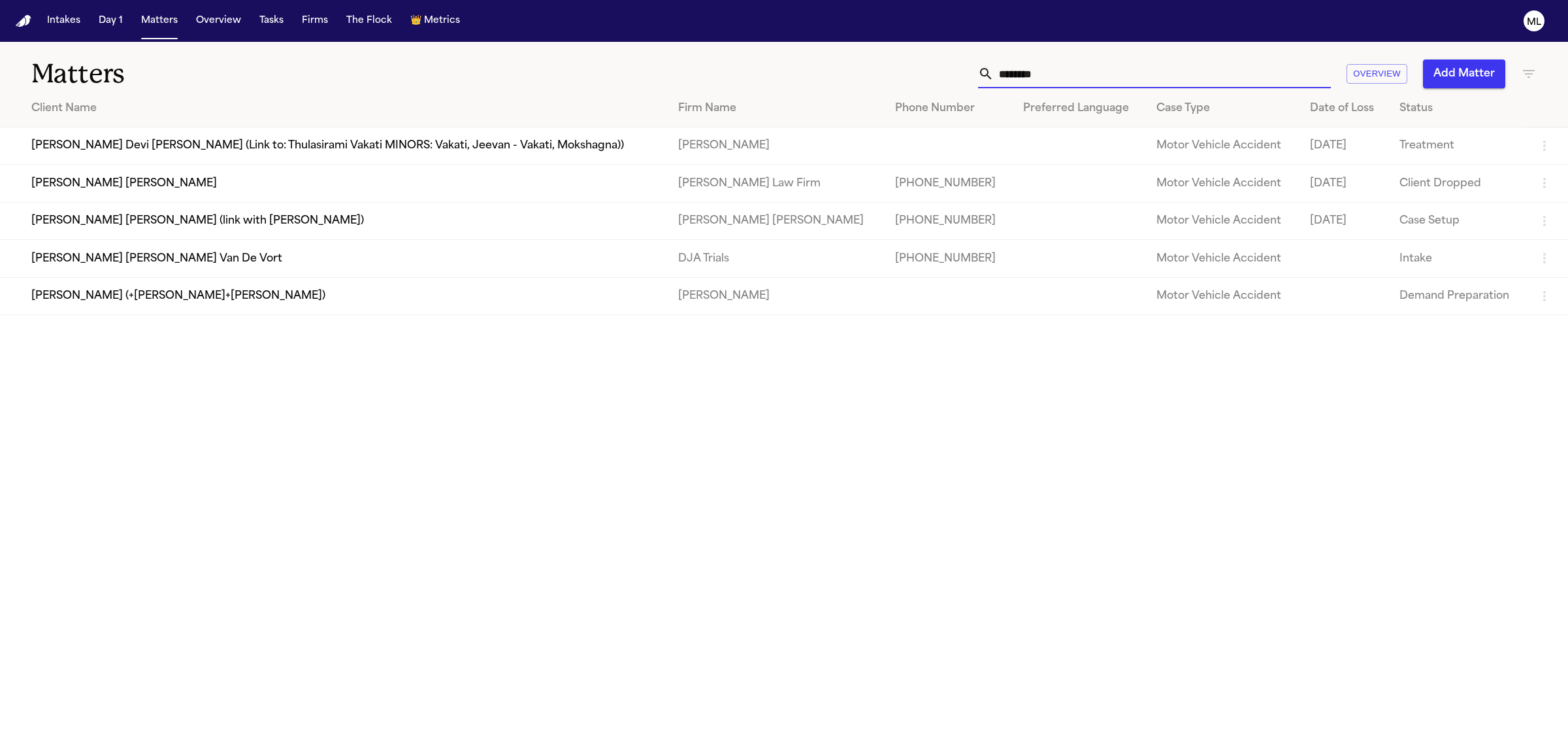
click at [482, 250] on td "[PERSON_NAME] [PERSON_NAME] Van De Vort" at bounding box center [334, 258] width 668 height 37
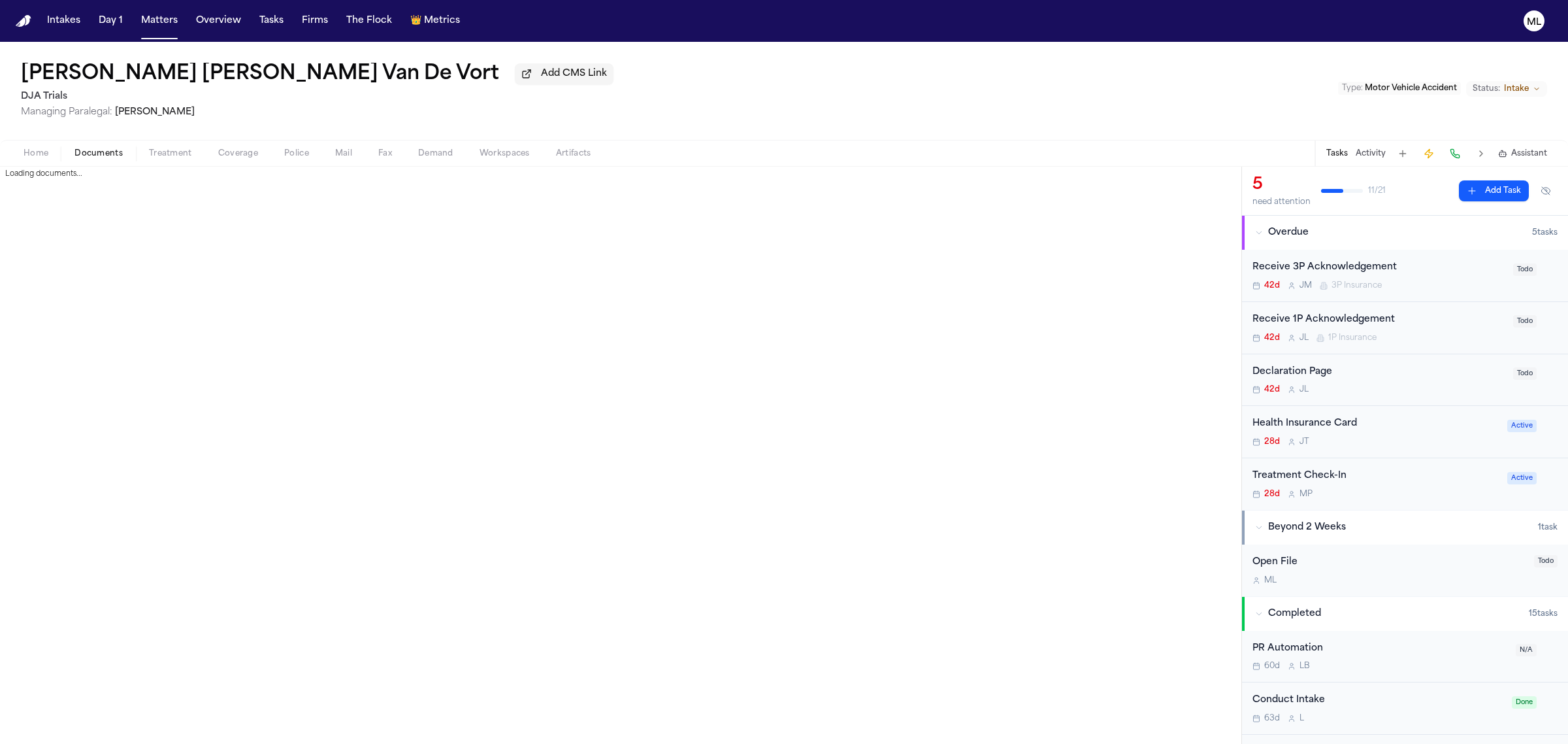
click at [106, 152] on span "Documents" at bounding box center [99, 154] width 48 height 10
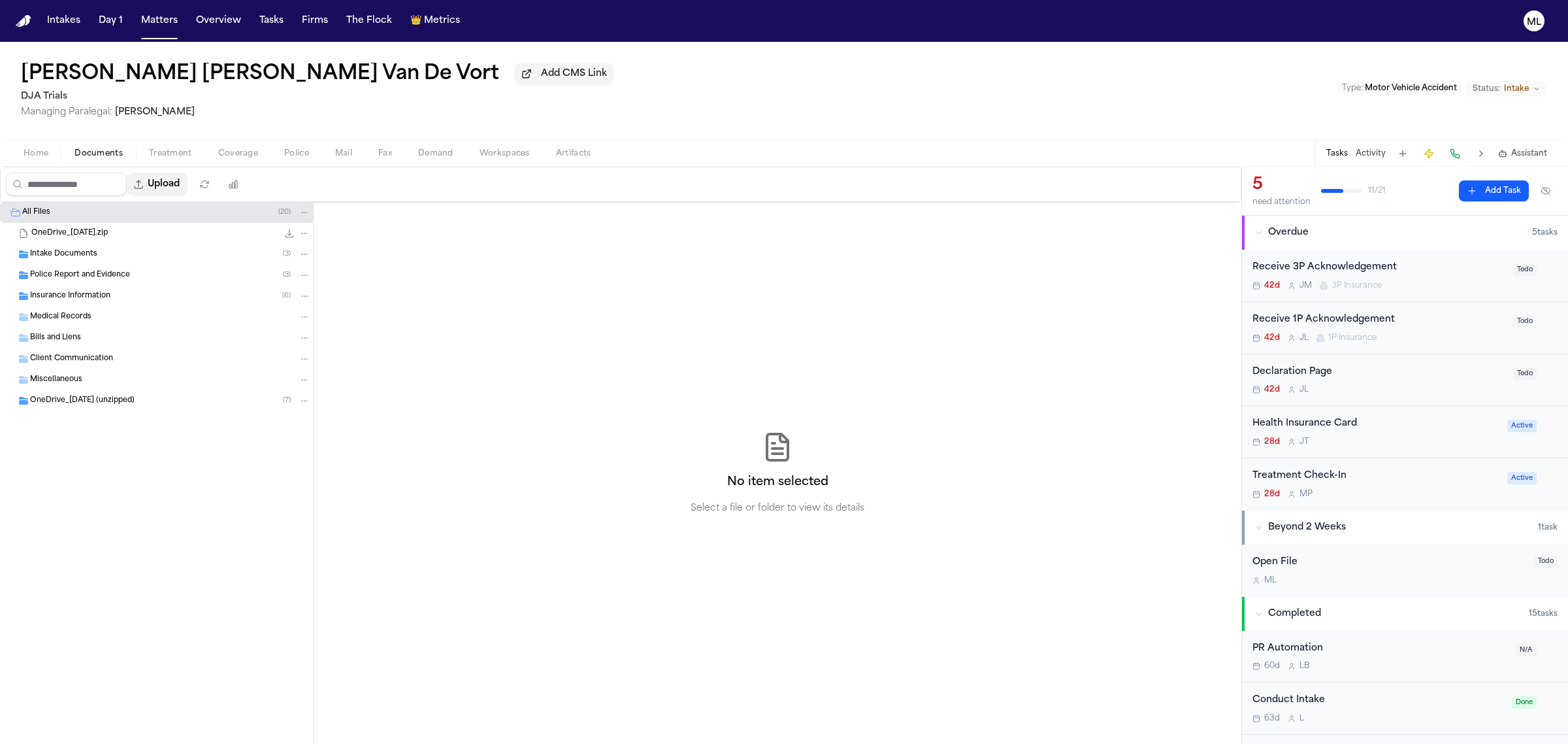
click at [181, 190] on button "Upload" at bounding box center [157, 185] width 61 height 24
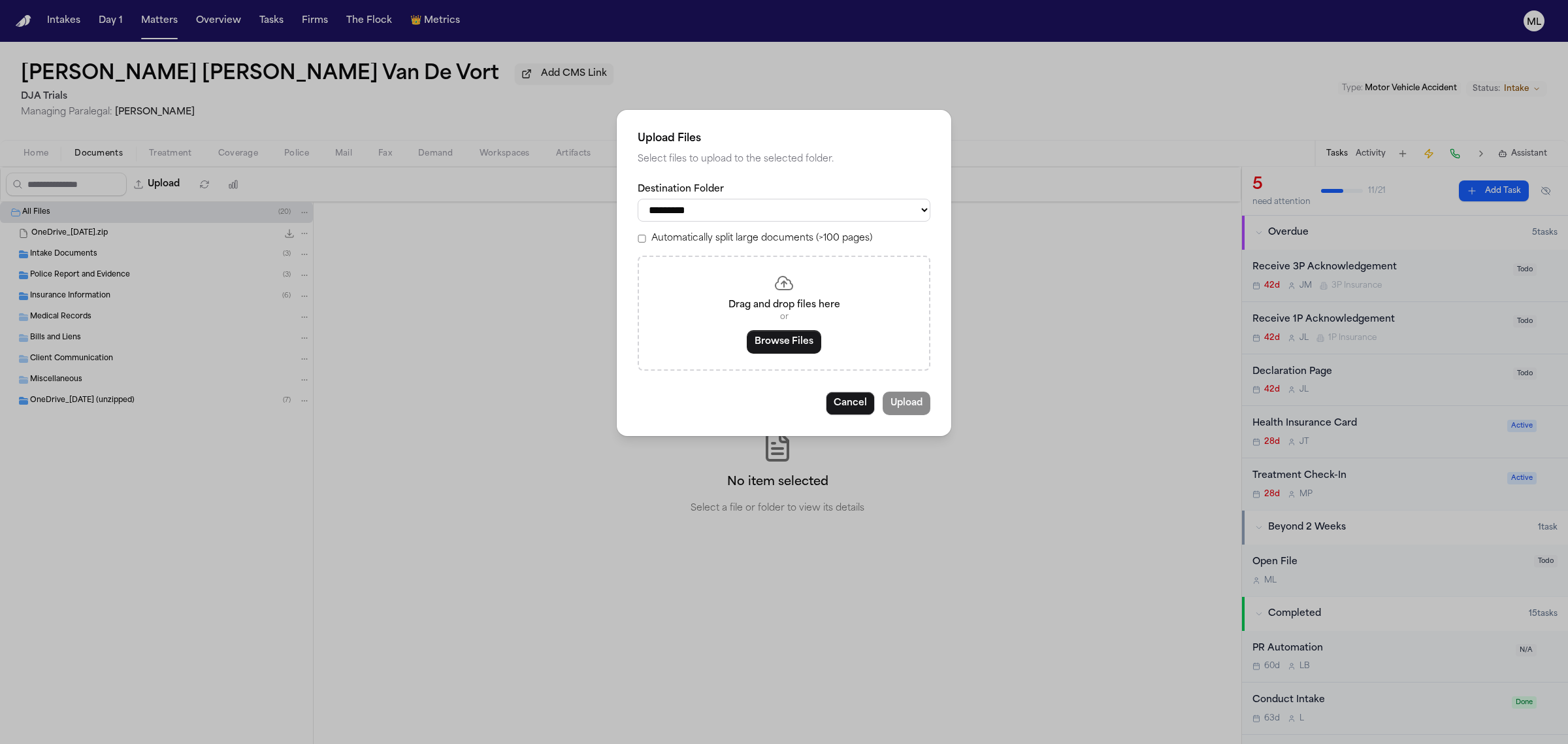
click at [749, 204] on select "**********" at bounding box center [784, 210] width 293 height 23
click at [638, 199] on select "**********" at bounding box center [784, 210] width 293 height 23
click at [783, 347] on button "Browse Files" at bounding box center [784, 342] width 75 height 24
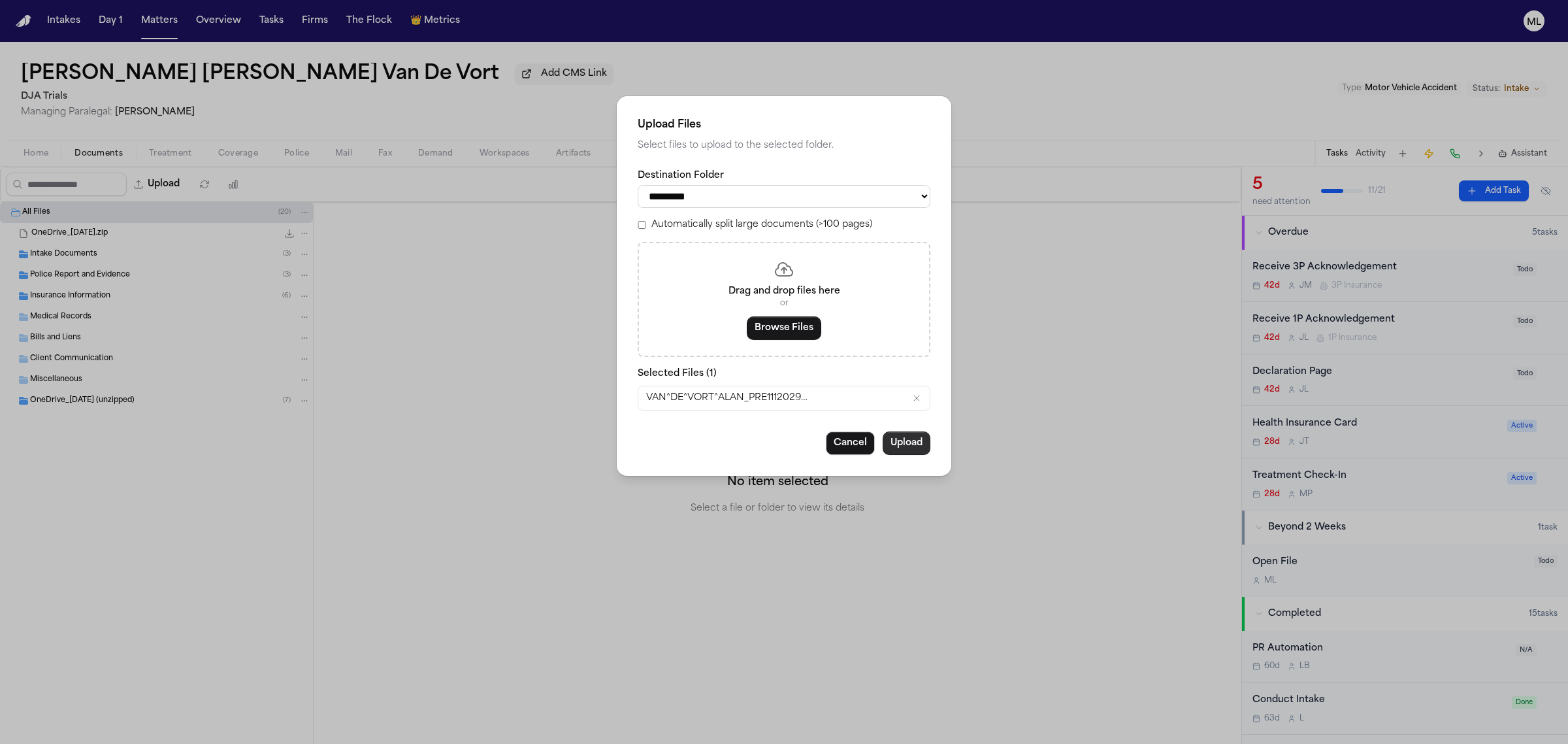
click at [908, 446] on button "Upload" at bounding box center [907, 443] width 48 height 24
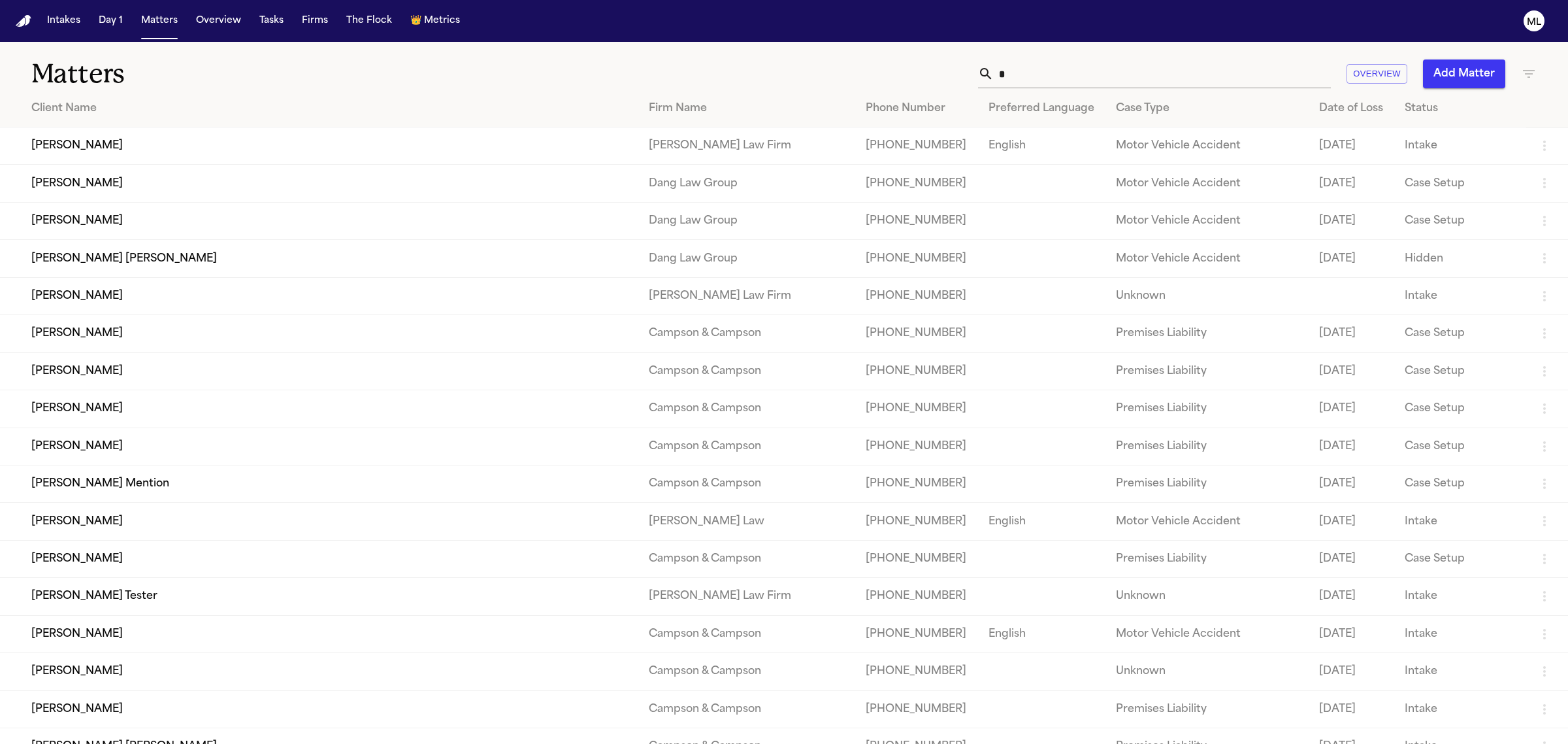
click at [1053, 65] on input "text" at bounding box center [1162, 74] width 337 height 29
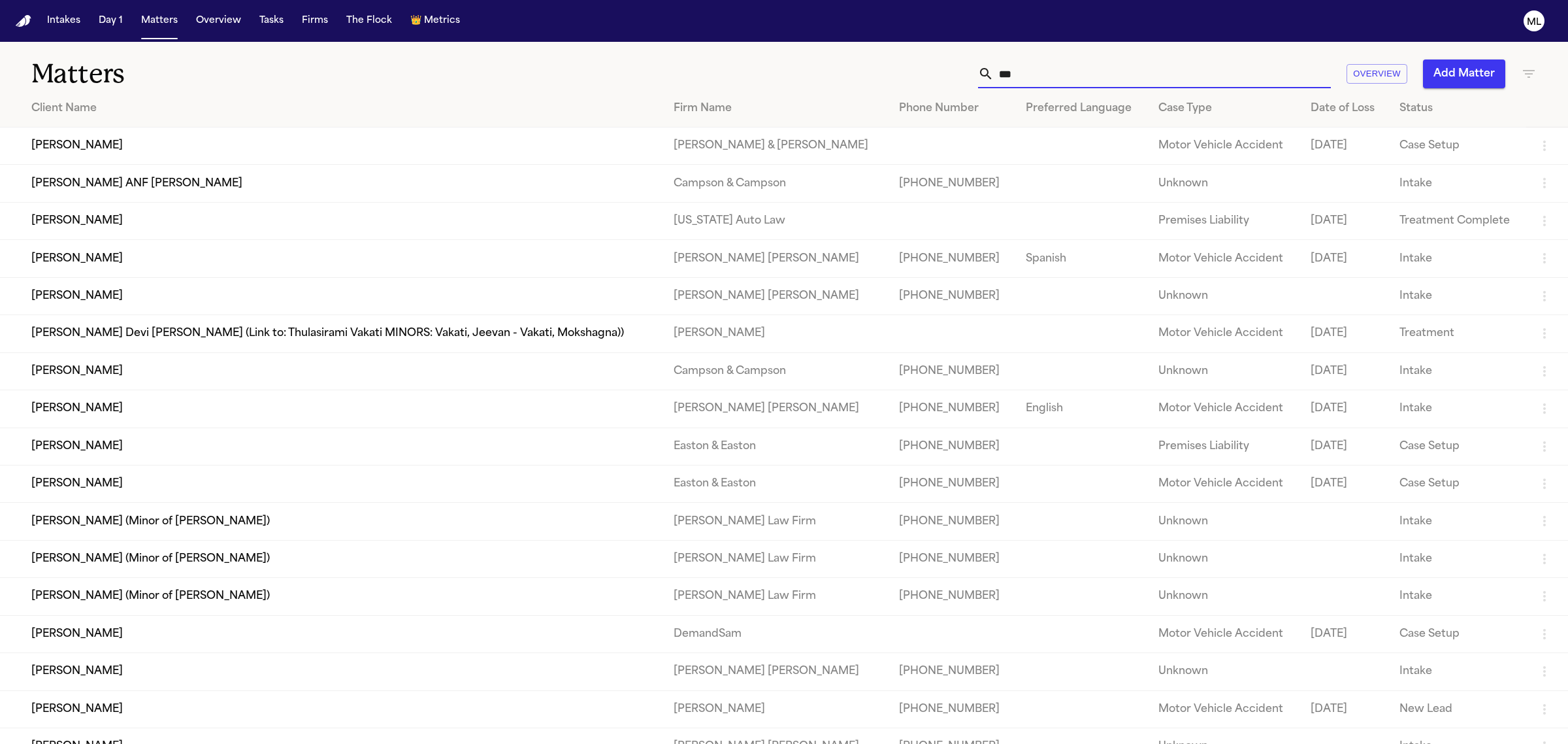
type input "*"
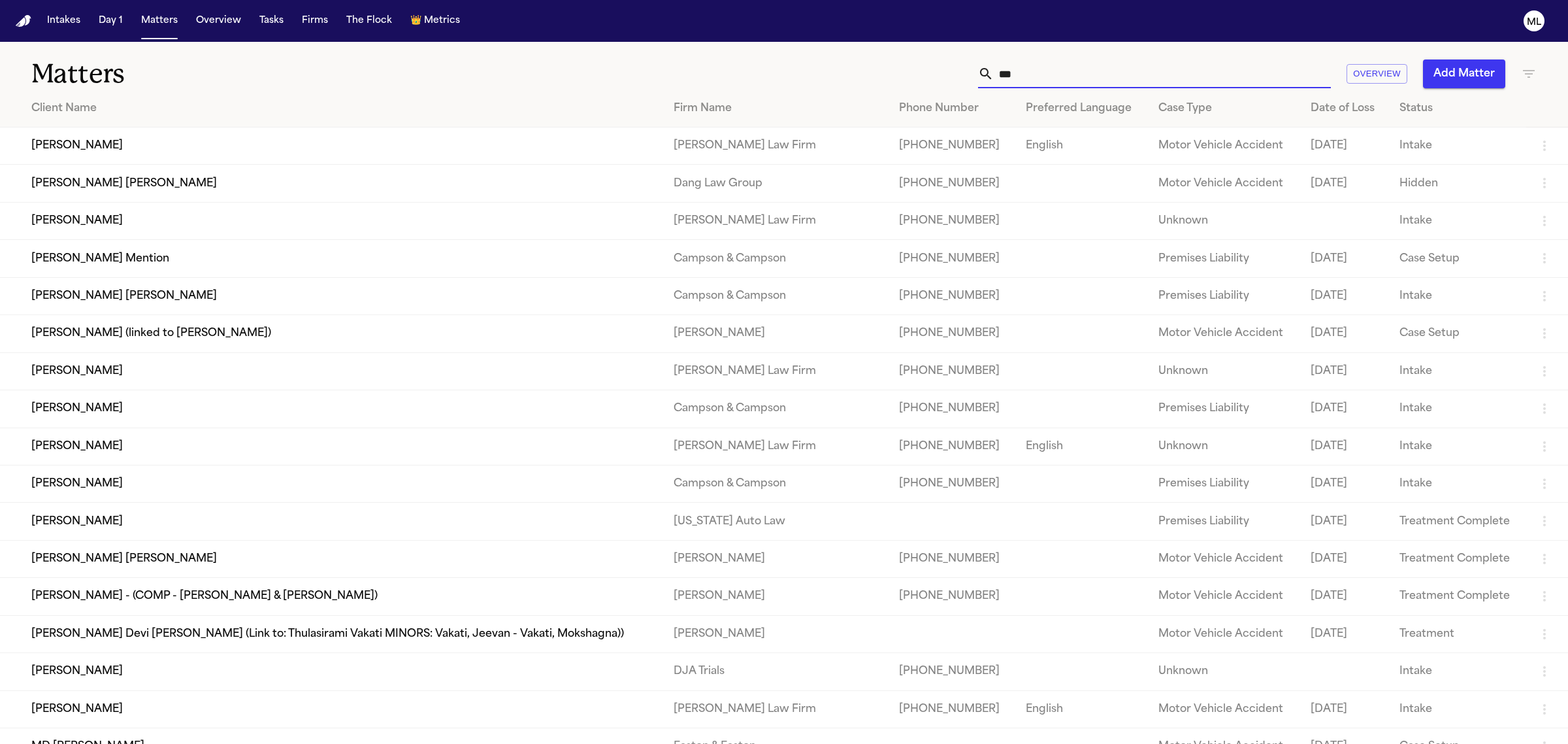
type input "*"
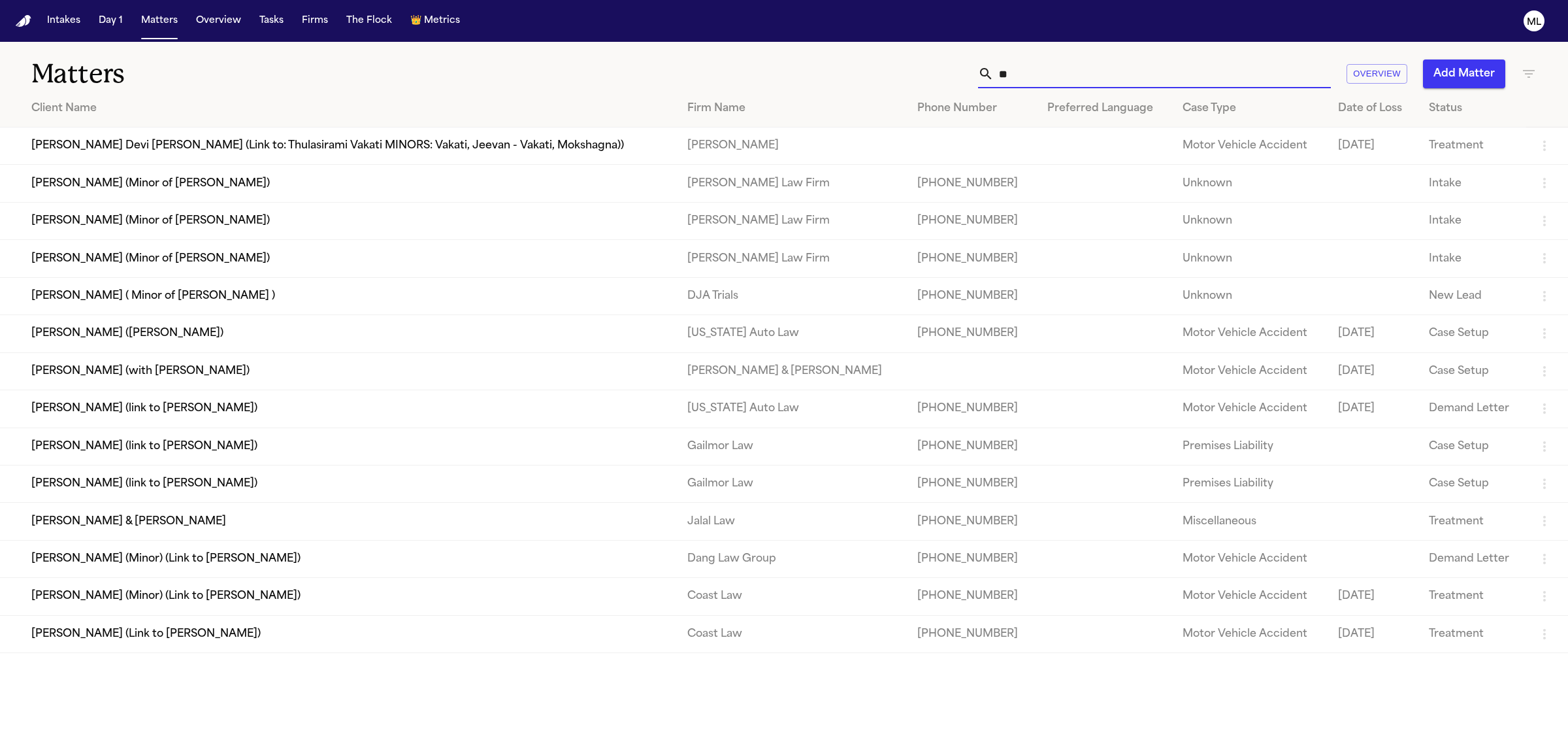
type input "*"
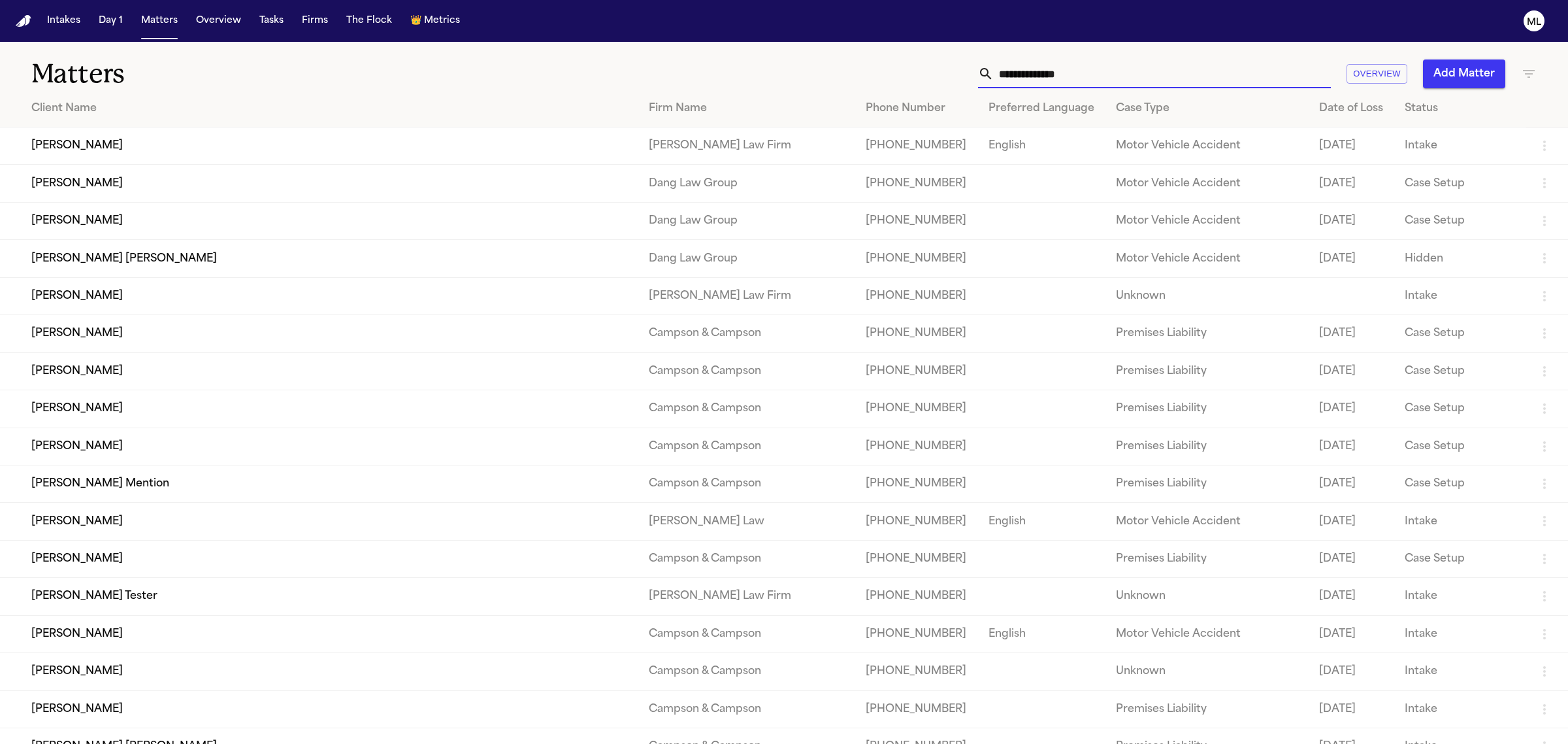
click at [1530, 77] on icon "button" at bounding box center [1529, 74] width 16 height 16
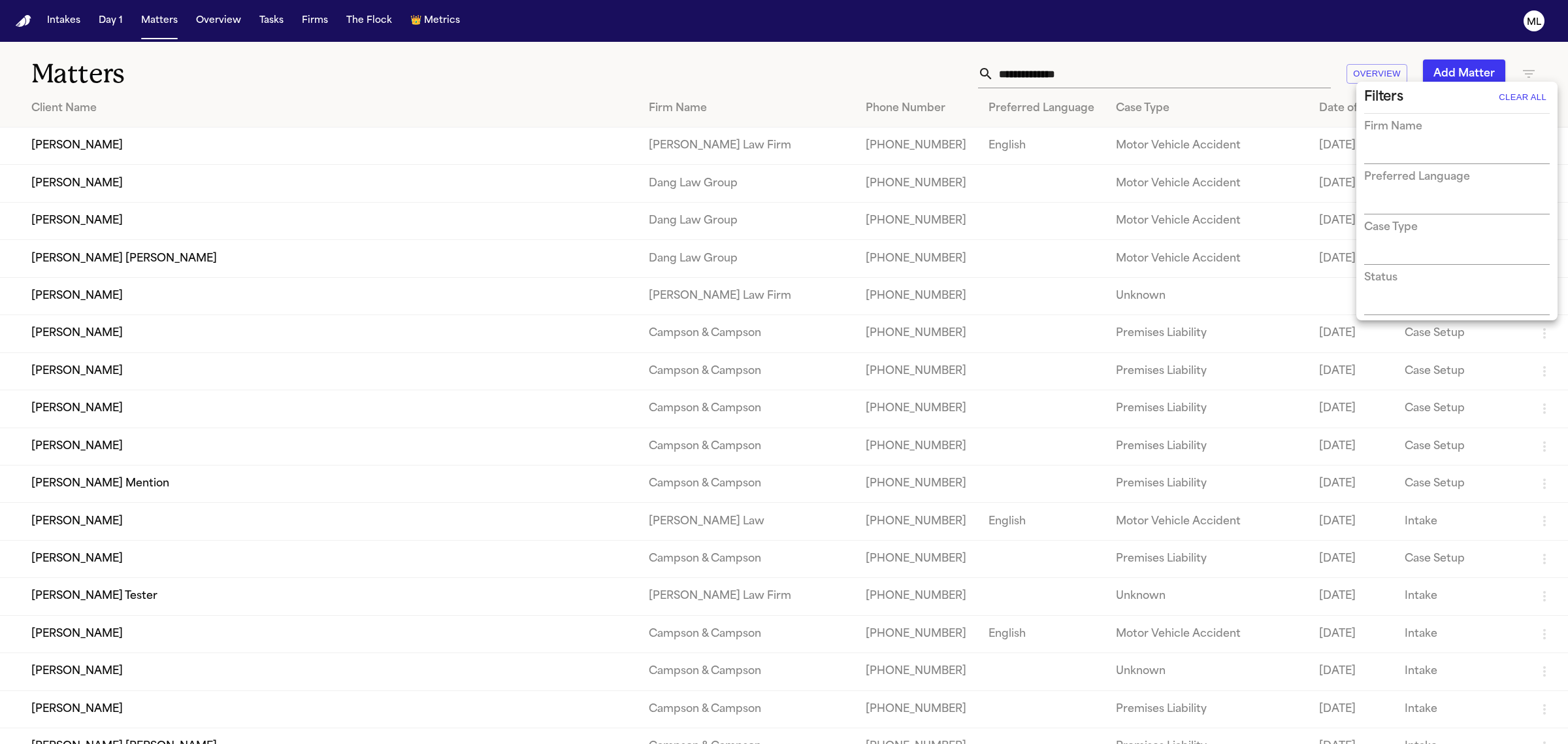
click at [1527, 90] on button "Clear All" at bounding box center [1523, 97] width 54 height 21
click at [1402, 156] on input "text" at bounding box center [1448, 154] width 166 height 18
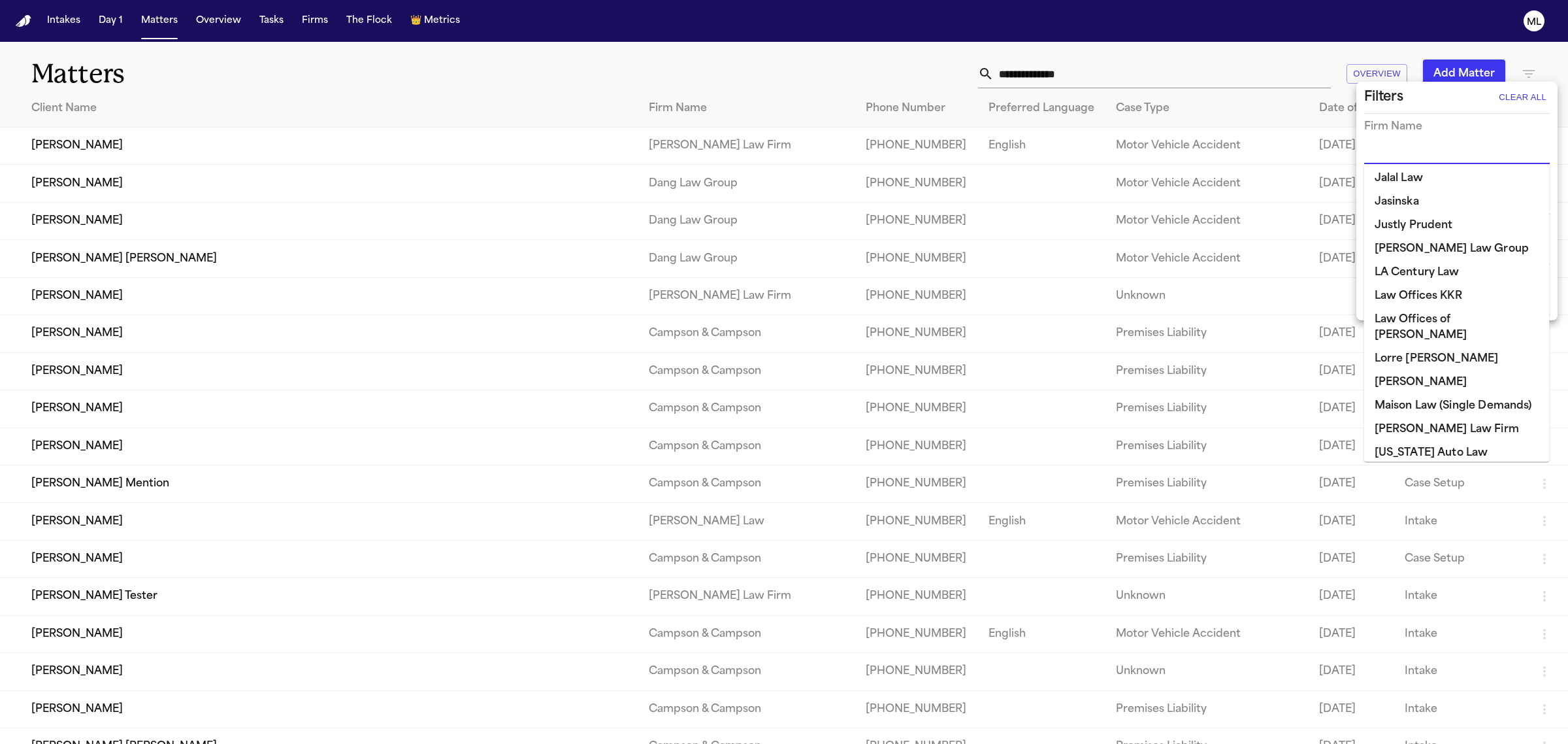
scroll to position [817, 0]
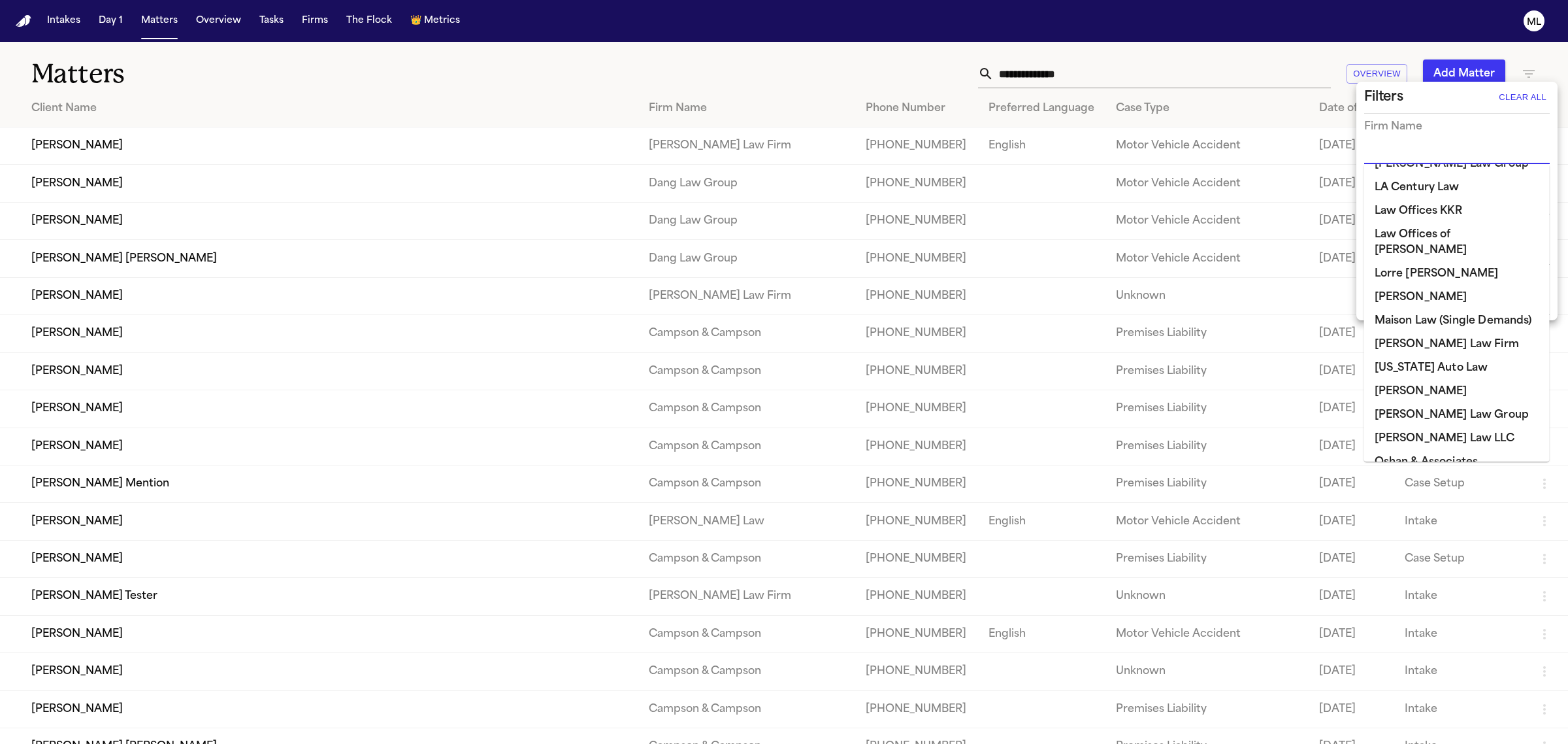
click at [1437, 356] on li "[US_STATE] Auto Law" at bounding box center [1457, 368] width 186 height 24
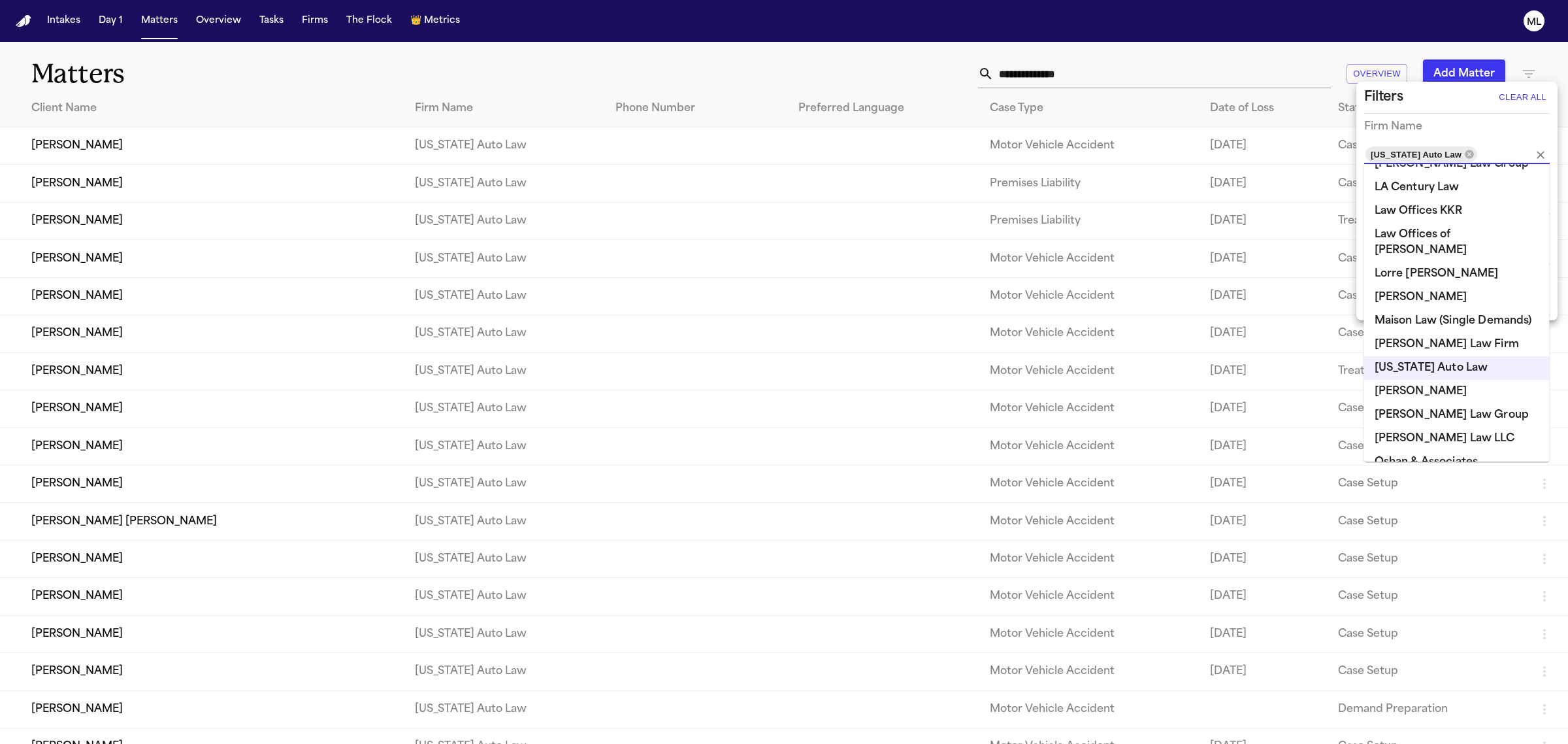
click at [863, 80] on div at bounding box center [784, 372] width 1568 height 744
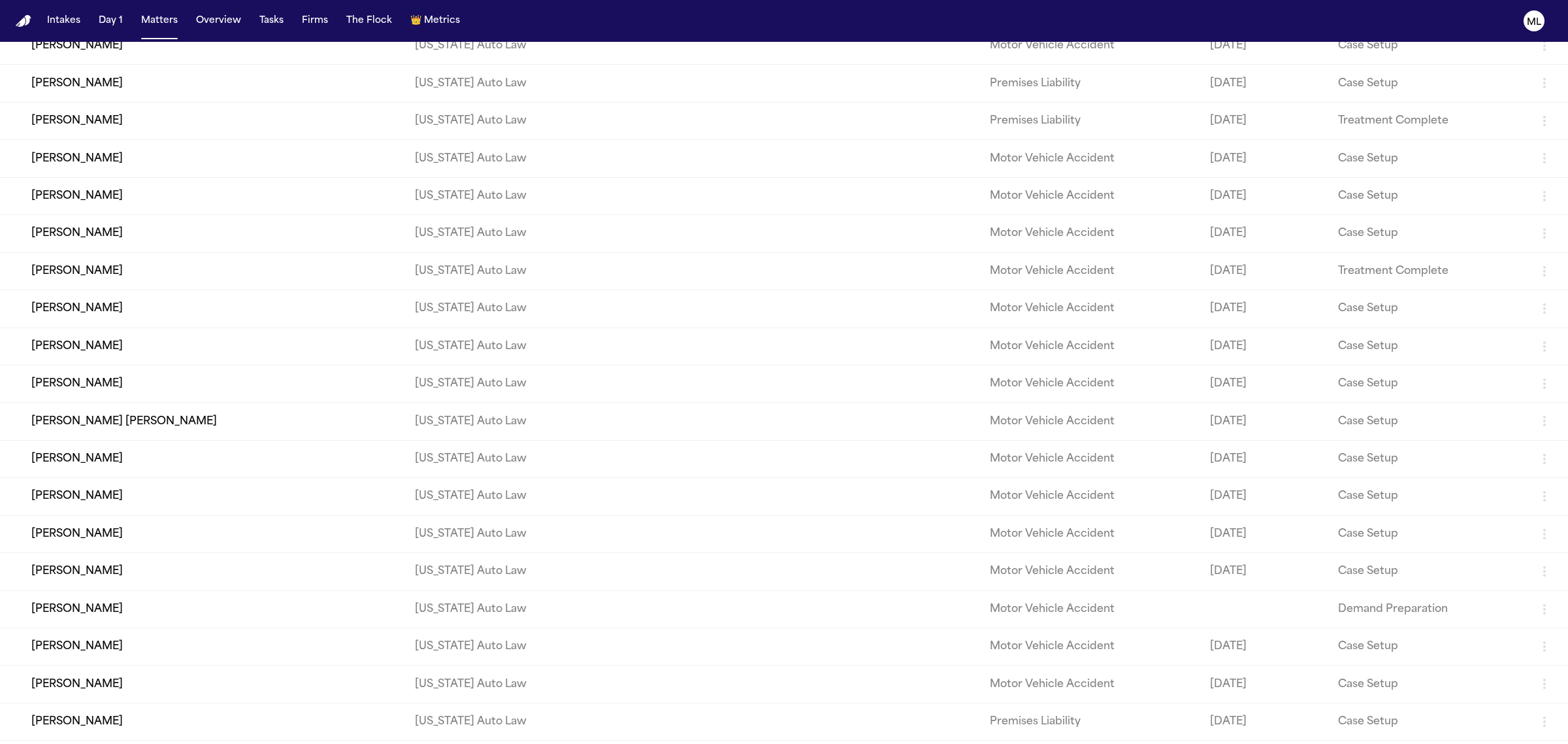
scroll to position [327, 0]
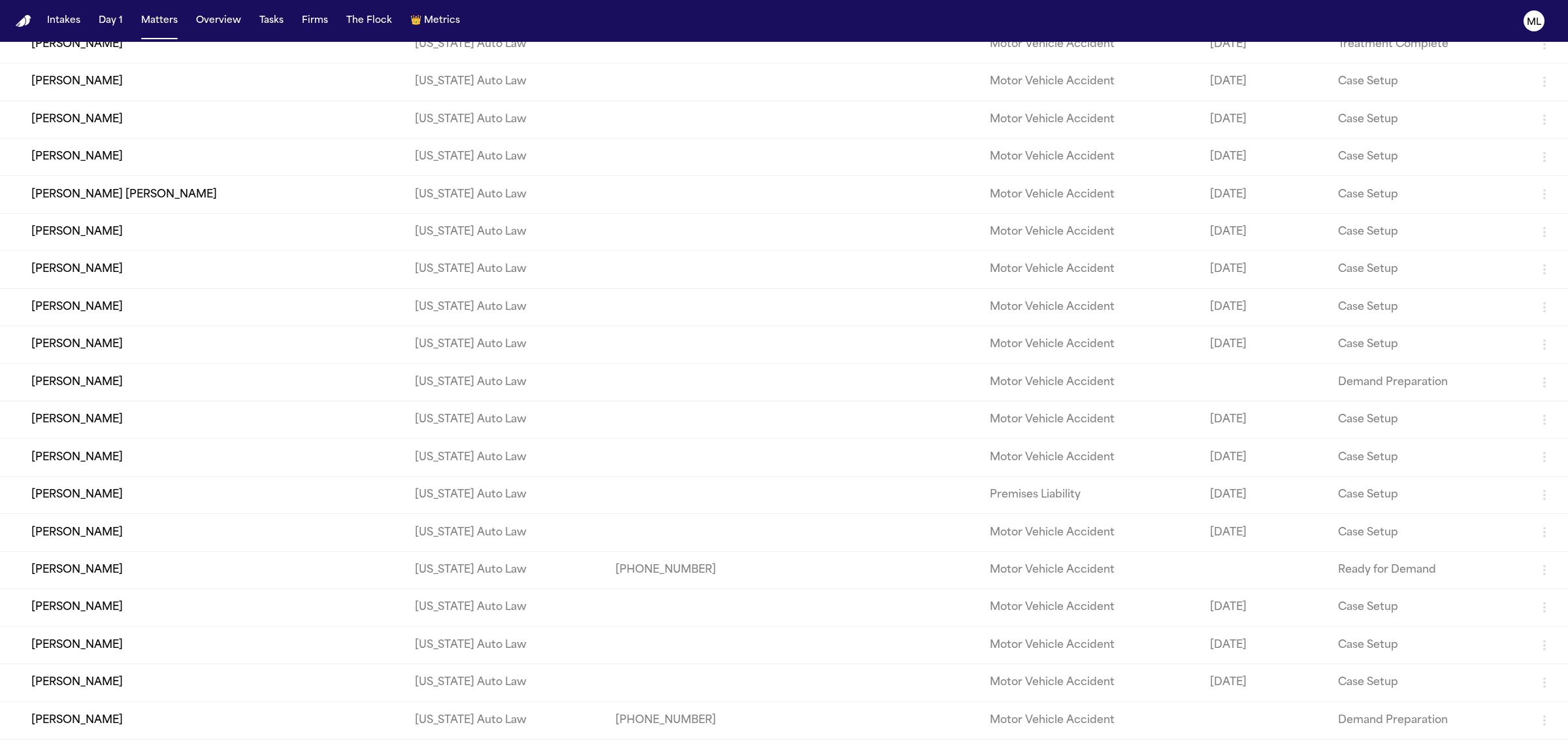
click at [143, 648] on td "[PERSON_NAME]" at bounding box center [202, 645] width 404 height 37
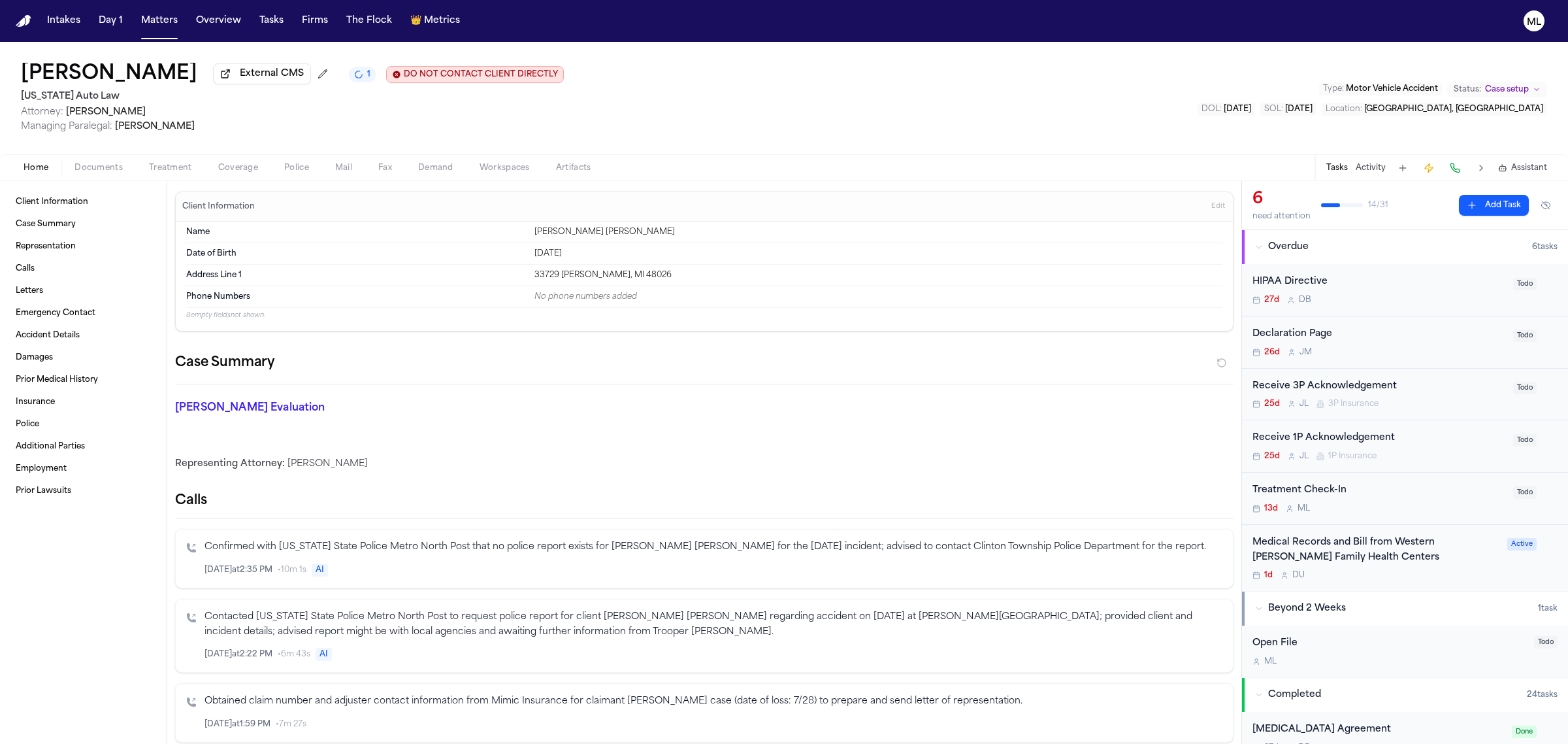
click at [1413, 500] on div "Treatment Check-In 13d M L" at bounding box center [1379, 498] width 253 height 31
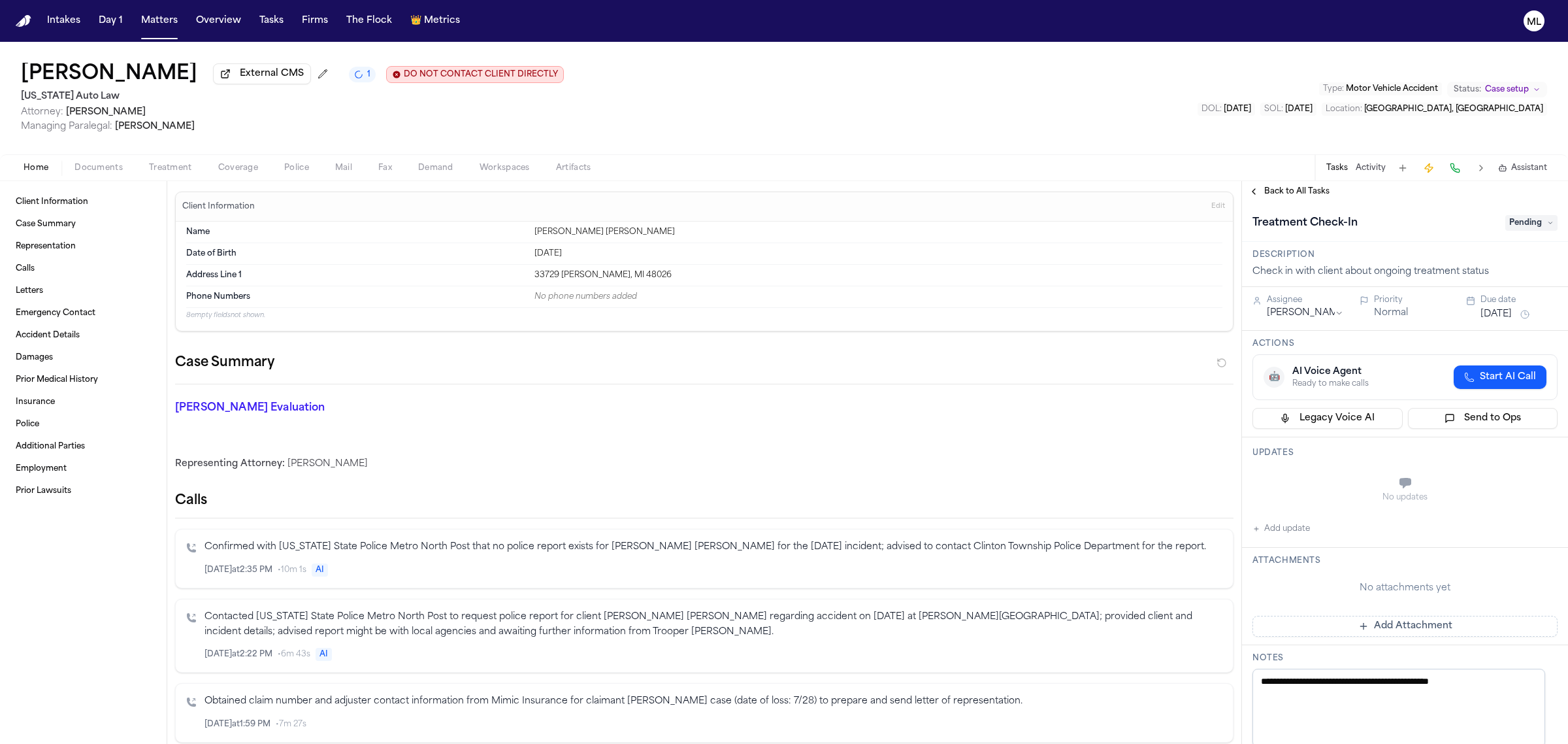
click at [1519, 218] on span "Pending" at bounding box center [1532, 223] width 52 height 16
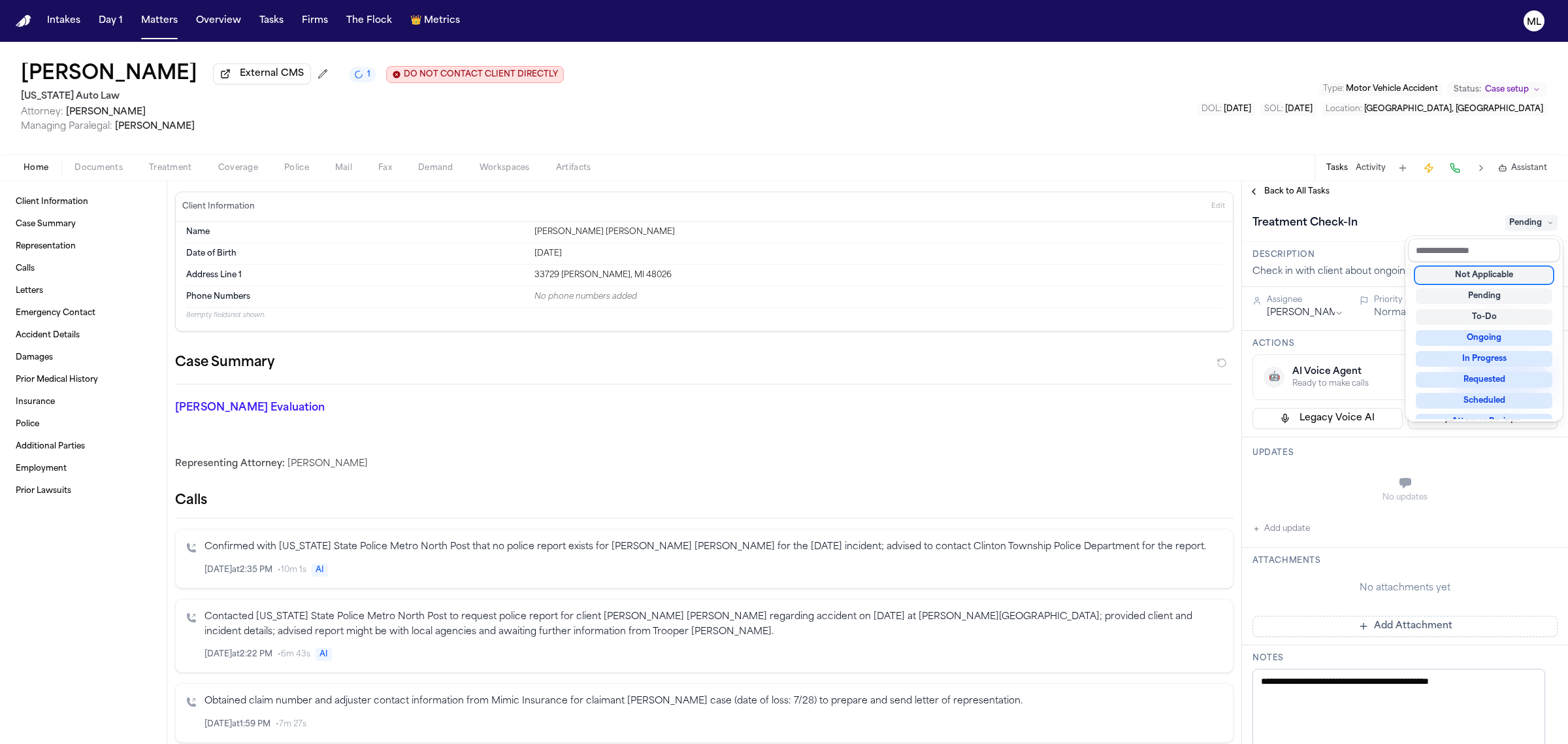
click at [1472, 274] on div "Not Applicable" at bounding box center [1484, 275] width 137 height 16
click at [1268, 190] on div "**********" at bounding box center [1405, 463] width 326 height 563
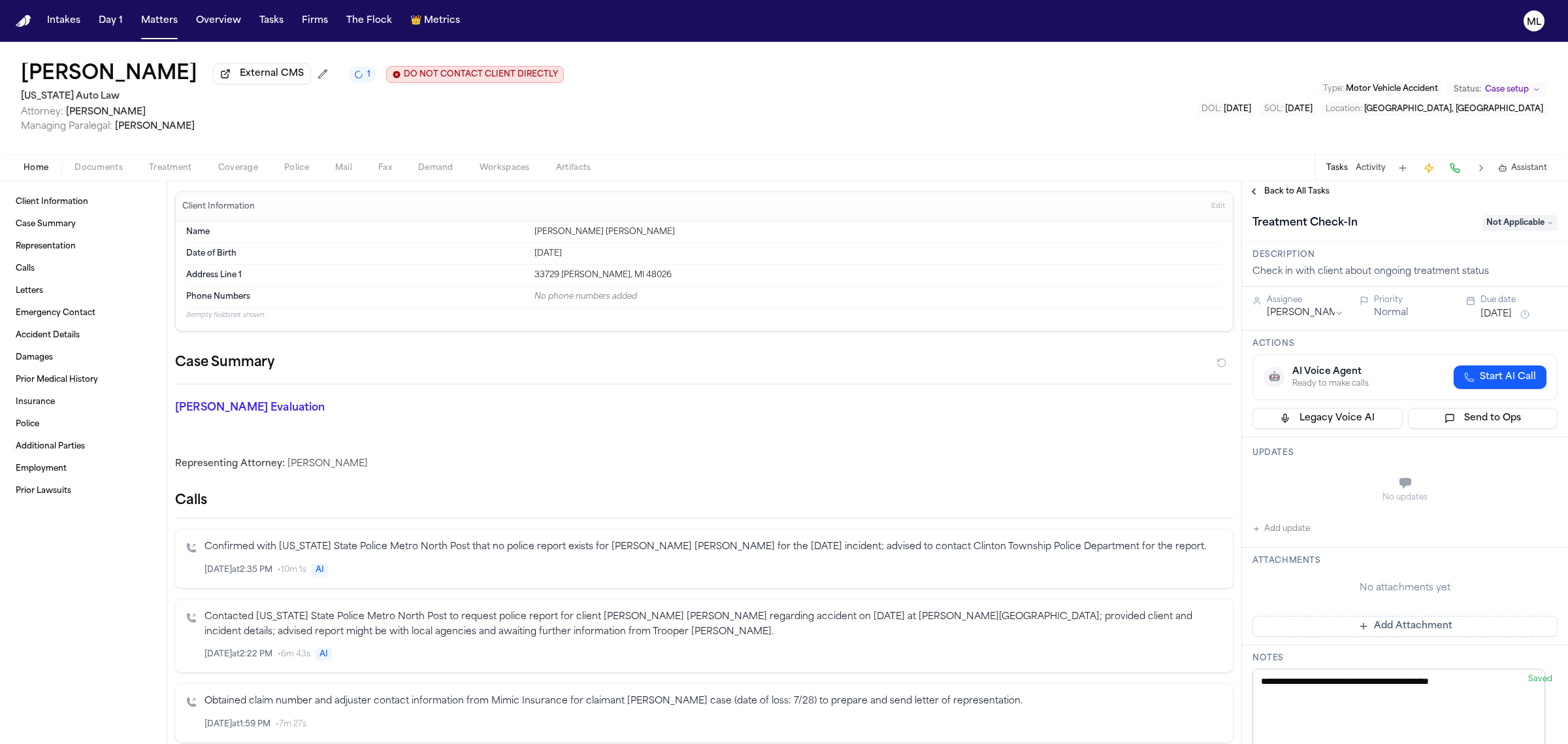
click at [1268, 190] on span "Back to All Tasks" at bounding box center [1297, 192] width 65 height 10
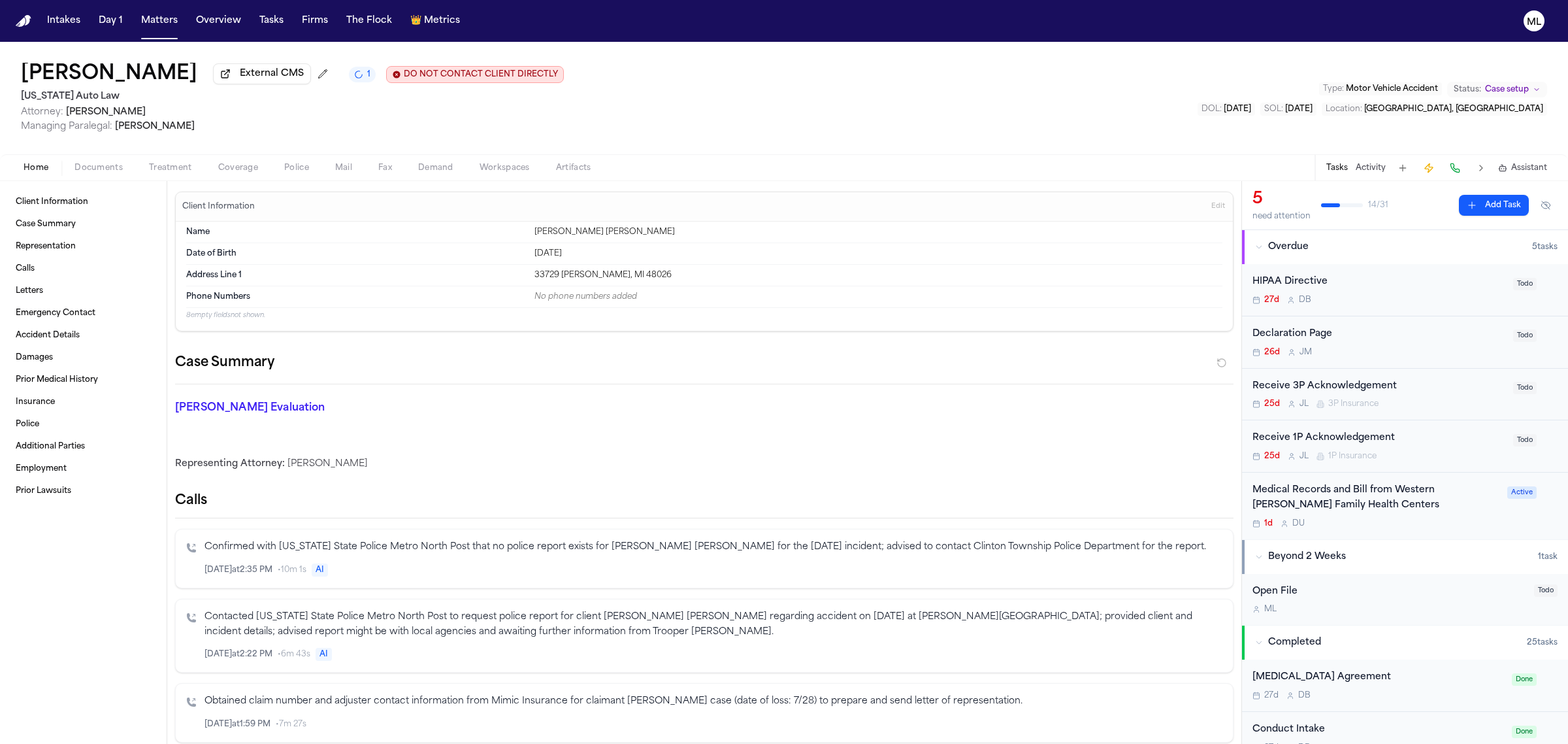
click at [1425, 276] on div "HIPAA Directive" at bounding box center [1379, 282] width 253 height 15
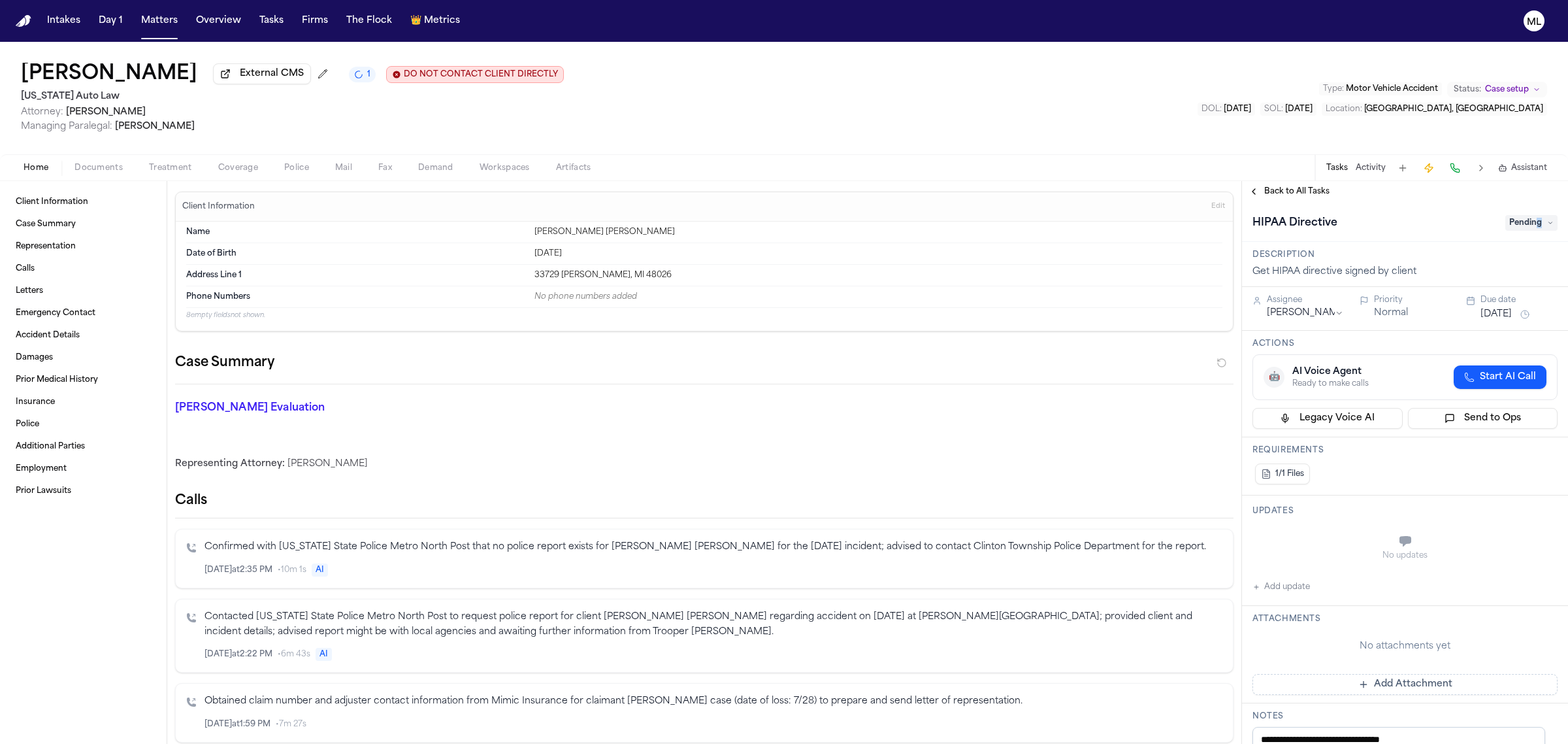
click at [1522, 228] on span "Pending" at bounding box center [1532, 223] width 52 height 16
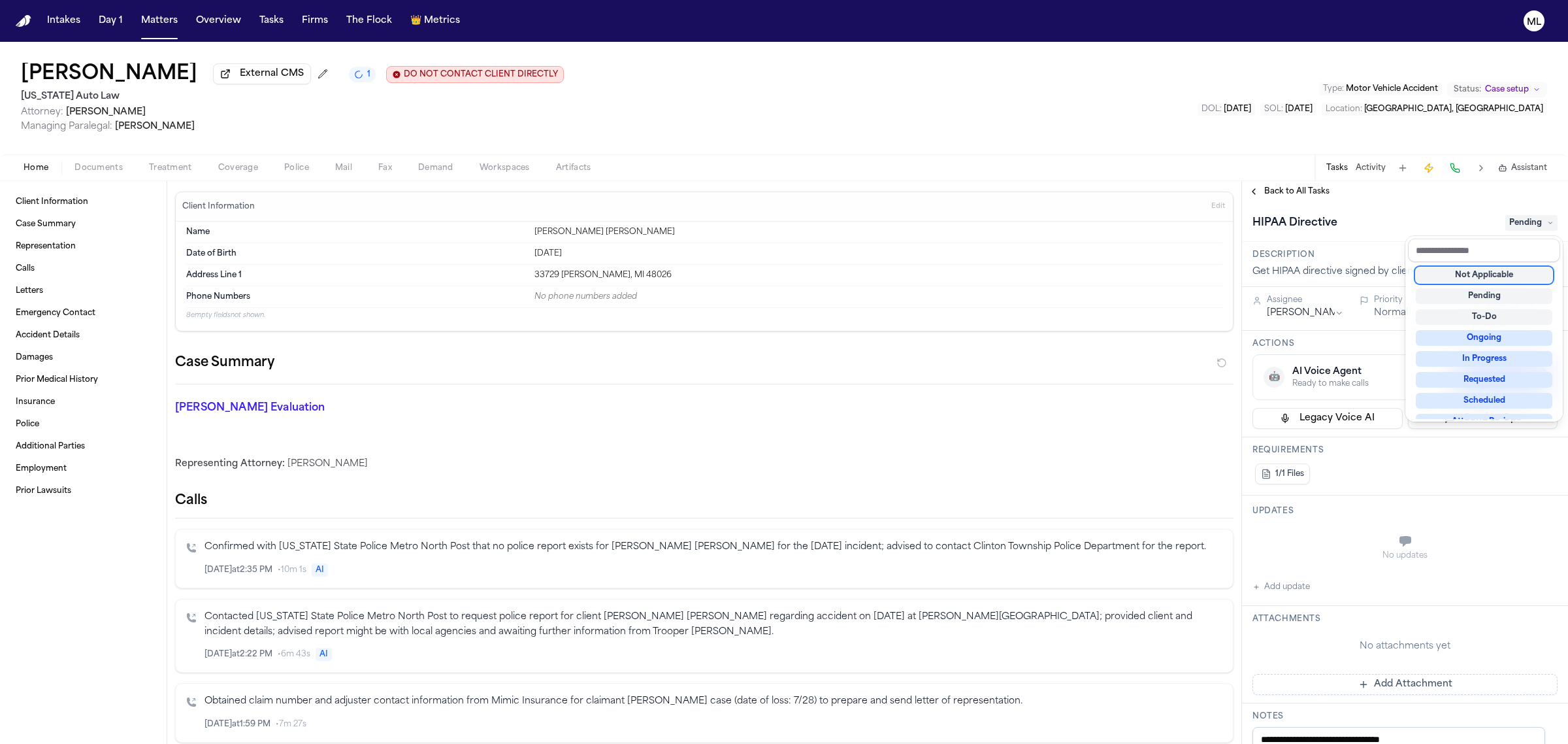
click at [1495, 275] on div "Not Applicable" at bounding box center [1484, 275] width 137 height 16
click at [1299, 187] on div "**********" at bounding box center [1405, 463] width 326 height 563
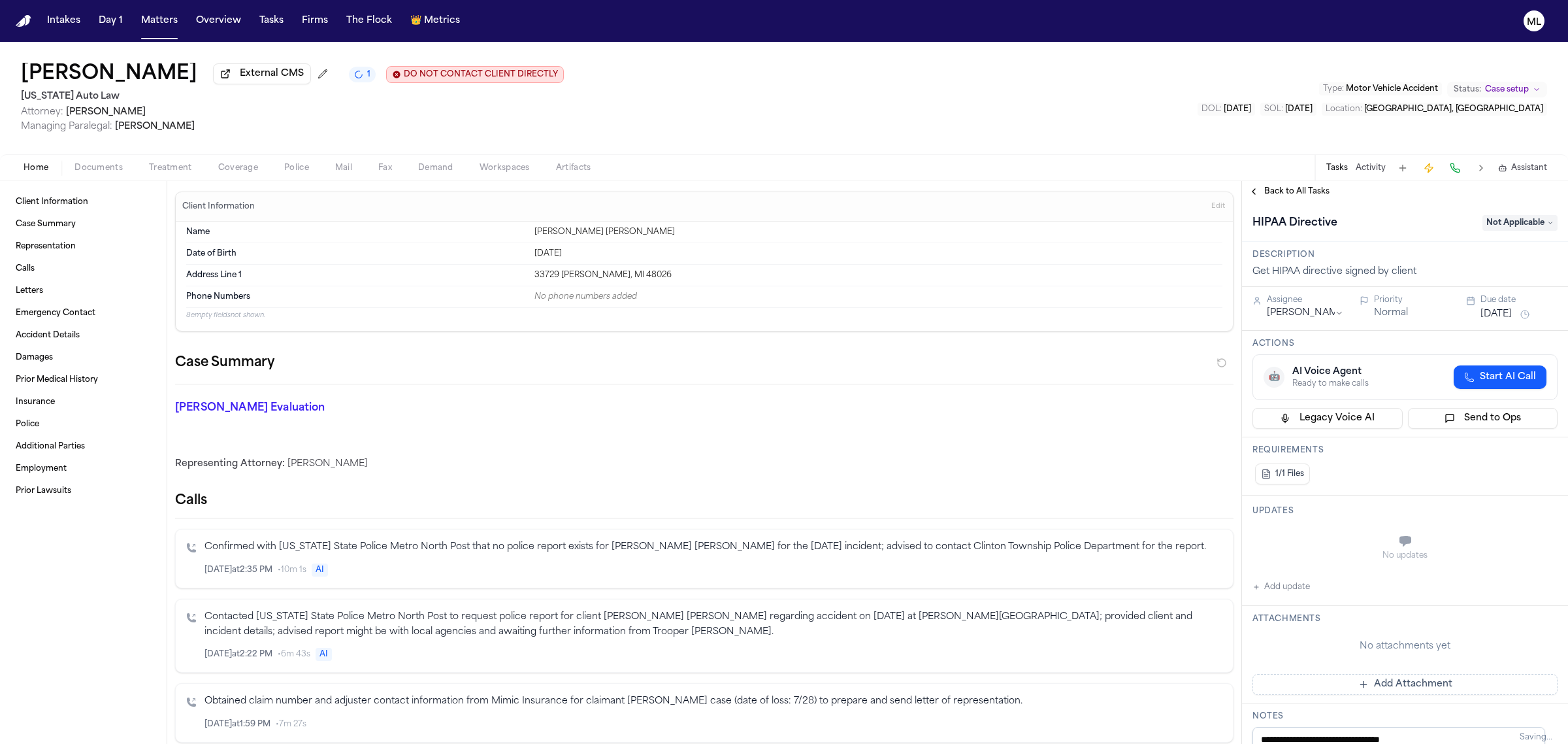
click at [1299, 187] on span "Back to All Tasks" at bounding box center [1297, 192] width 65 height 10
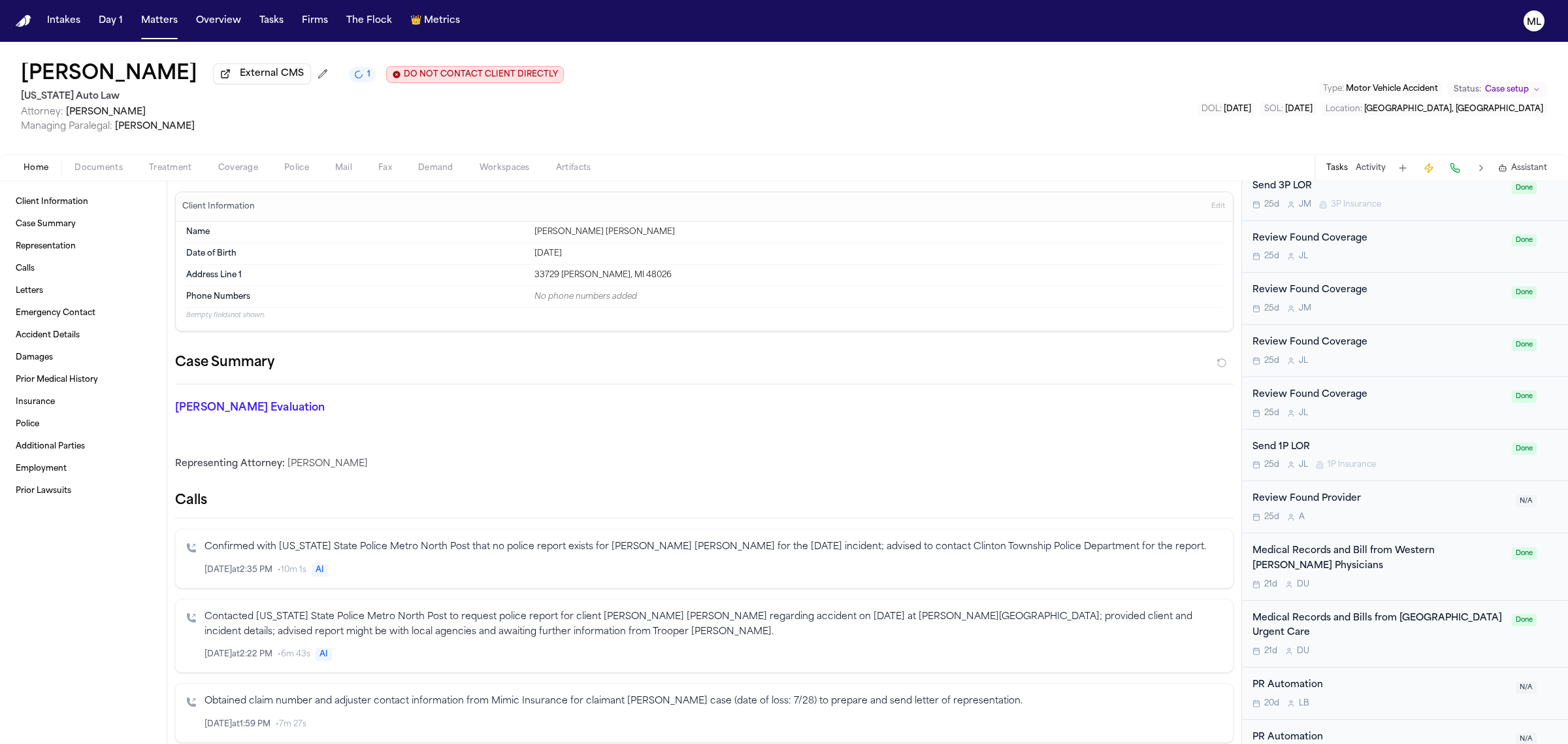
scroll to position [899, 0]
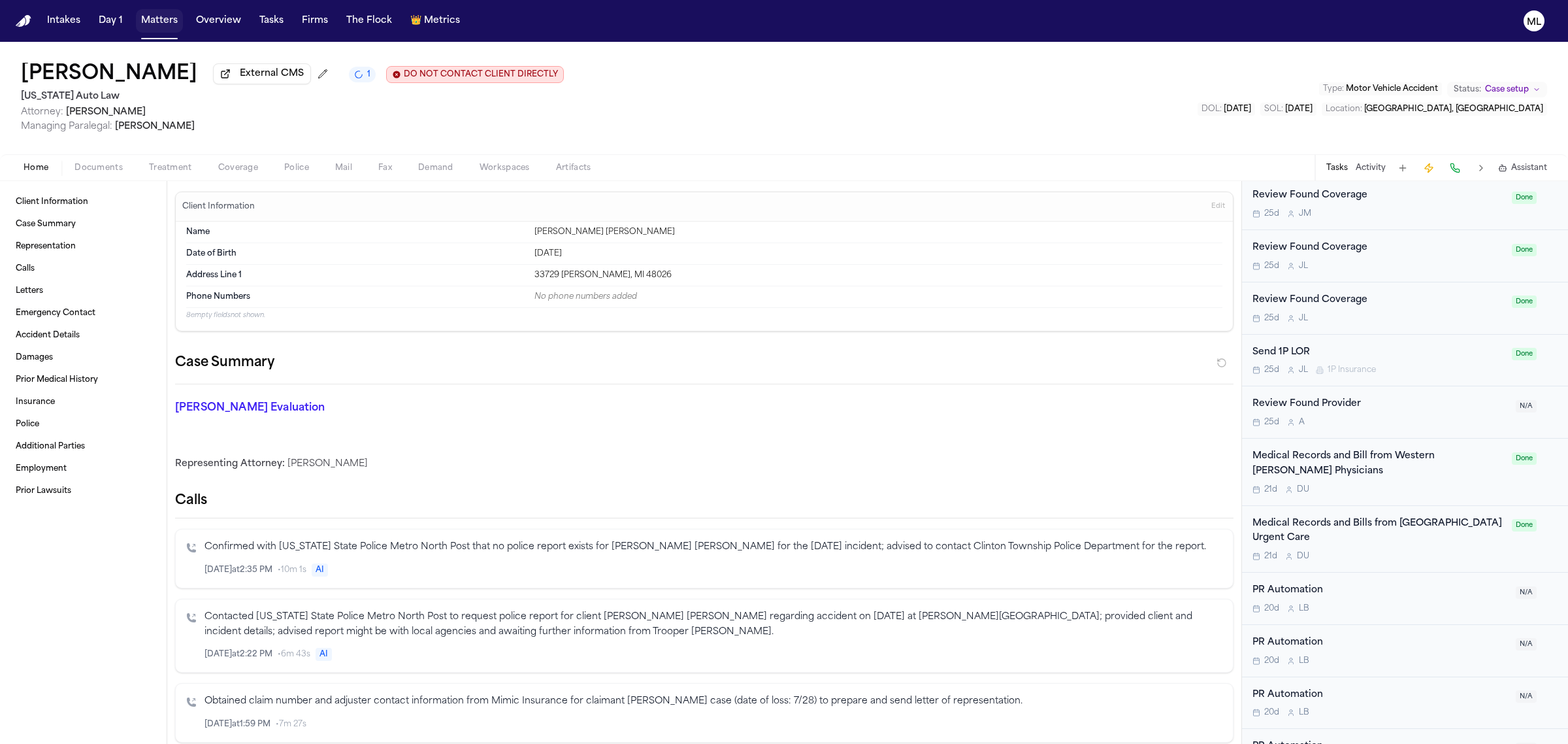
click at [164, 25] on button "Matters" at bounding box center [160, 21] width 47 height 24
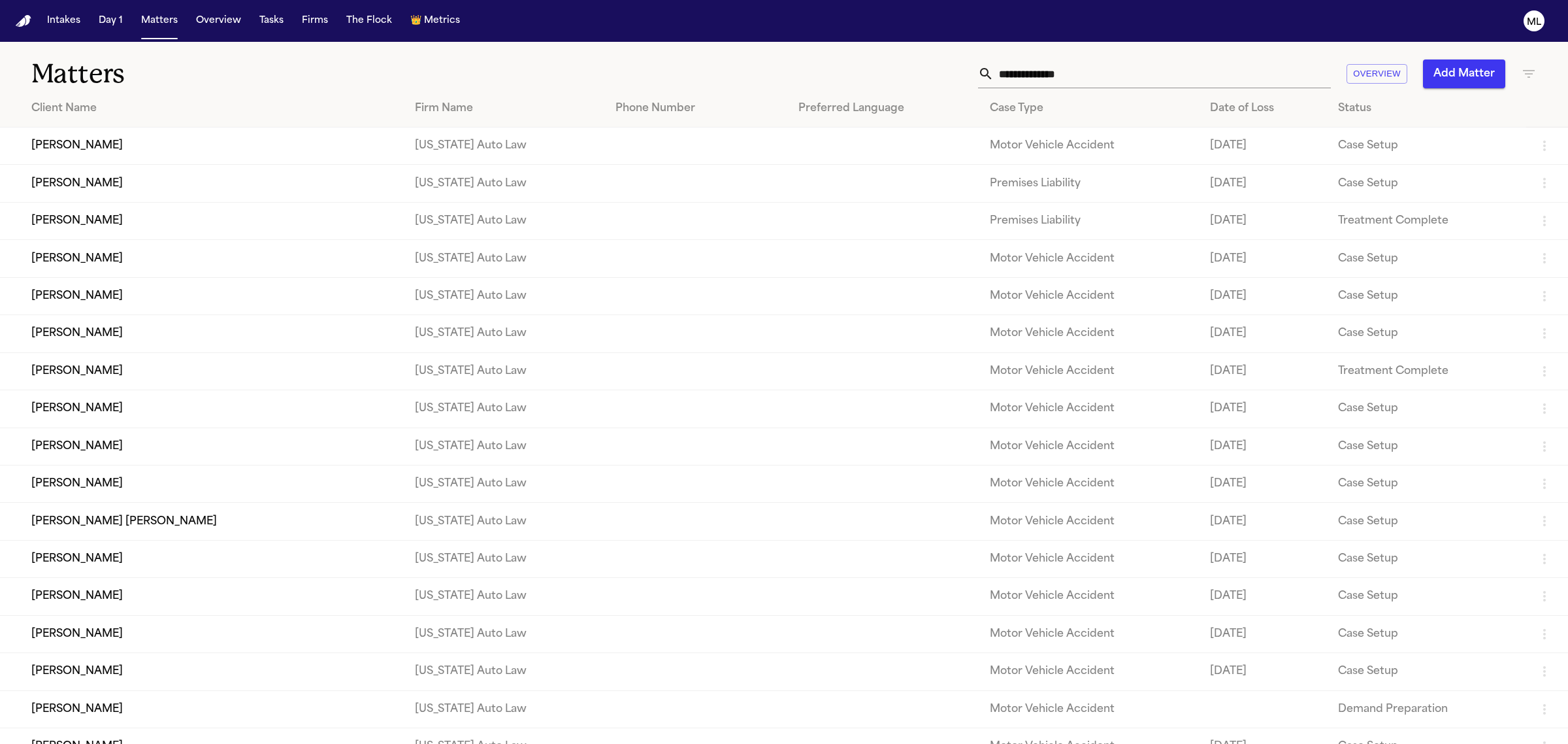
click at [1111, 71] on input "text" at bounding box center [1162, 74] width 337 height 29
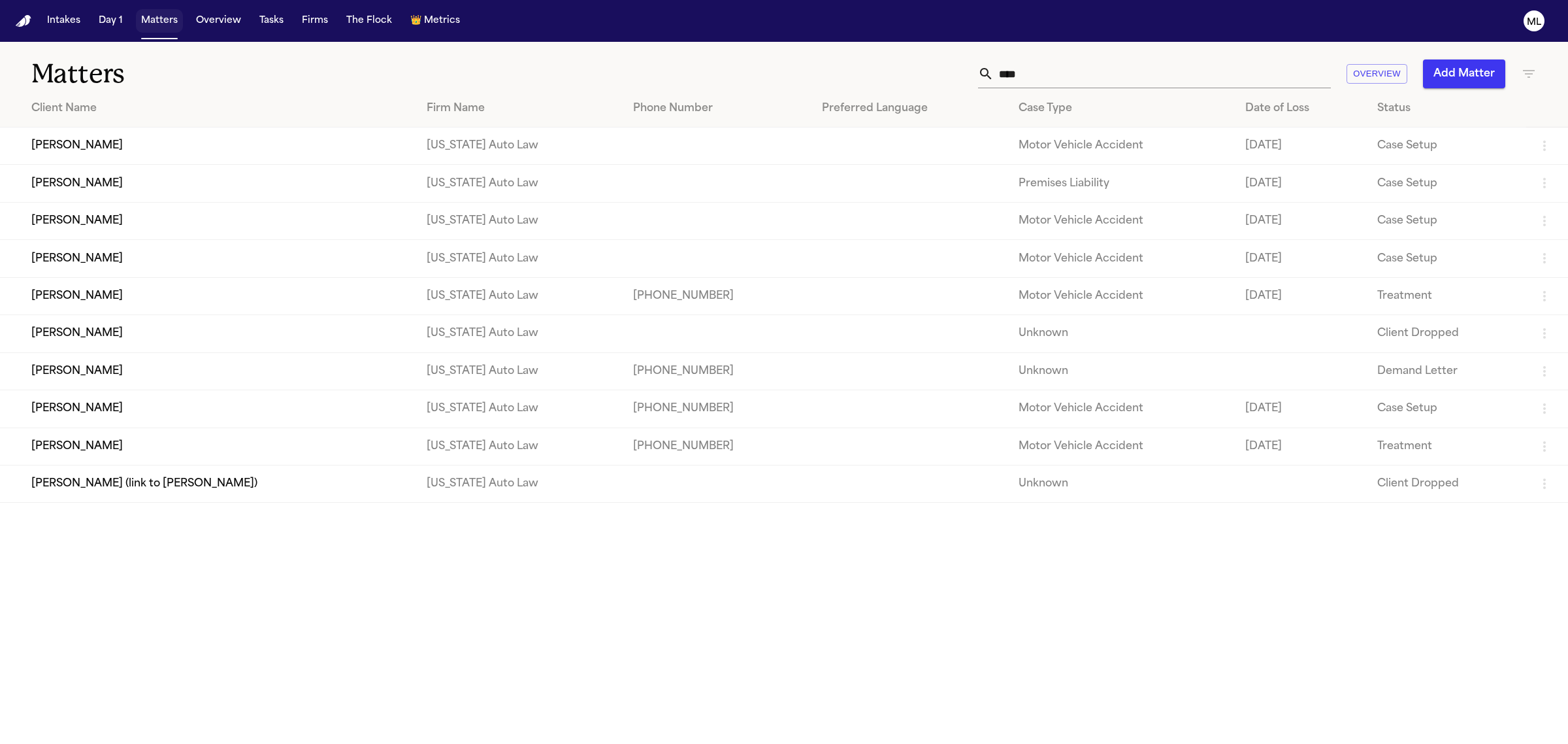
click at [164, 18] on button "Matters" at bounding box center [160, 21] width 47 height 24
drag, startPoint x: 1159, startPoint y: 75, endPoint x: 1094, endPoint y: 75, distance: 65.0
click at [1094, 75] on input "****" at bounding box center [1162, 74] width 337 height 29
drag, startPoint x: 1049, startPoint y: 77, endPoint x: 982, endPoint y: 72, distance: 67.2
click at [982, 72] on div "****" at bounding box center [1154, 74] width 353 height 29
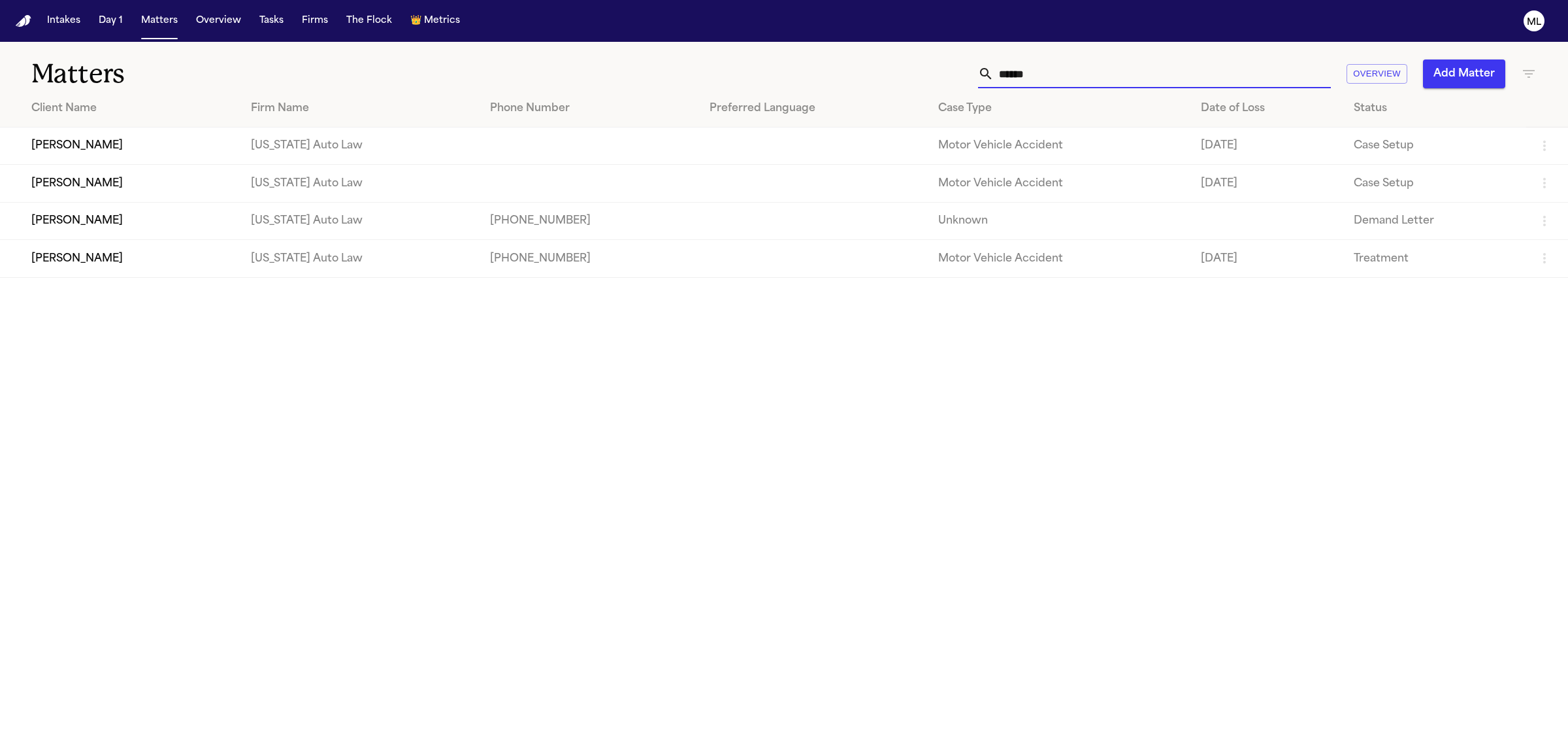
type input "******"
click at [241, 259] on td "[PERSON_NAME]" at bounding box center [120, 258] width 241 height 37
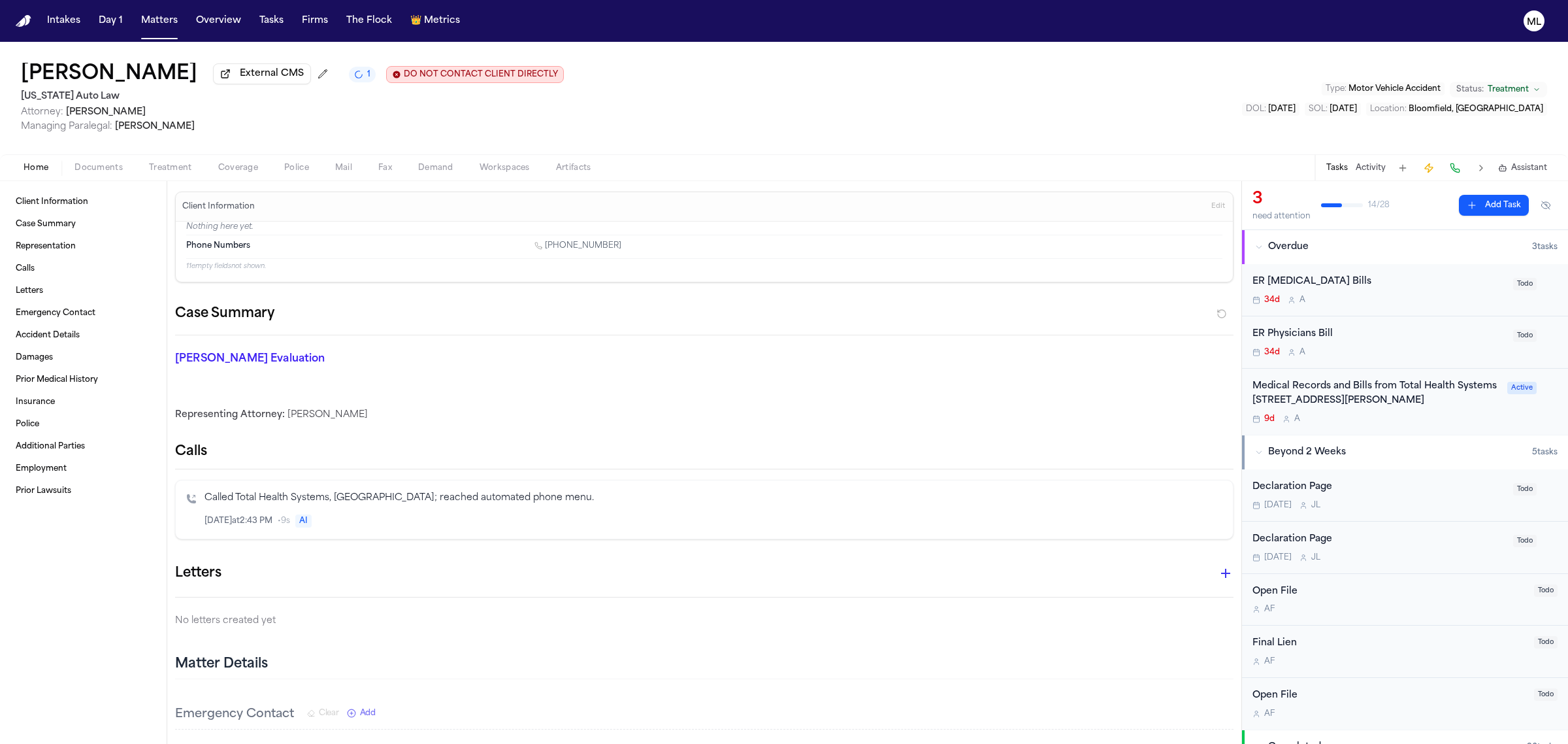
click at [1397, 419] on div "9d A" at bounding box center [1376, 419] width 247 height 10
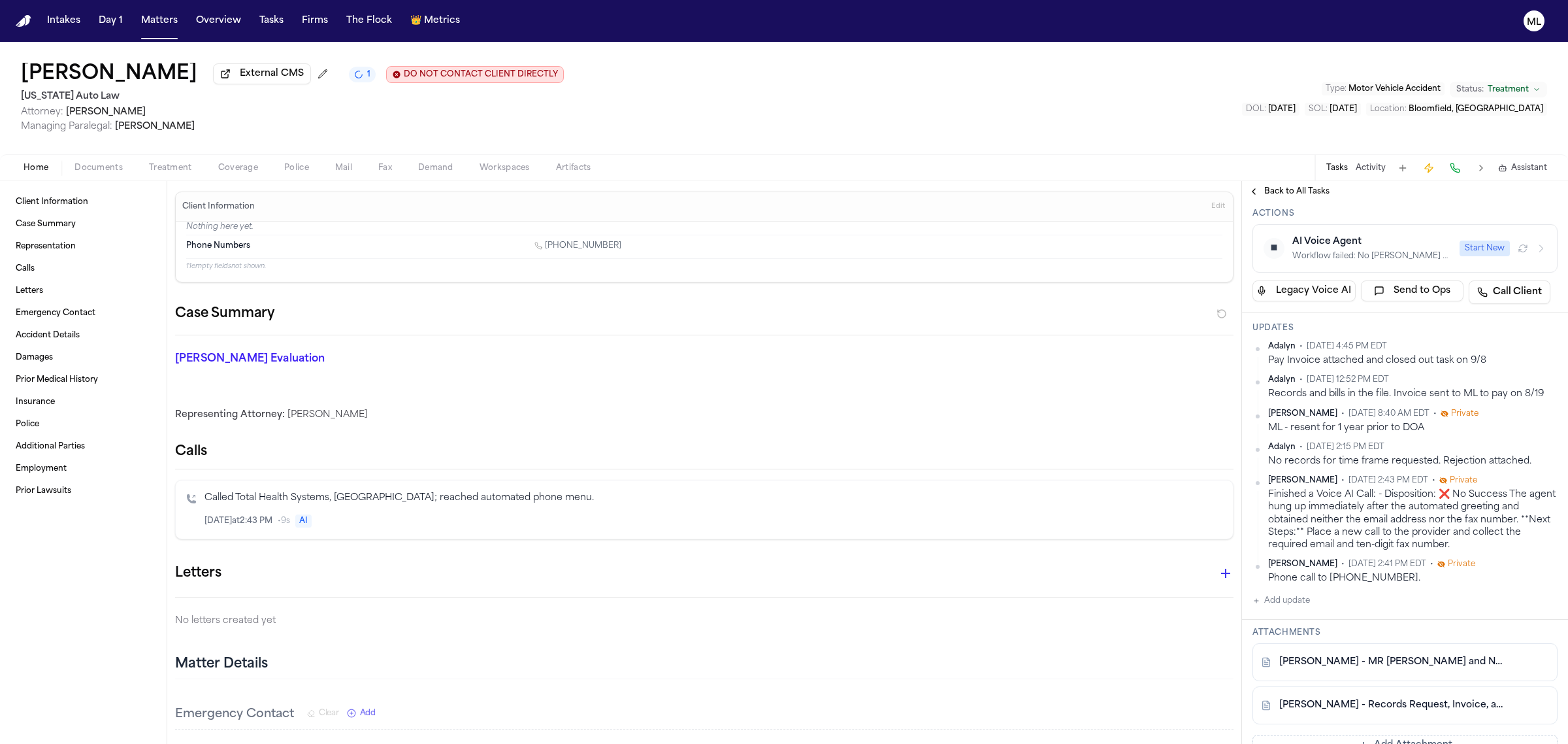
scroll to position [245, 0]
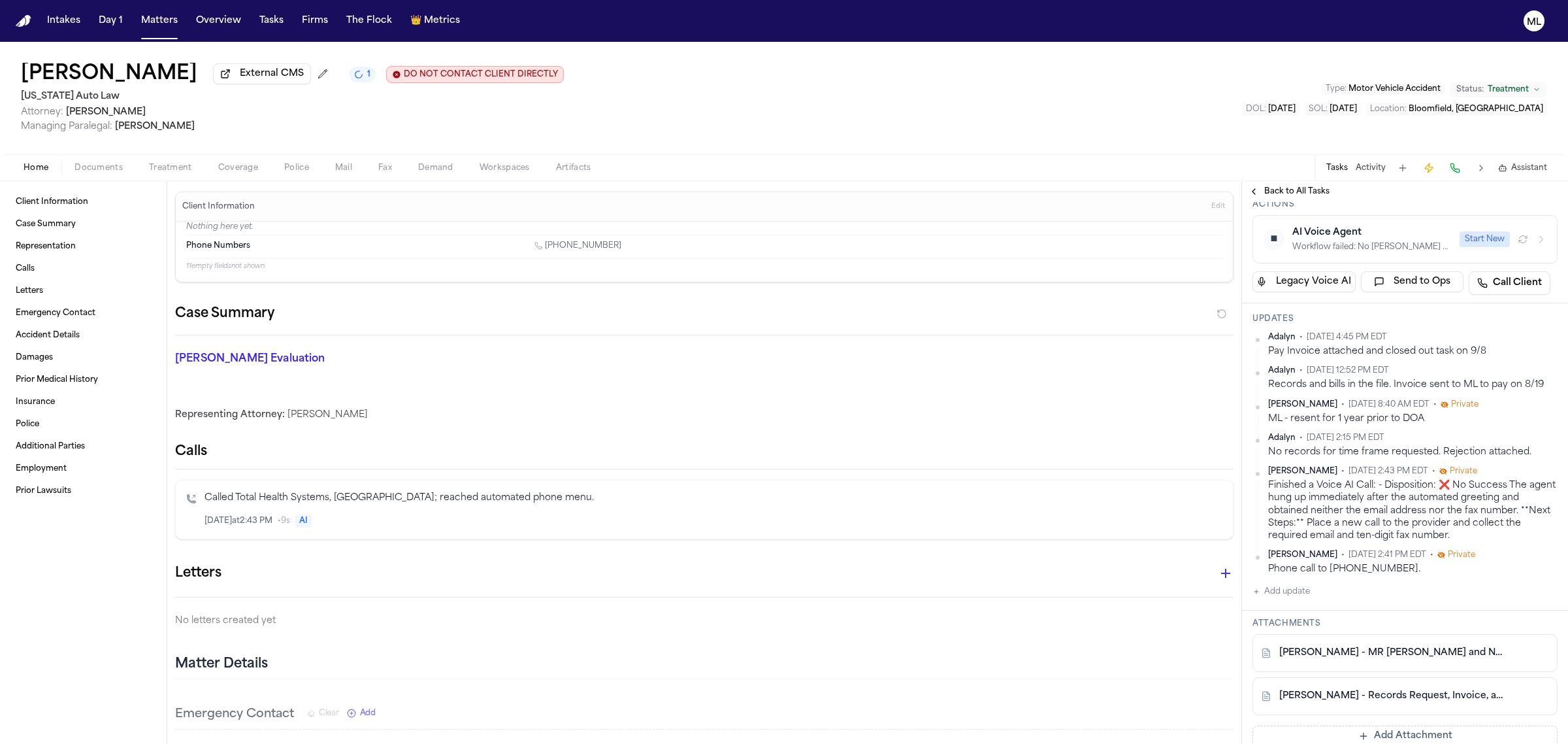
click at [349, 163] on span "Mail" at bounding box center [343, 168] width 17 height 10
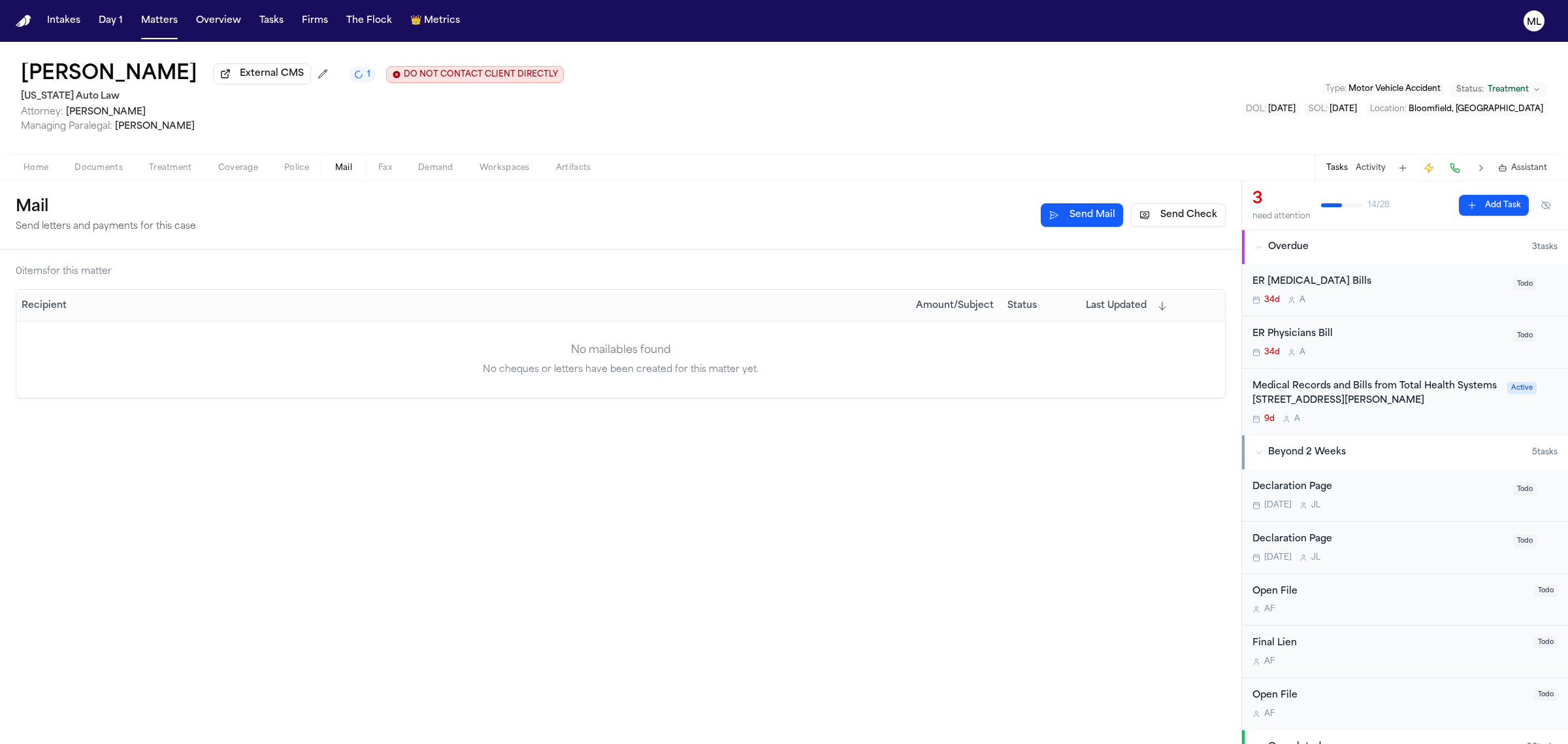
click at [1400, 418] on div "9d A" at bounding box center [1376, 419] width 247 height 10
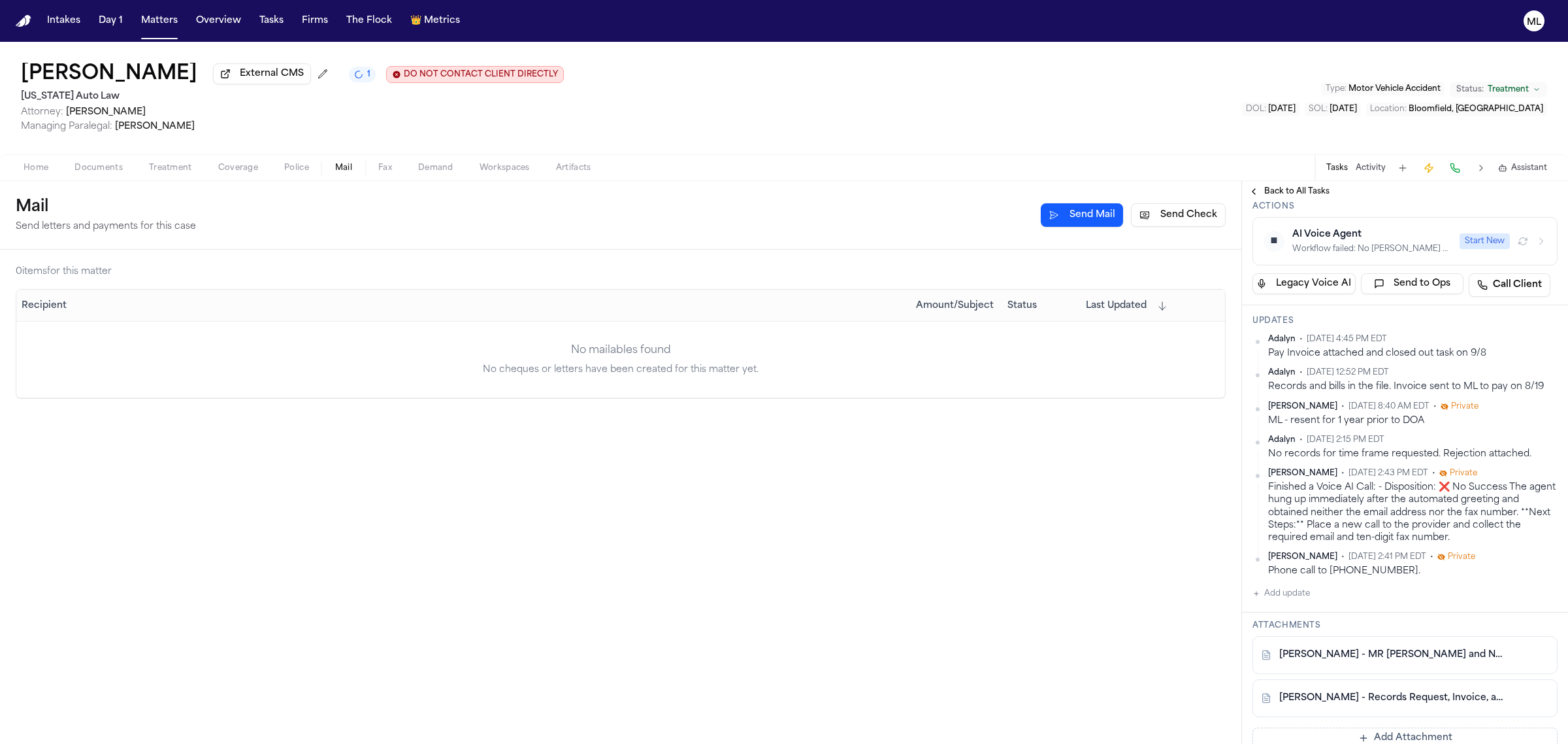
scroll to position [245, 0]
click at [156, 16] on button "Matters" at bounding box center [160, 21] width 47 height 24
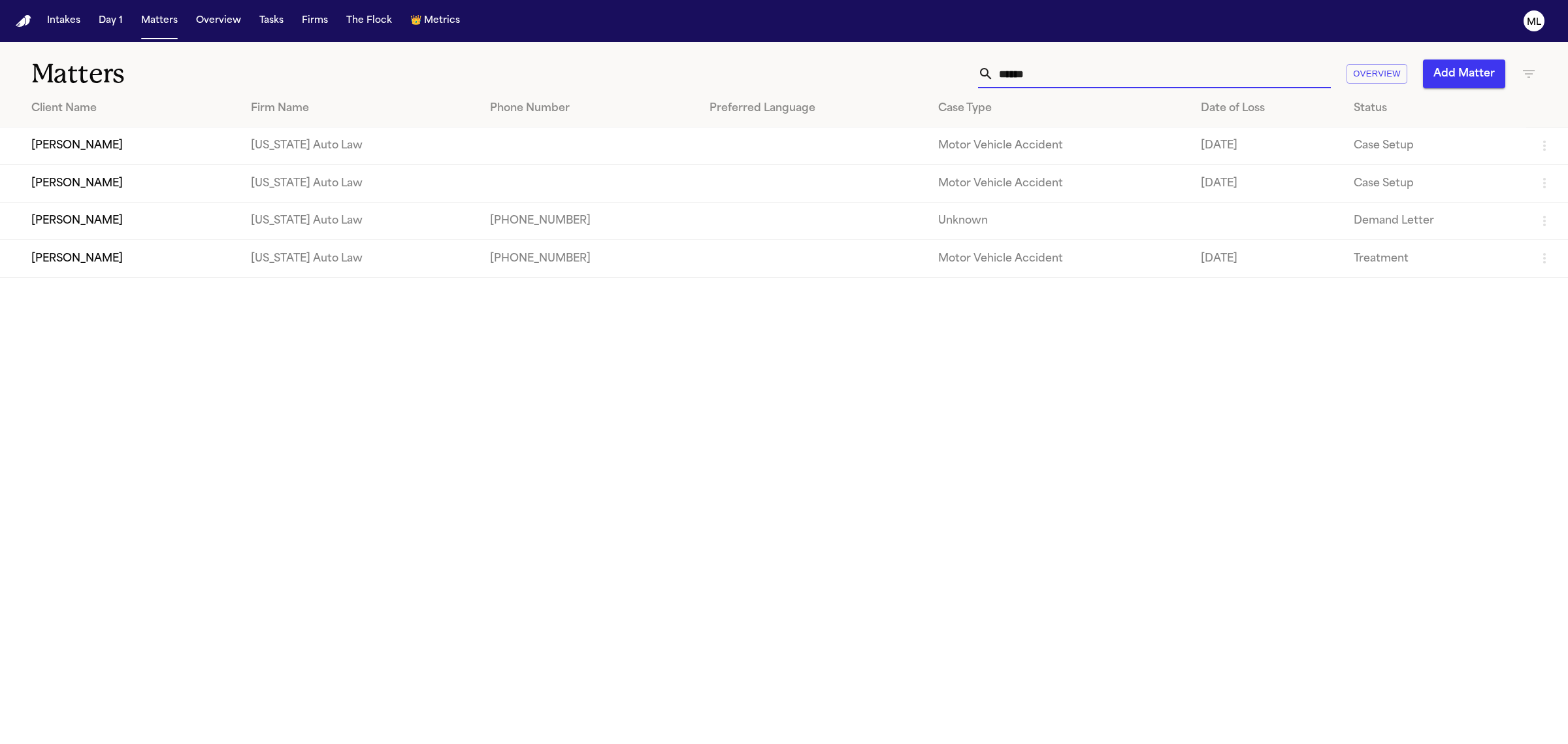
drag, startPoint x: 1056, startPoint y: 74, endPoint x: 933, endPoint y: 74, distance: 123.0
click at [933, 75] on div "****** Overview Add Matter" at bounding box center [1009, 74] width 1054 height 29
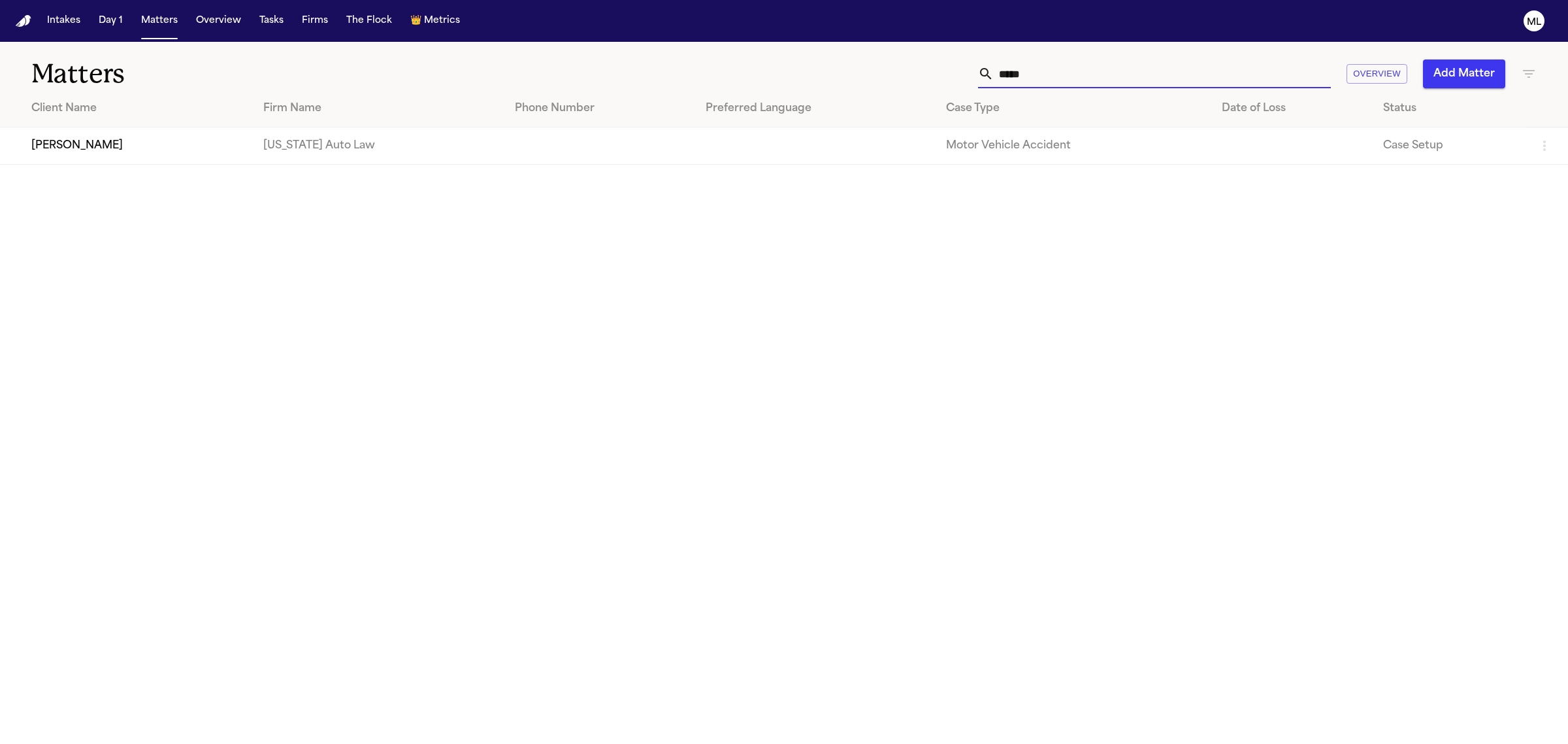
type input "*****"
click at [167, 145] on td "[PERSON_NAME]" at bounding box center [126, 146] width 253 height 37
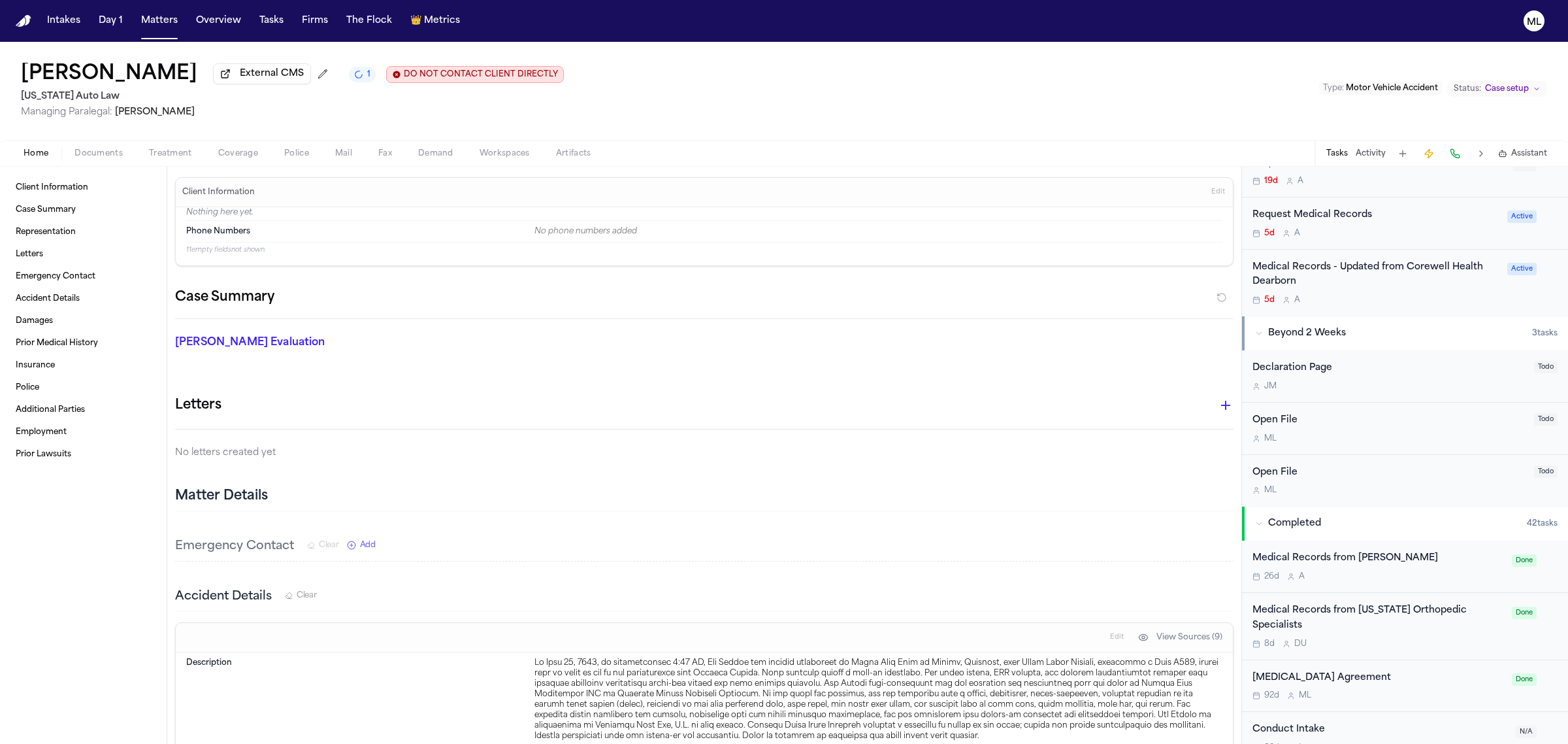
scroll to position [735, 0]
drag, startPoint x: 172, startPoint y: 17, endPoint x: 205, endPoint y: 18, distance: 33.0
click at [172, 17] on button "Matters" at bounding box center [160, 21] width 47 height 24
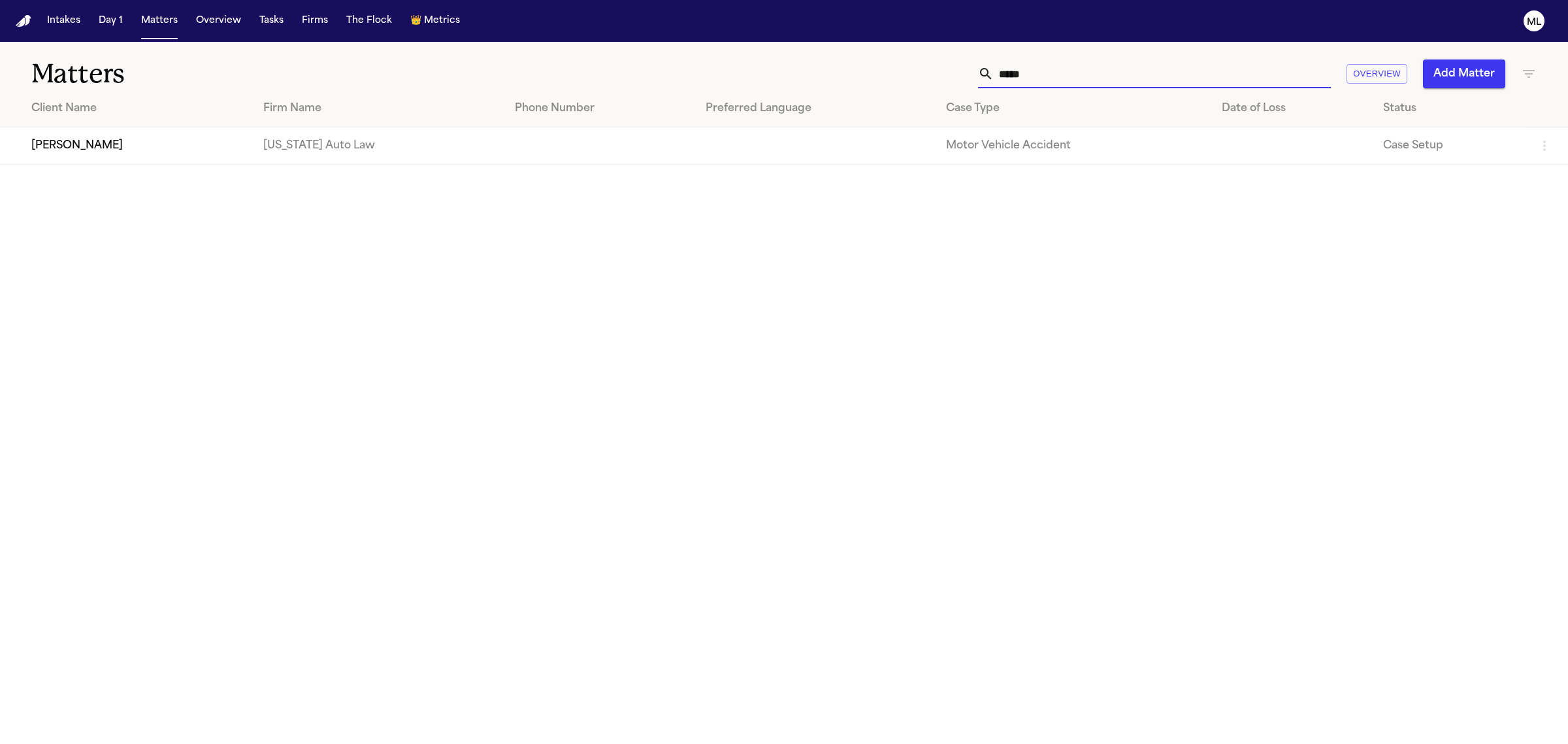
drag, startPoint x: 1092, startPoint y: 69, endPoint x: 936, endPoint y: 64, distance: 156.1
click at [942, 69] on div "***** Overview Add Matter" at bounding box center [1009, 74] width 1054 height 29
type input "******"
click at [126, 141] on td "[PERSON_NAME]" at bounding box center [124, 146] width 248 height 37
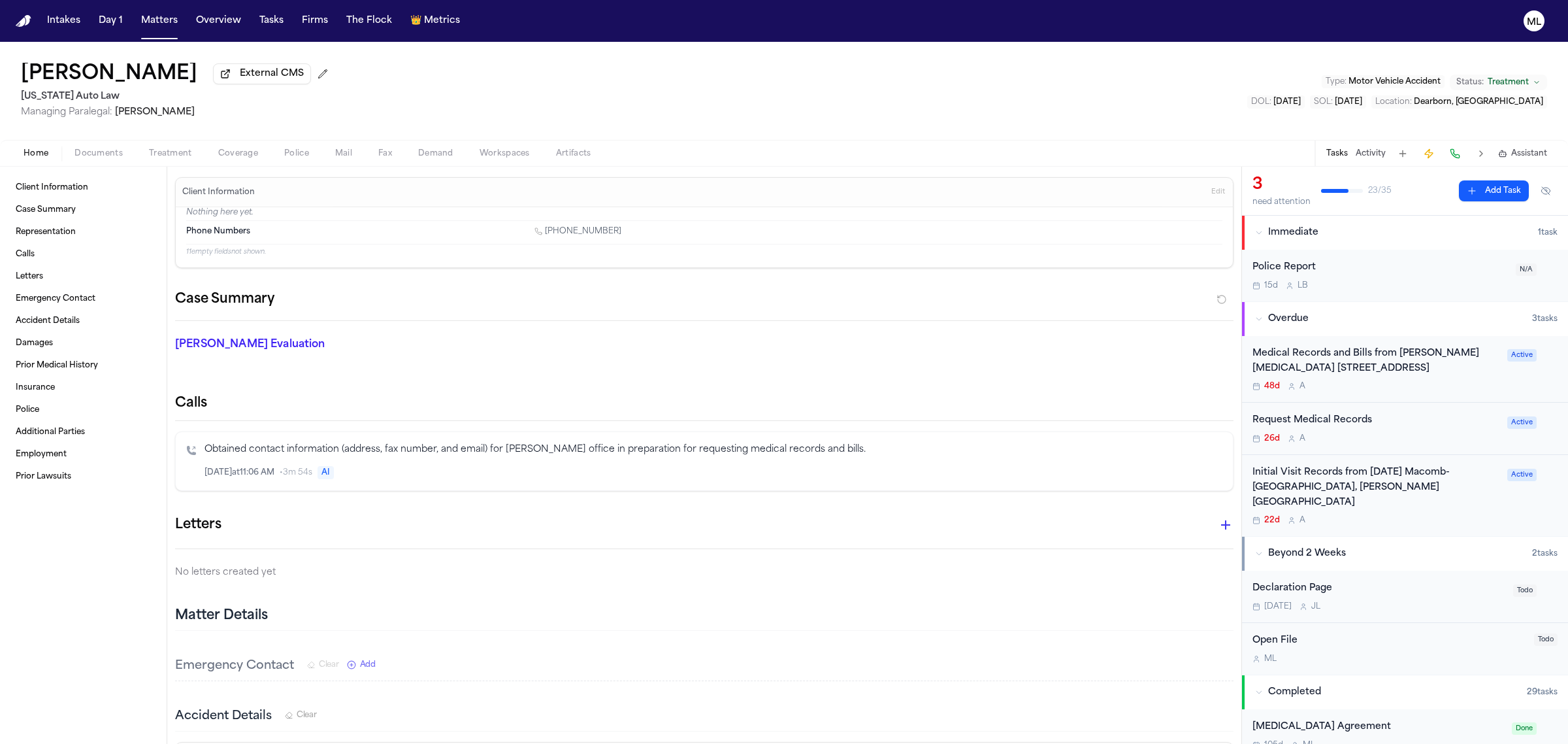
click at [1415, 377] on div "Medical Records and Bills from Ruffini Chiropractic 24725 W 12 Mile Rd, Ste 260…" at bounding box center [1376, 369] width 247 height 46
